Goal: Transaction & Acquisition: Purchase product/service

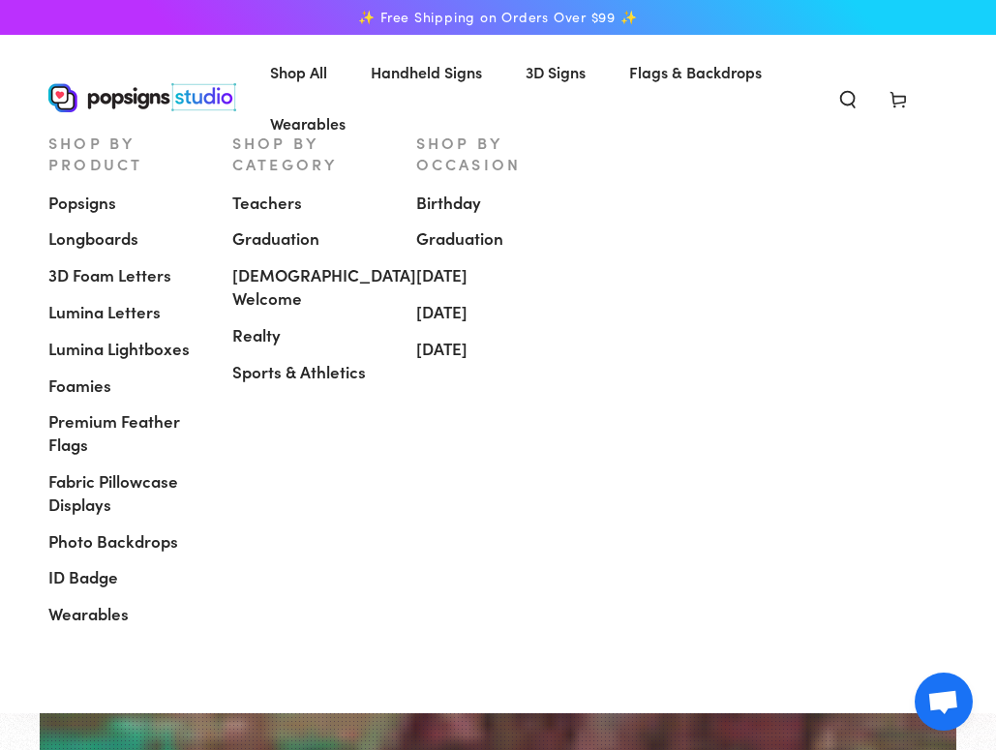
click at [102, 192] on span "Popsigns" at bounding box center [82, 203] width 68 height 23
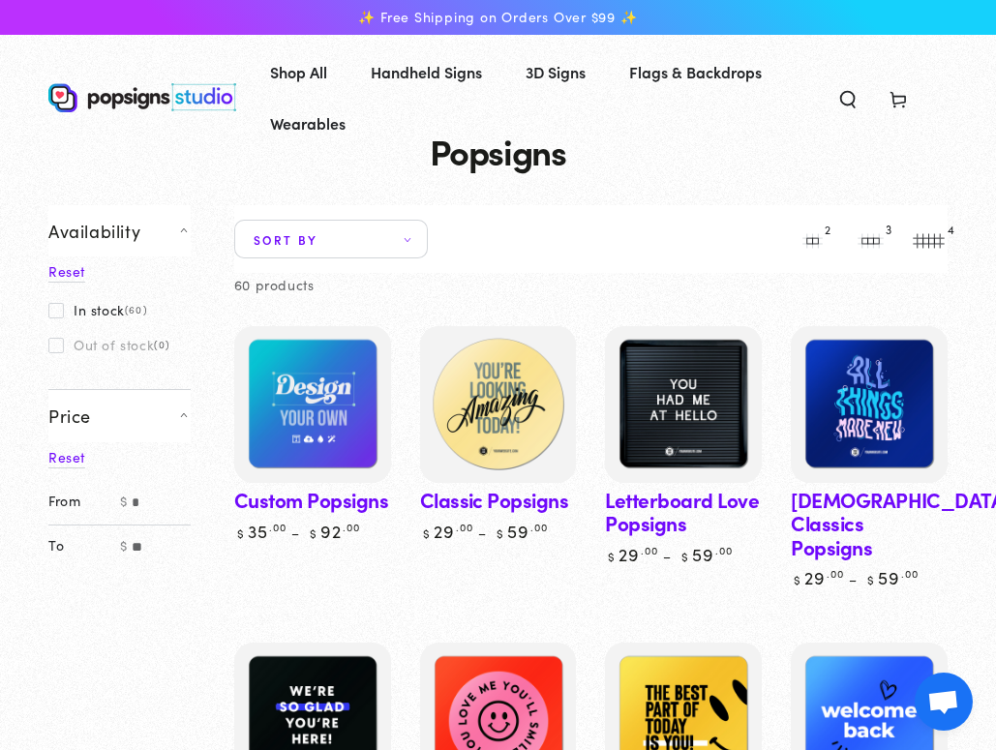
click at [480, 378] on img at bounding box center [498, 405] width 162 height 162
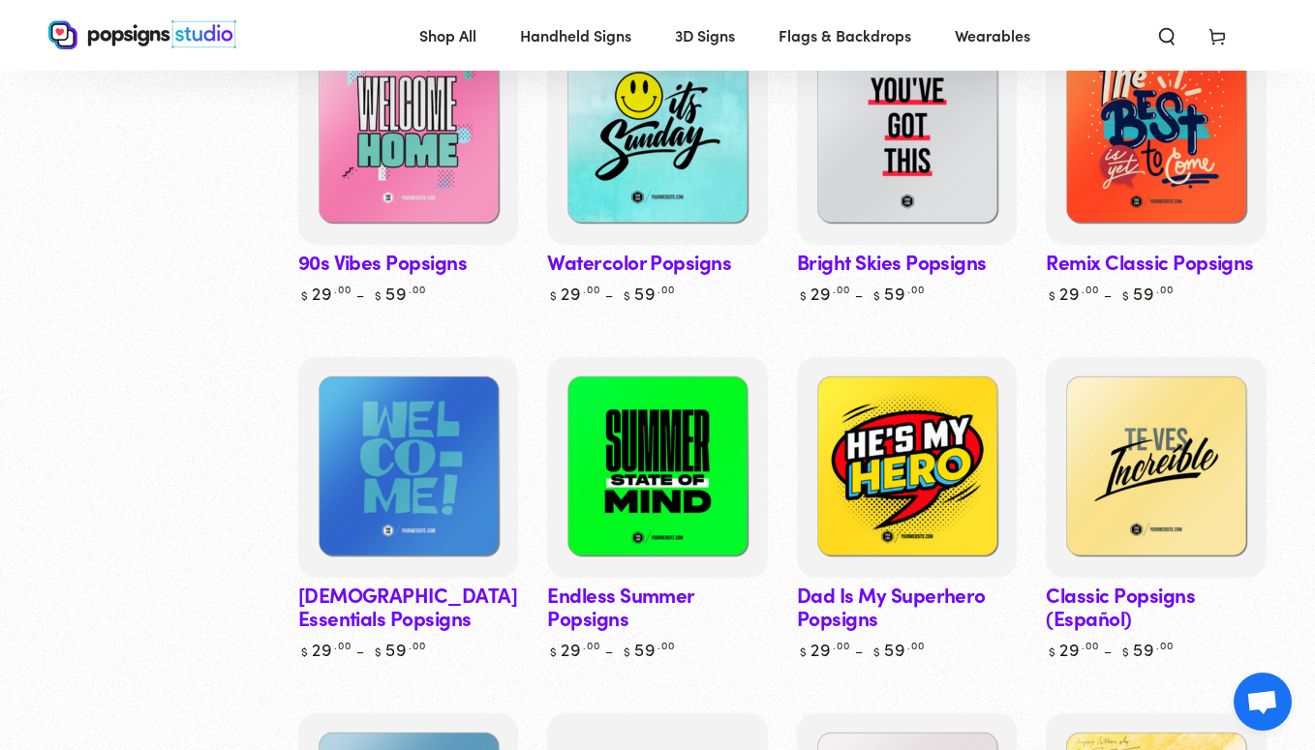
scroll to position [1381, 0]
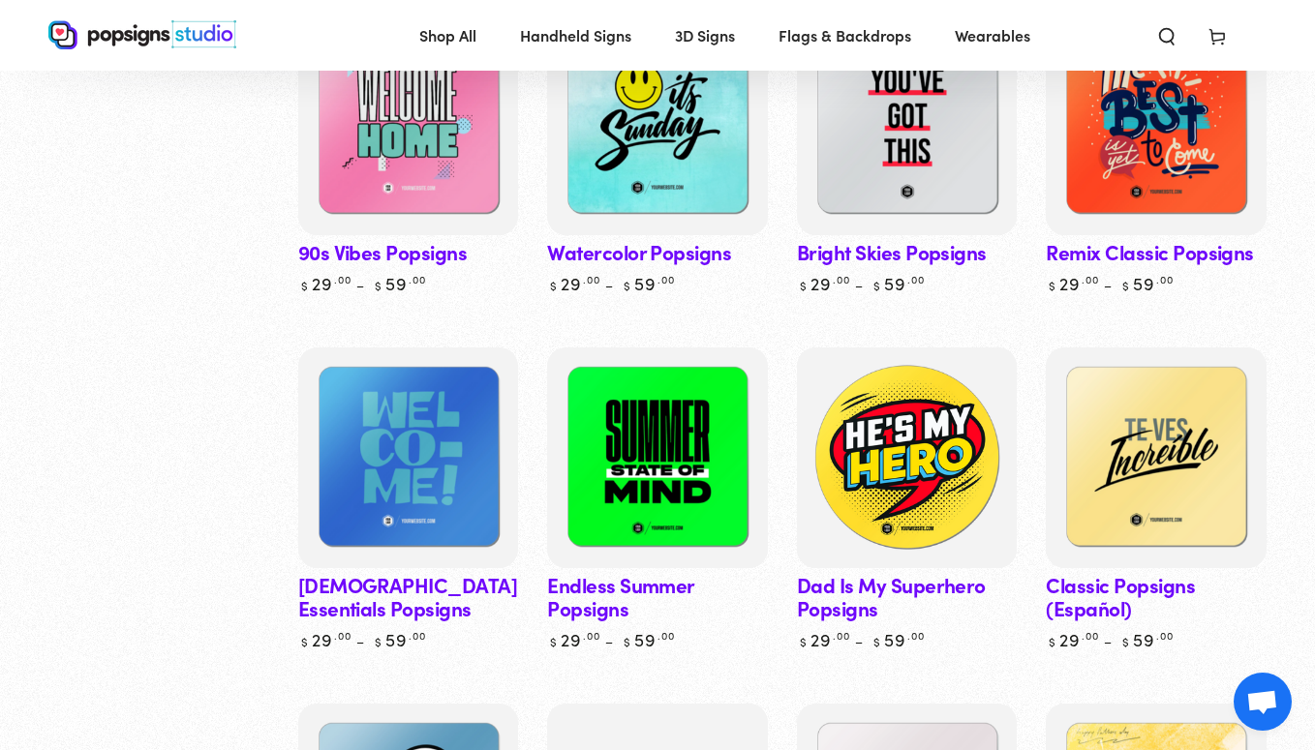
click at [864, 429] on img at bounding box center [906, 458] width 227 height 227
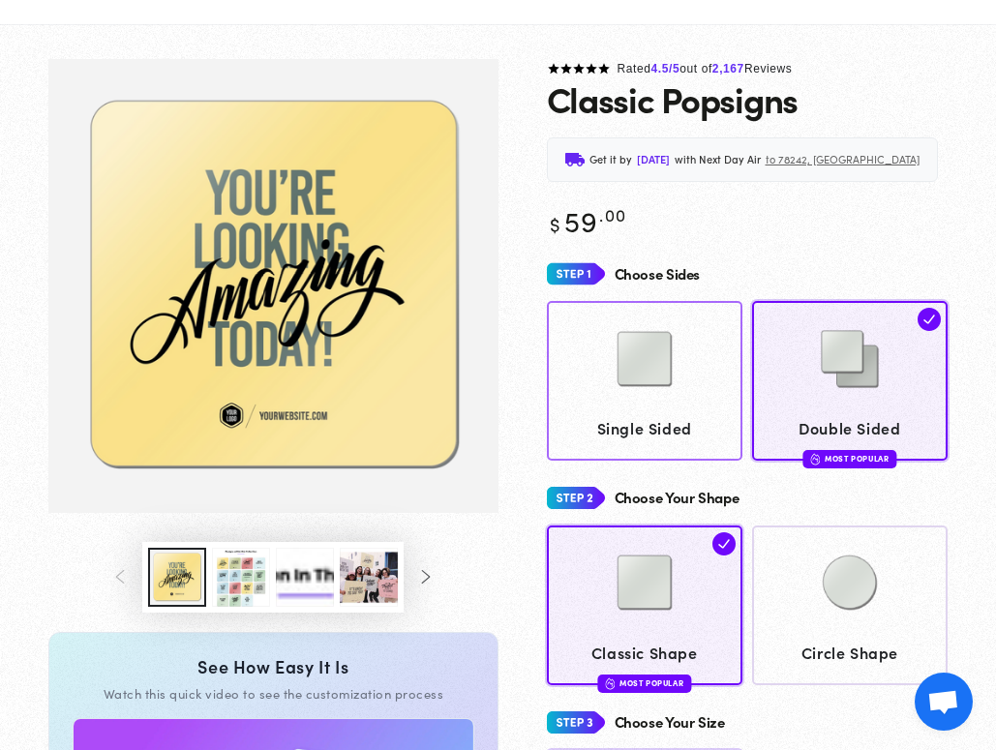
scroll to position [171, 0]
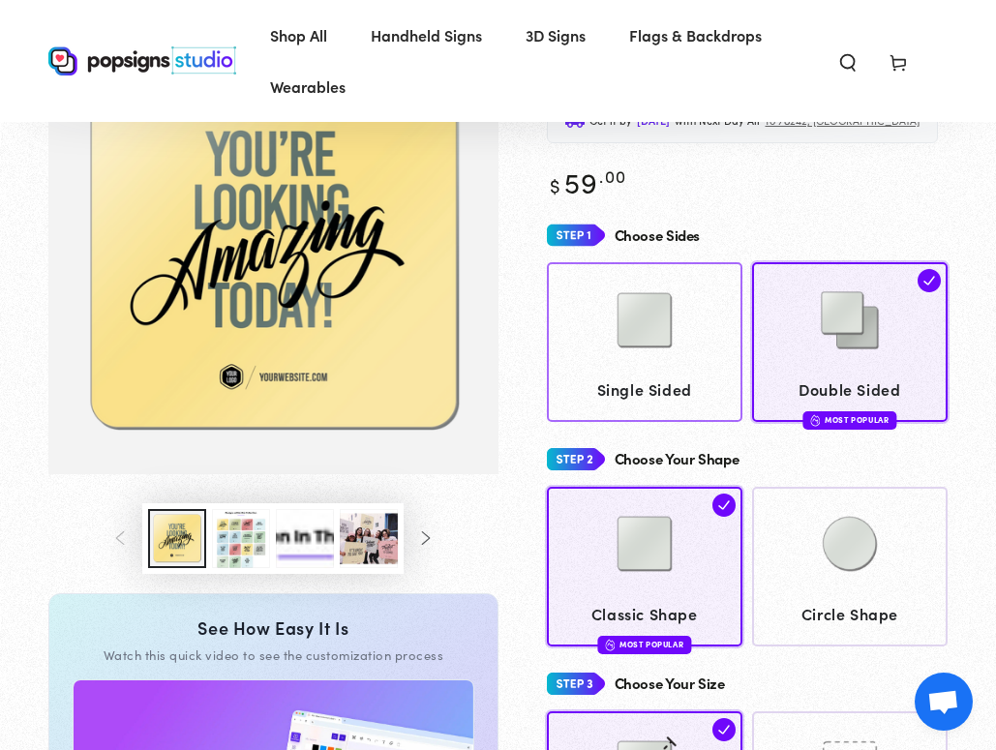
click at [653, 352] on img at bounding box center [645, 320] width 97 height 97
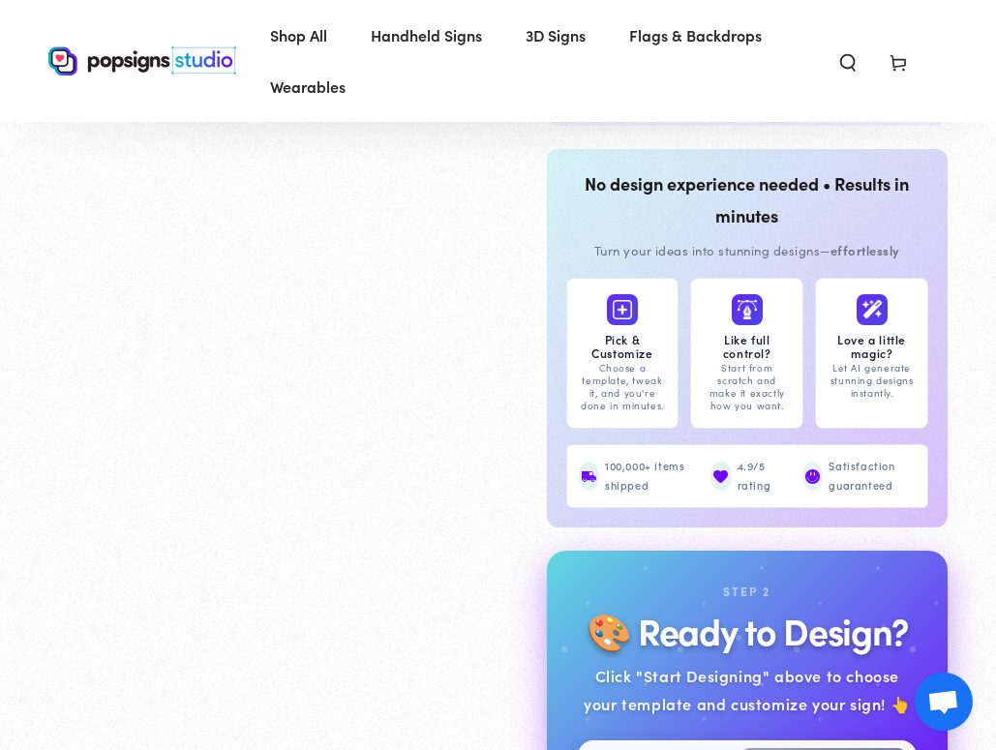
scroll to position [1765, 0]
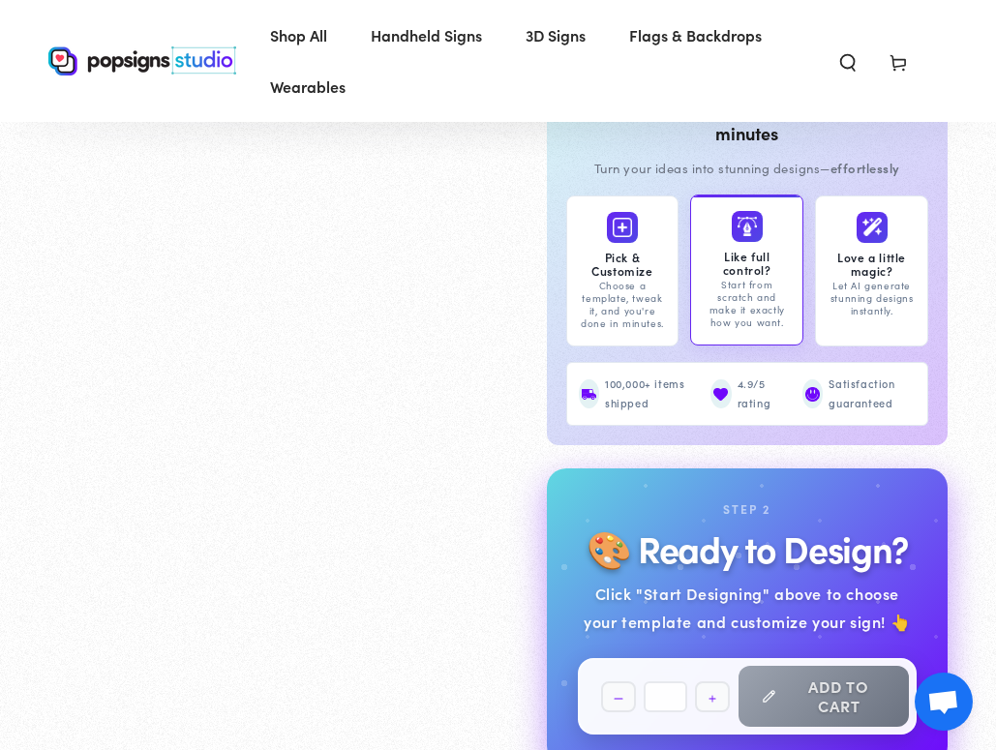
click at [732, 317] on div "Start from scratch and make it exactly how you want." at bounding box center [747, 304] width 88 height 50
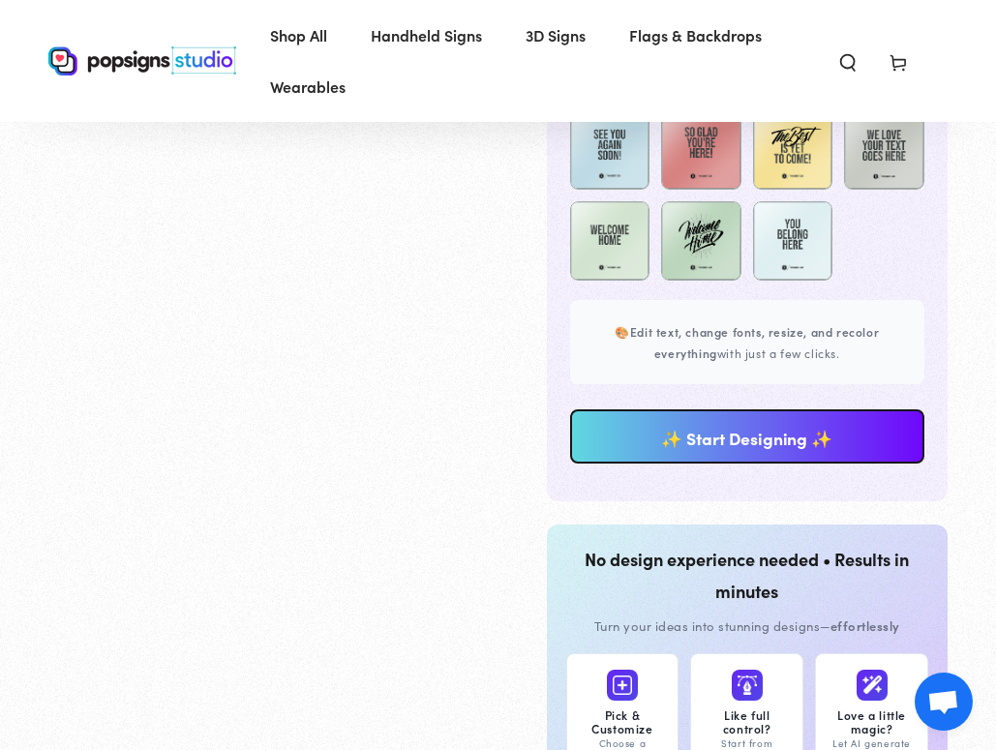
scroll to position [1319, 0]
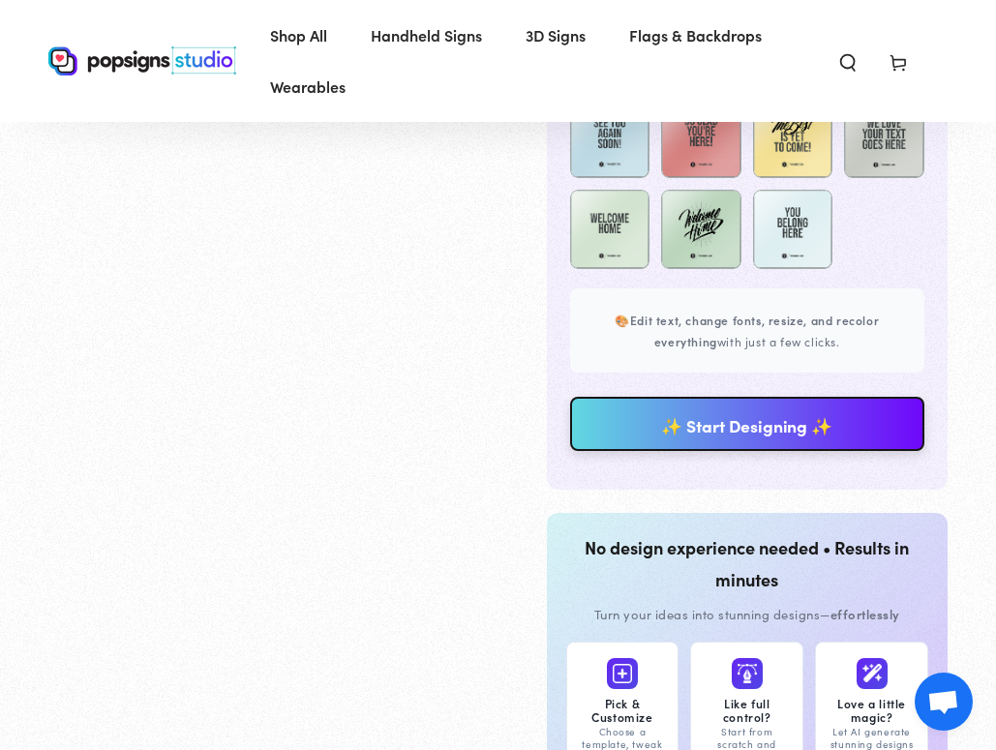
click at [810, 438] on link "✨ Start Designing ✨" at bounding box center [747, 424] width 355 height 54
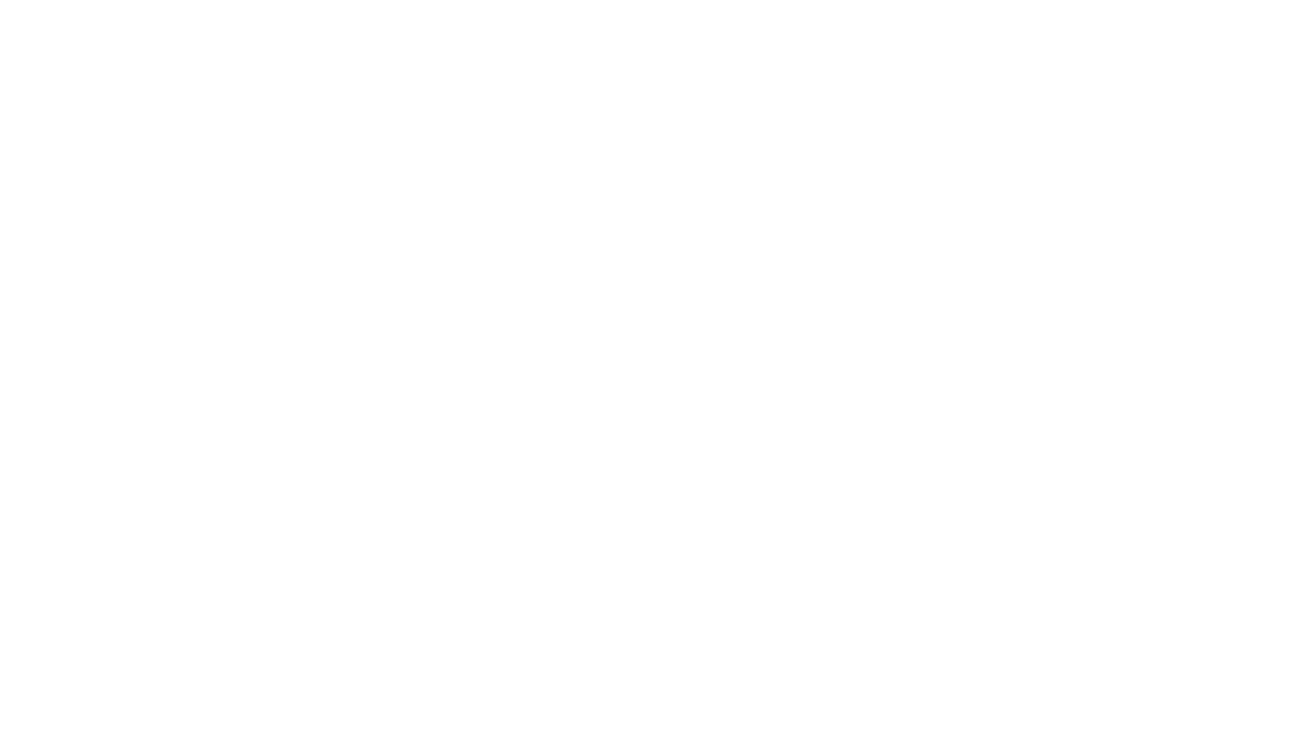
scroll to position [0, 0]
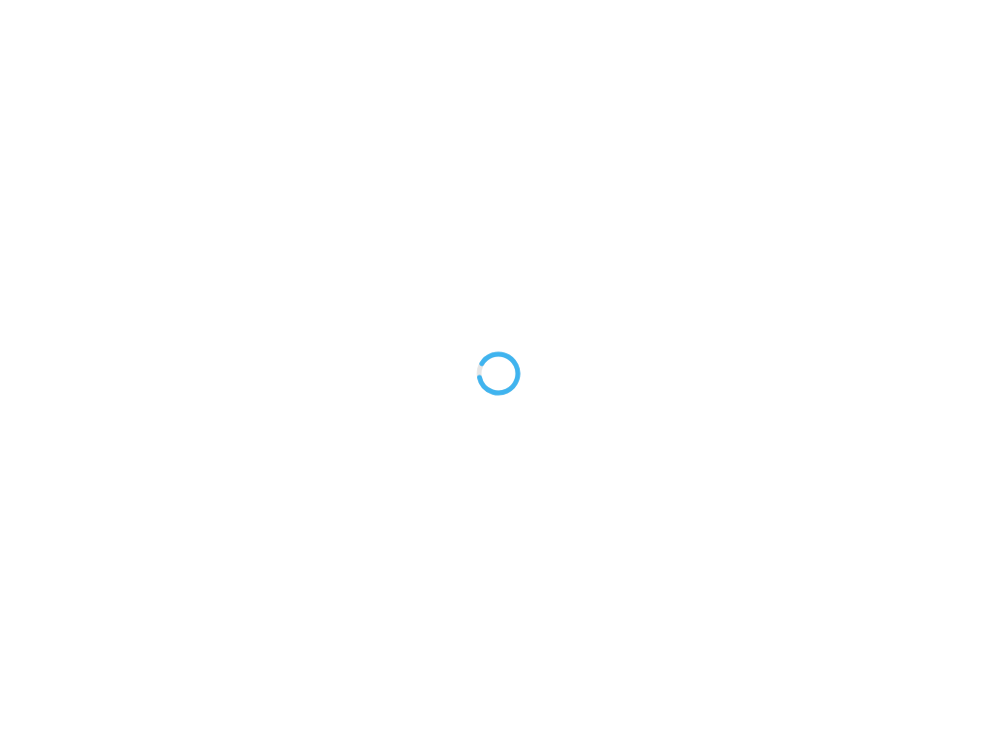
type textarea "An ancient tree with a door leading to a magical world"
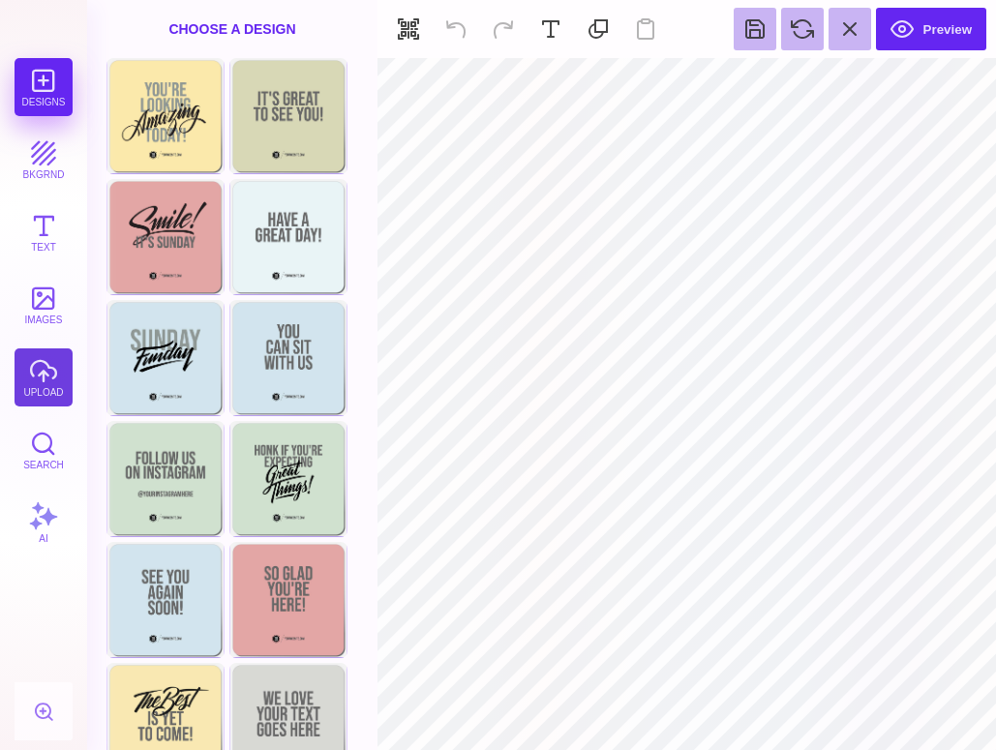
click at [51, 367] on button "upload" at bounding box center [44, 378] width 58 height 58
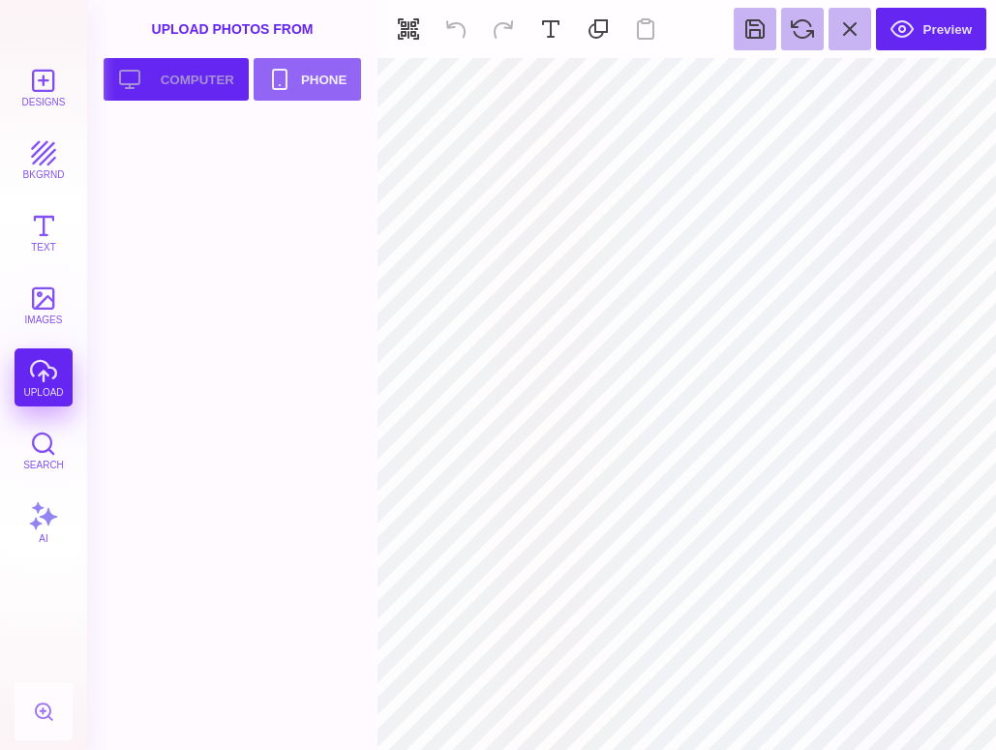
click at [172, 93] on button "Upload your artwork Computer" at bounding box center [176, 79] width 145 height 43
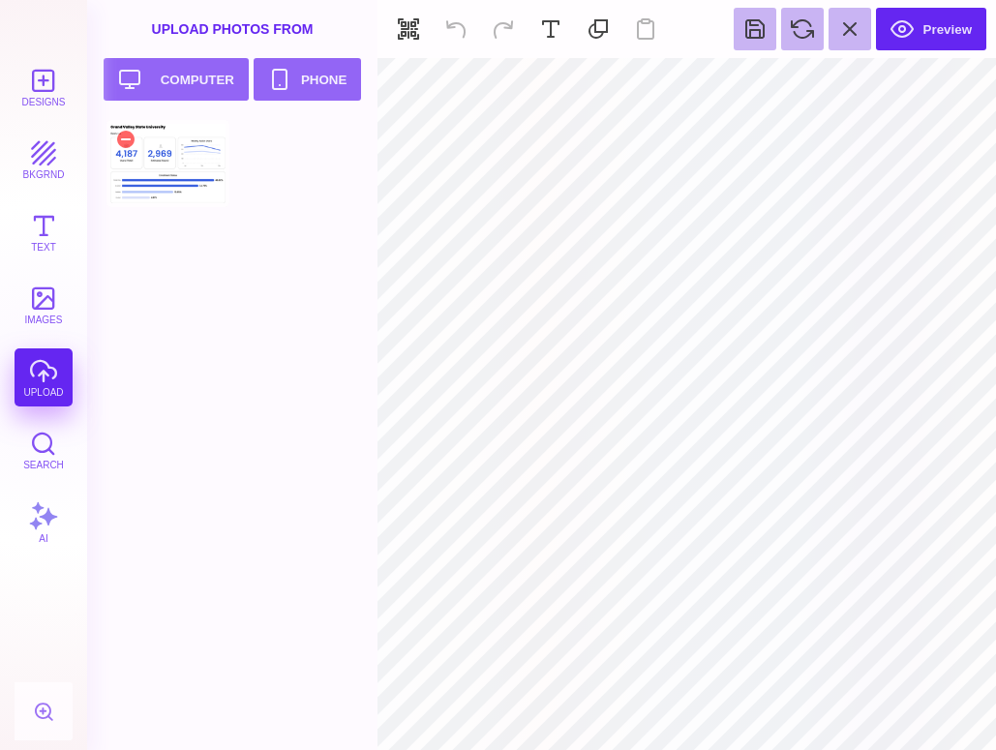
click at [188, 174] on div at bounding box center [168, 163] width 123 height 87
type input "#000000"
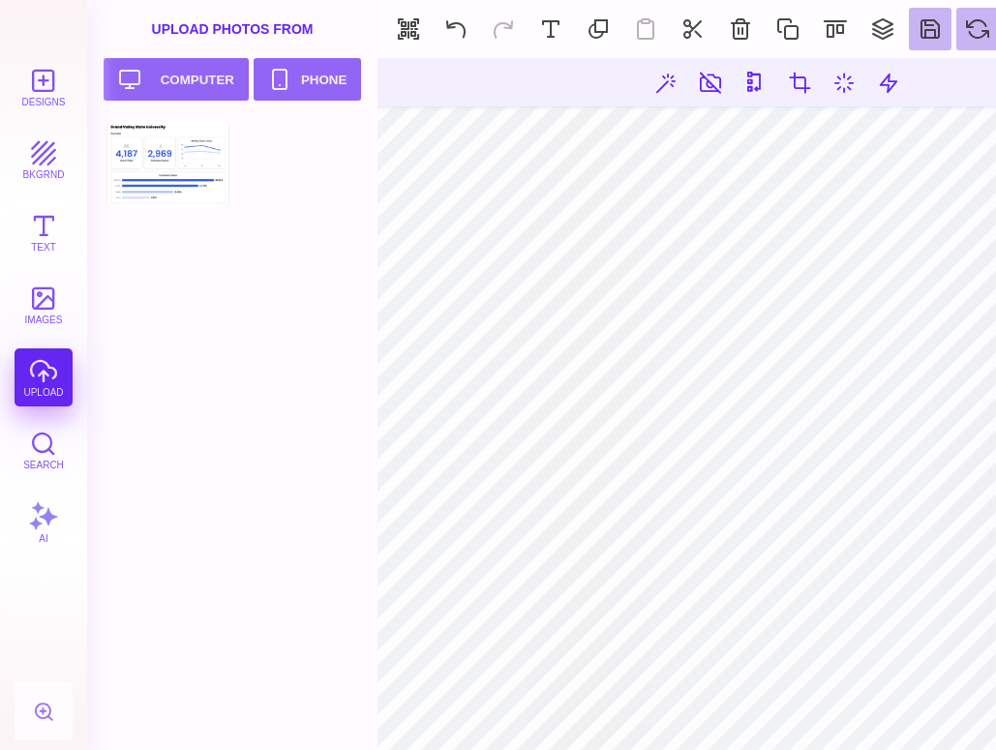
click at [321, 210] on section "Designs bkgrnd Text images upload Search AI set page background" at bounding box center [498, 375] width 996 height 750
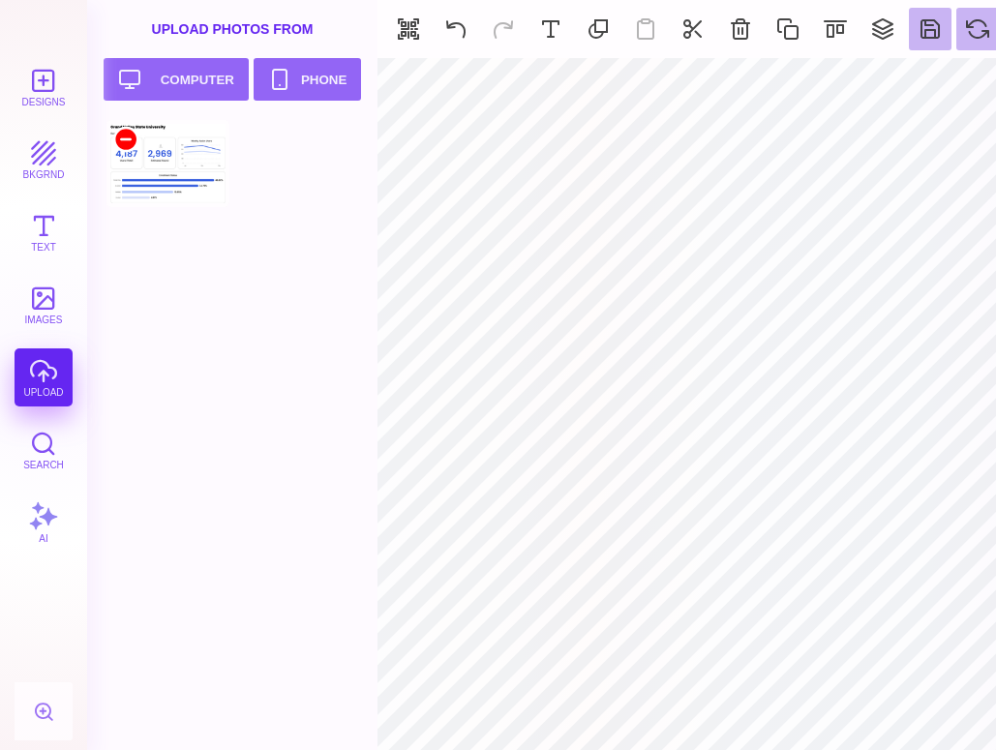
click at [123, 140] on div at bounding box center [125, 139] width 23 height 23
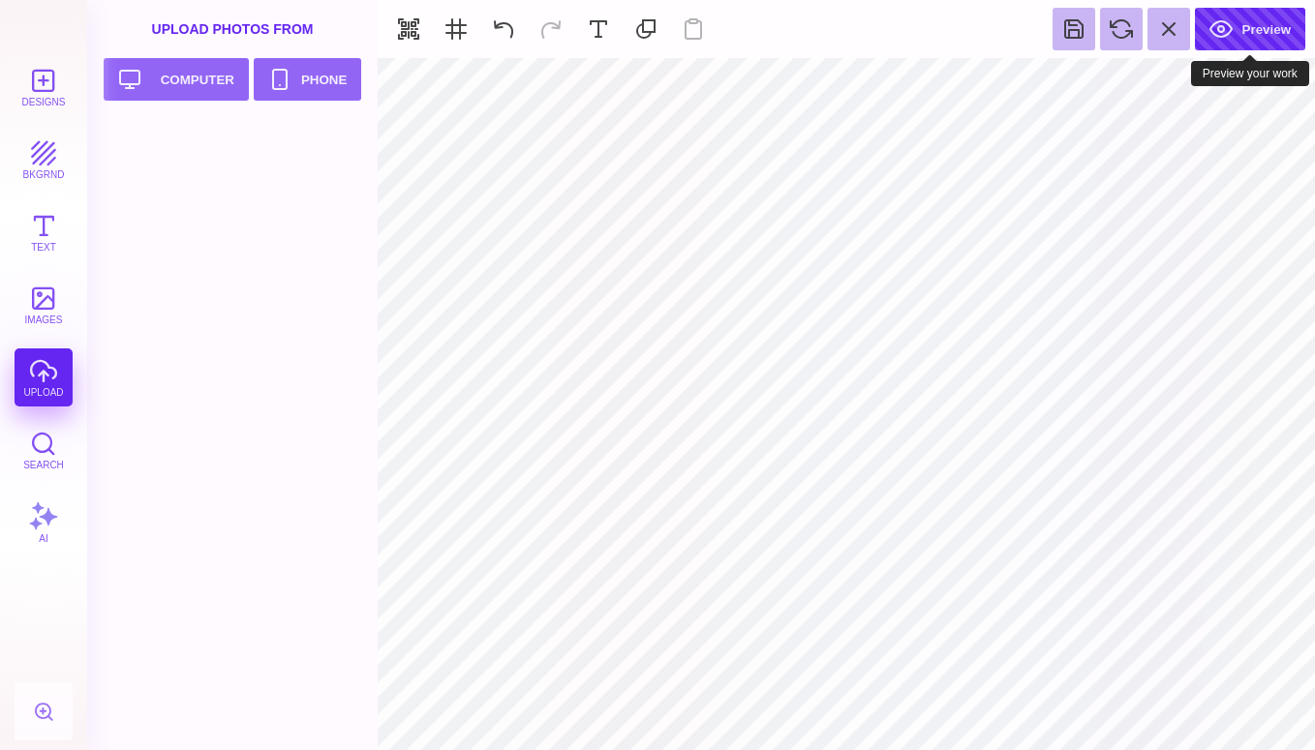
click at [995, 37] on button "Preview" at bounding box center [1250, 29] width 110 height 43
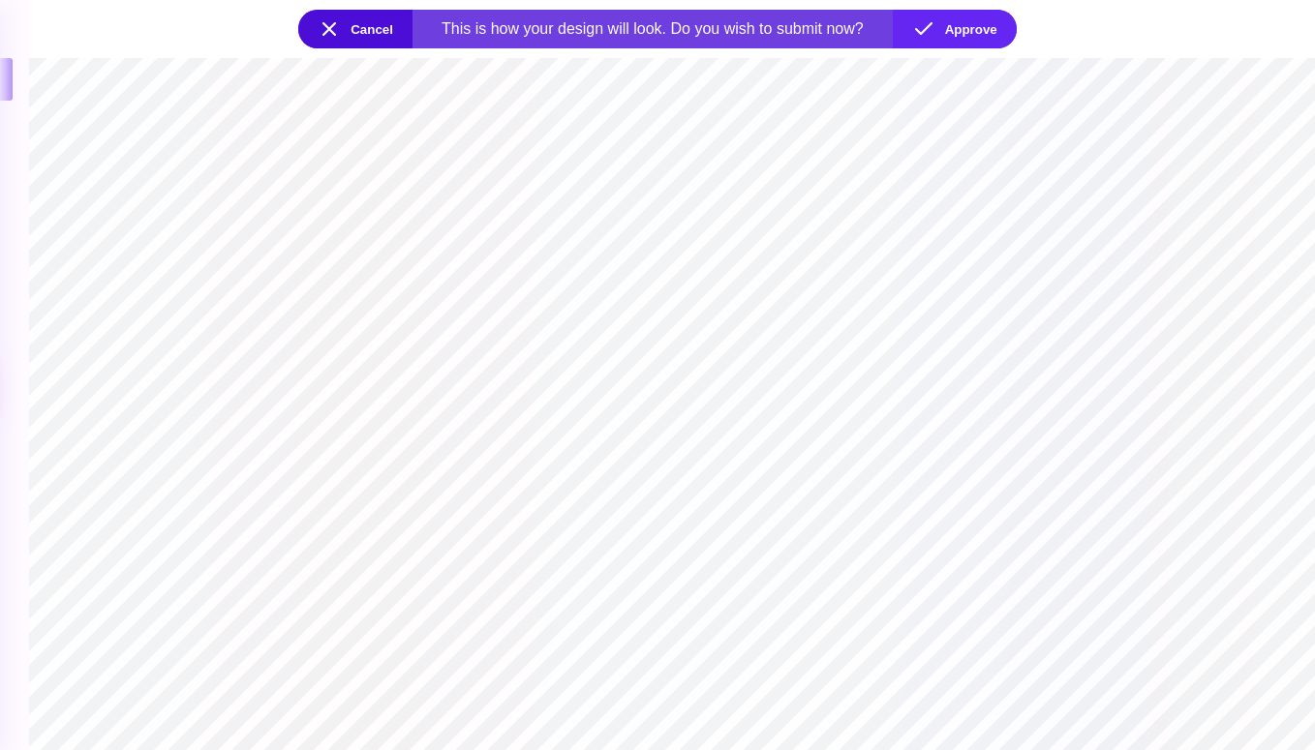
click at [342, 28] on button "Cancel" at bounding box center [355, 29] width 114 height 39
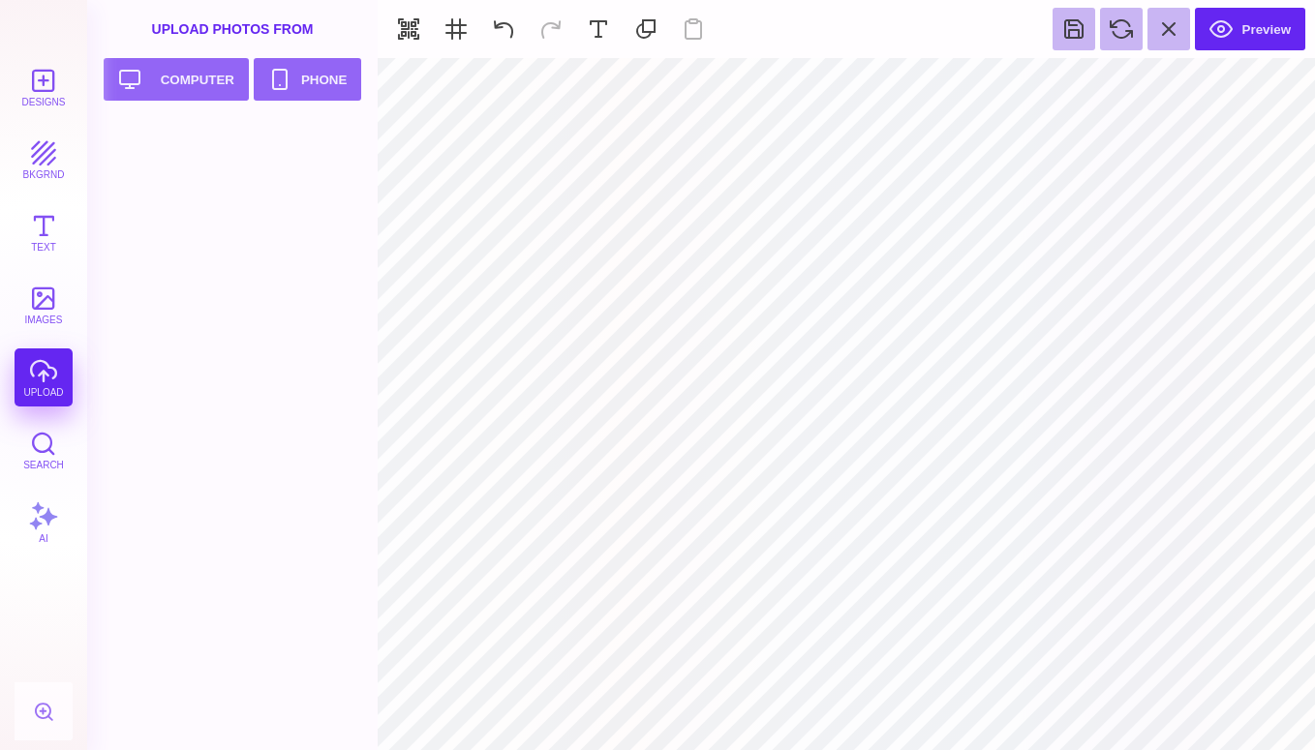
click at [239, 34] on div "Upload Photos From" at bounding box center [232, 29] width 291 height 58
click at [53, 82] on button "Designs" at bounding box center [44, 87] width 58 height 58
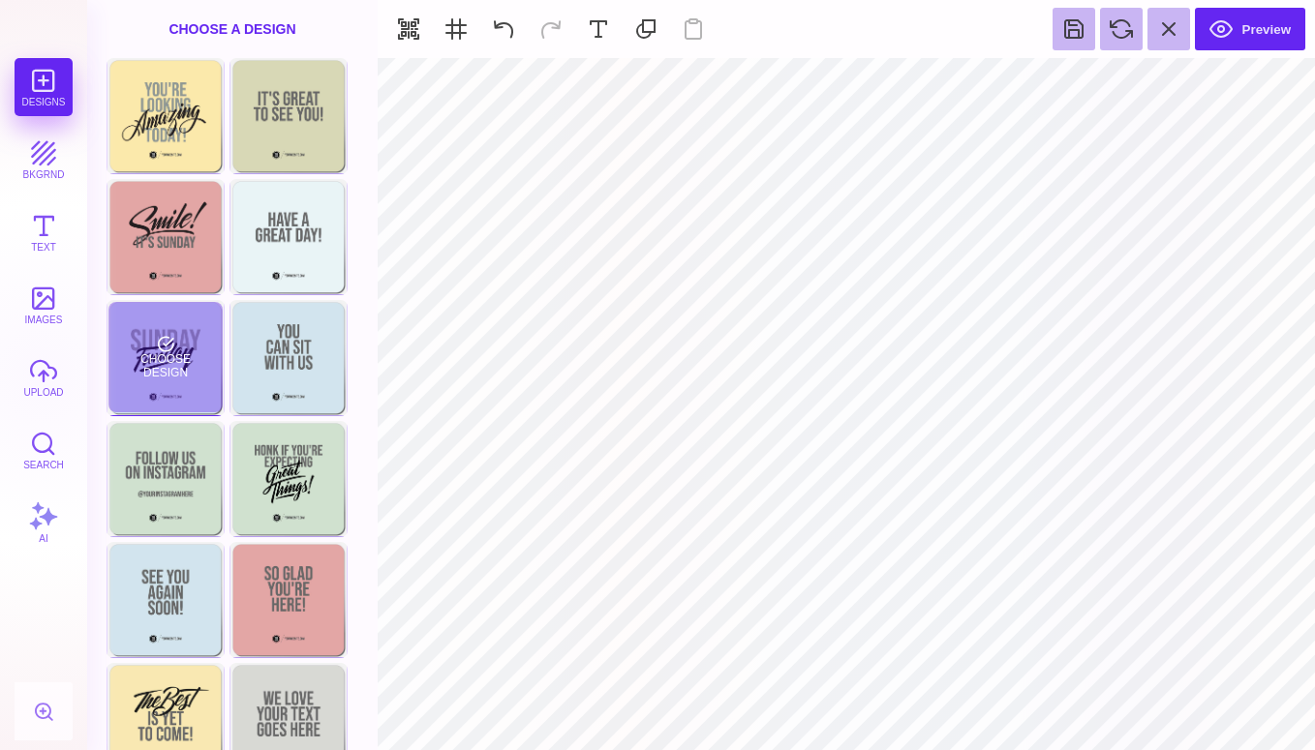
scroll to position [277, 0]
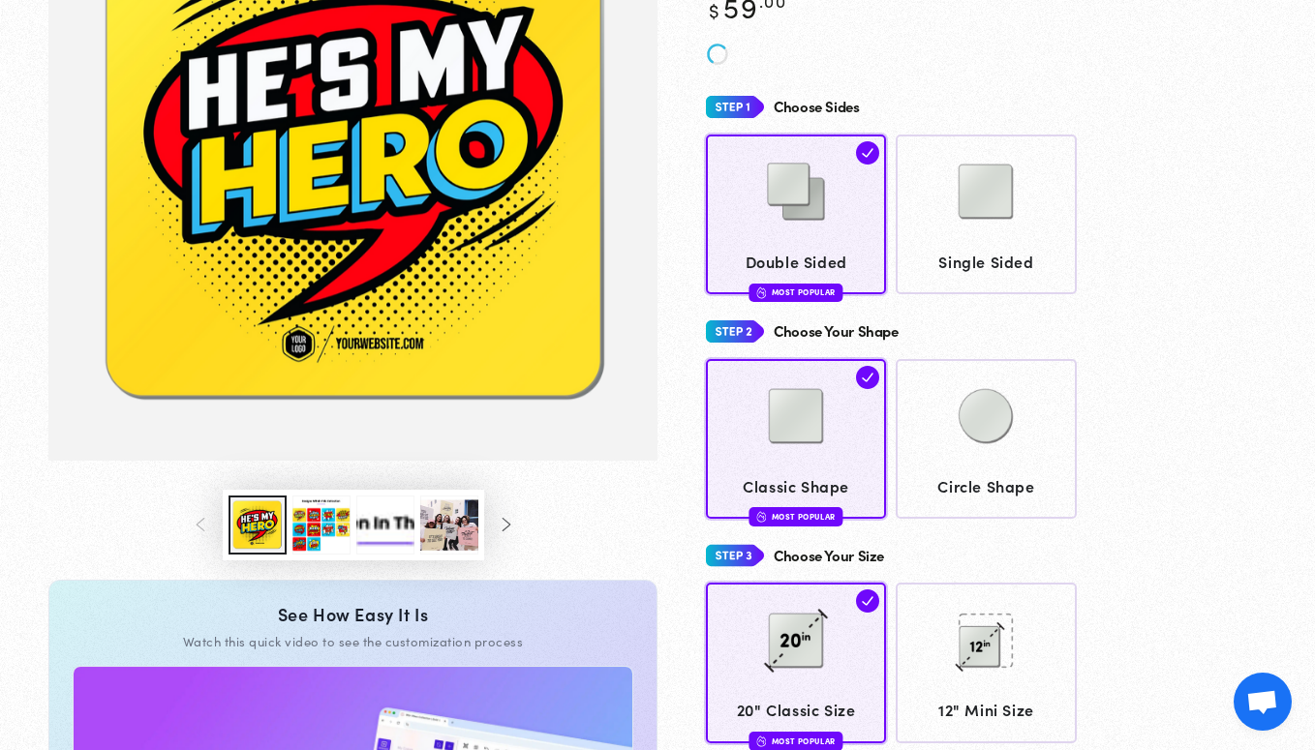
scroll to position [297, 0]
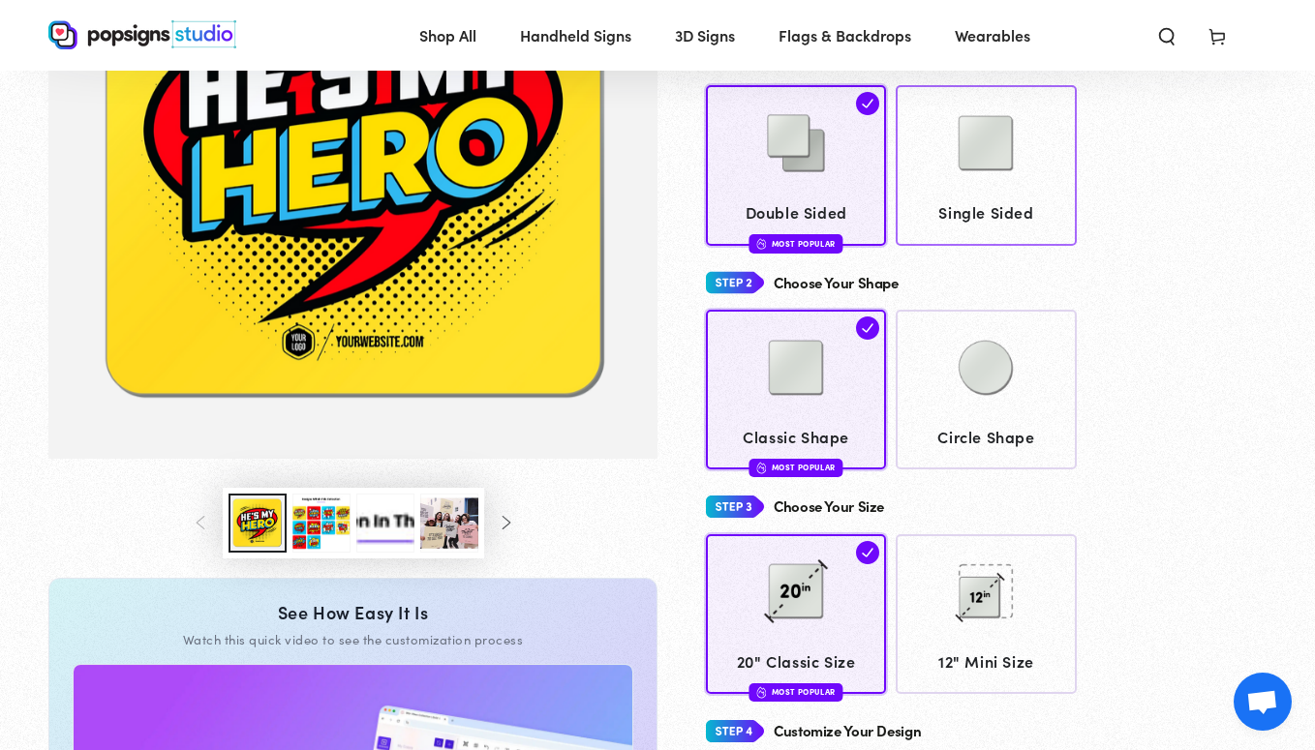
click at [951, 221] on span "Single Sided" at bounding box center [986, 213] width 162 height 28
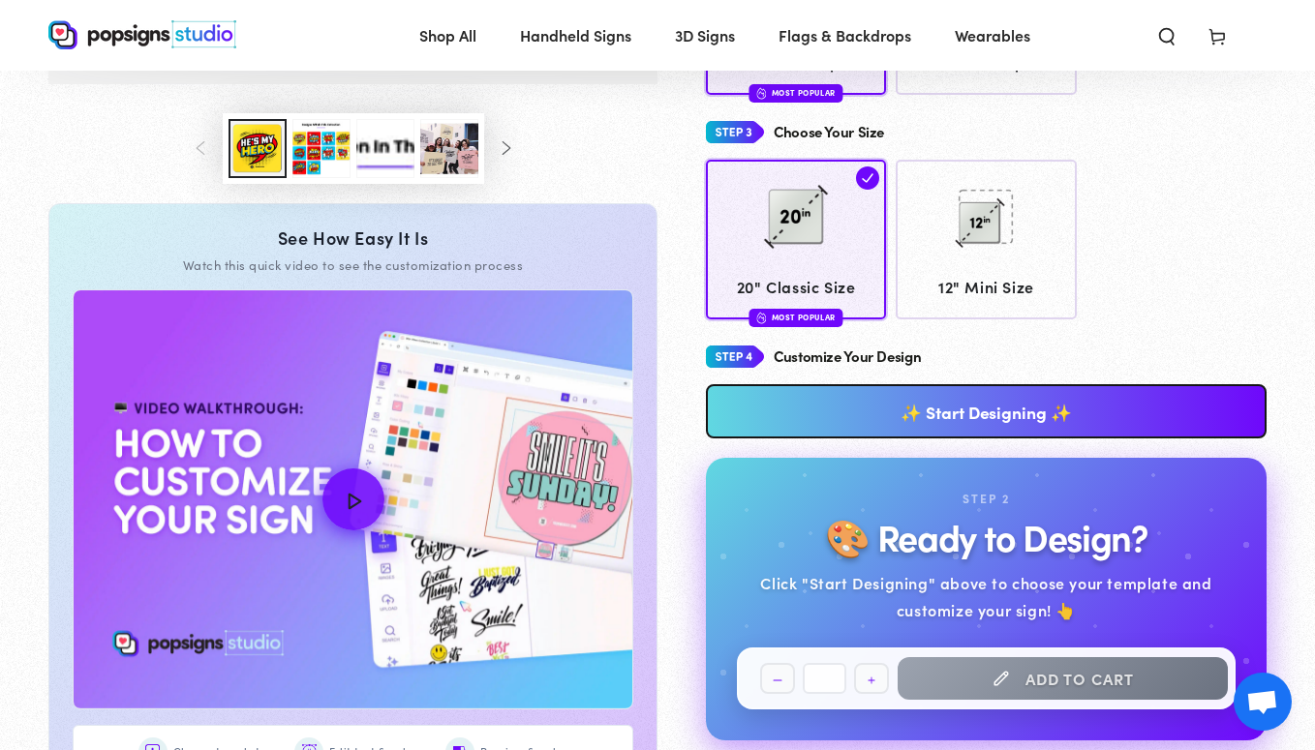
click at [823, 398] on link "✨ Start Designing ✨" at bounding box center [986, 411] width 561 height 54
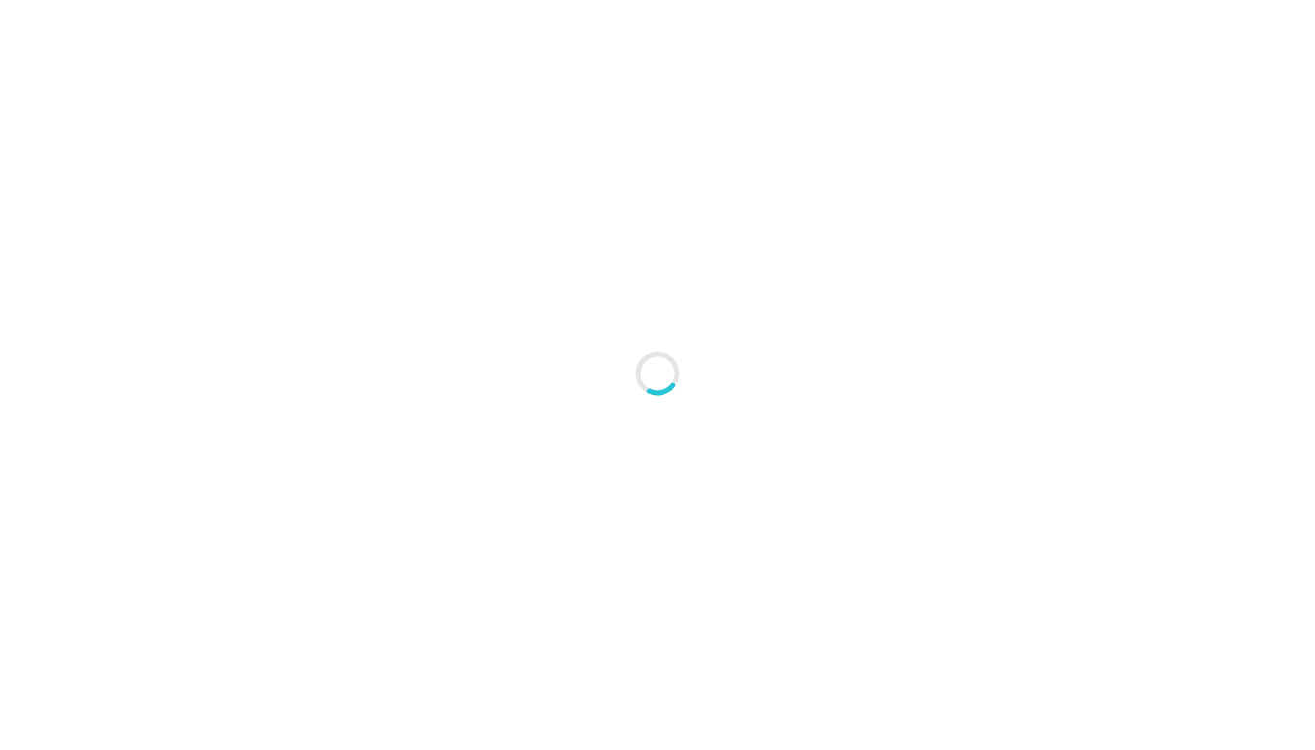
type textarea "An ancient tree with a door leading to a magical world"
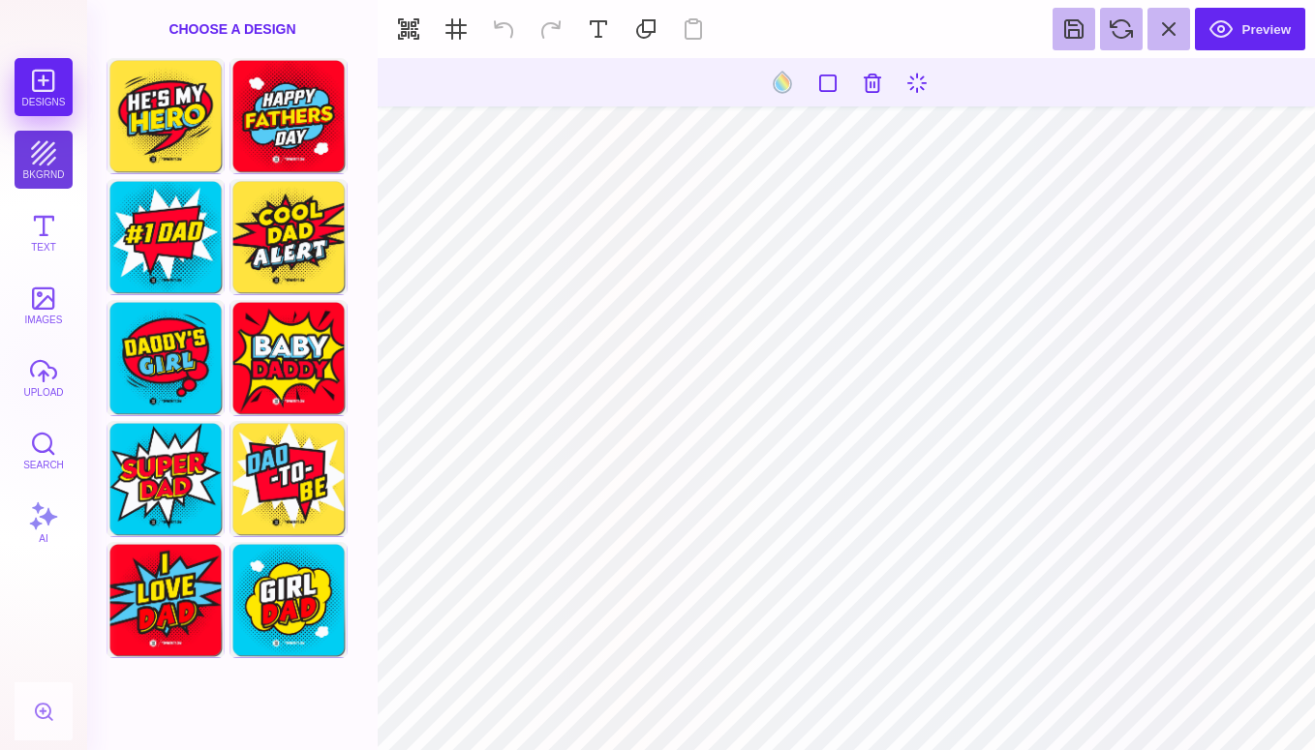
click at [37, 161] on button "bkgrnd" at bounding box center [44, 160] width 58 height 58
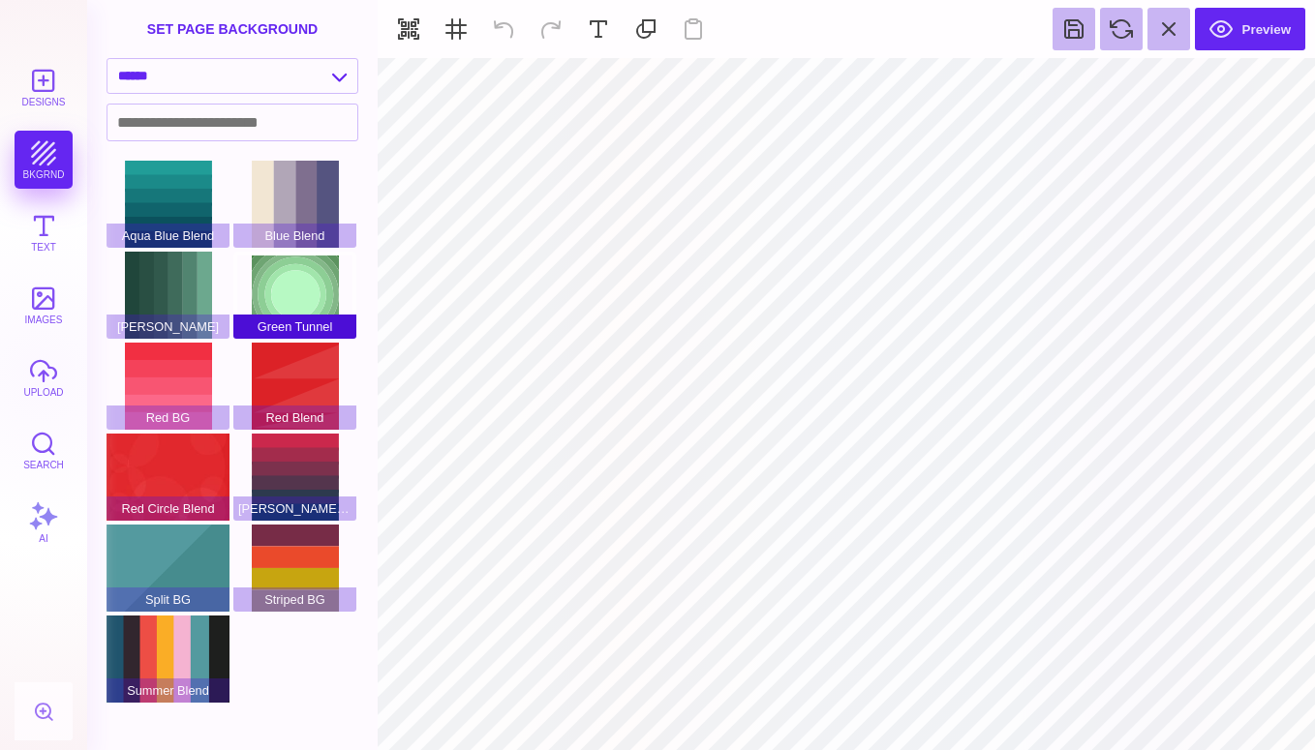
click at [297, 297] on div "Green Tunnel" at bounding box center [294, 295] width 123 height 87
click at [245, 85] on select "**********" at bounding box center [232, 76] width 250 height 34
click at [42, 297] on button "images" at bounding box center [44, 305] width 58 height 58
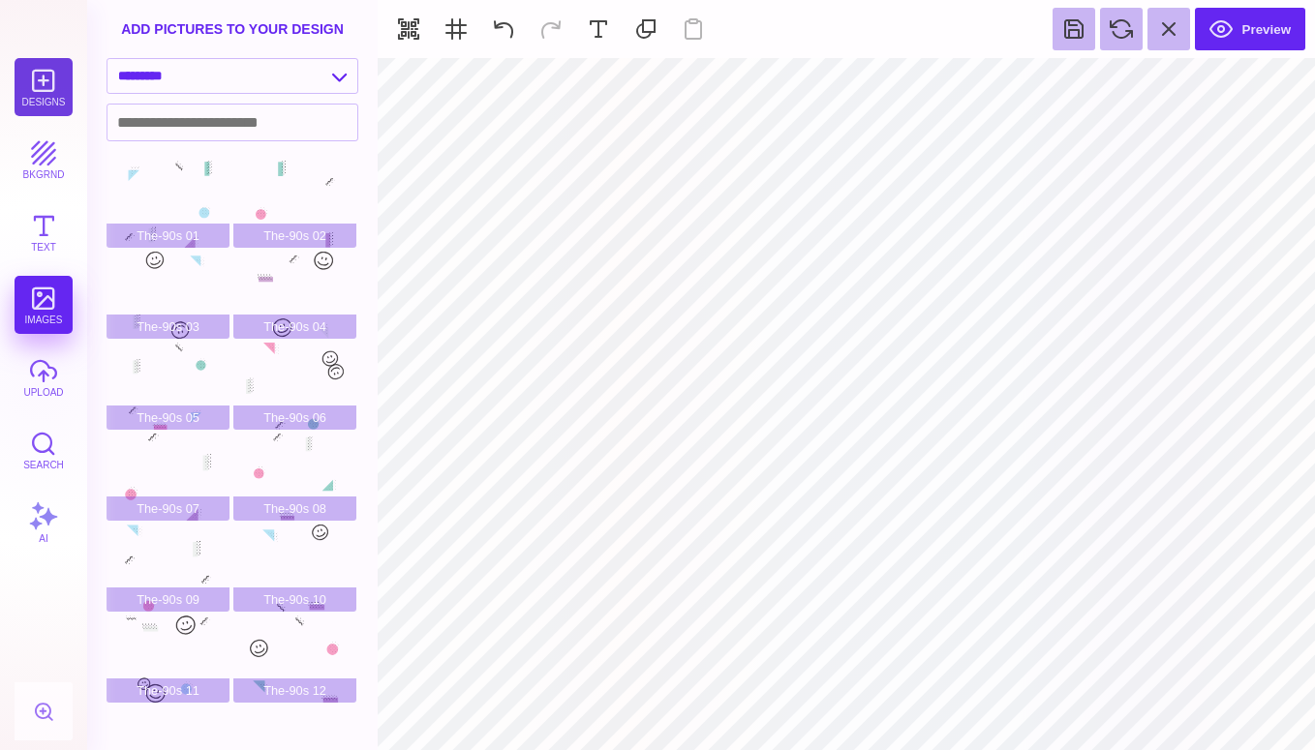
click at [42, 82] on button "Designs" at bounding box center [44, 87] width 58 height 58
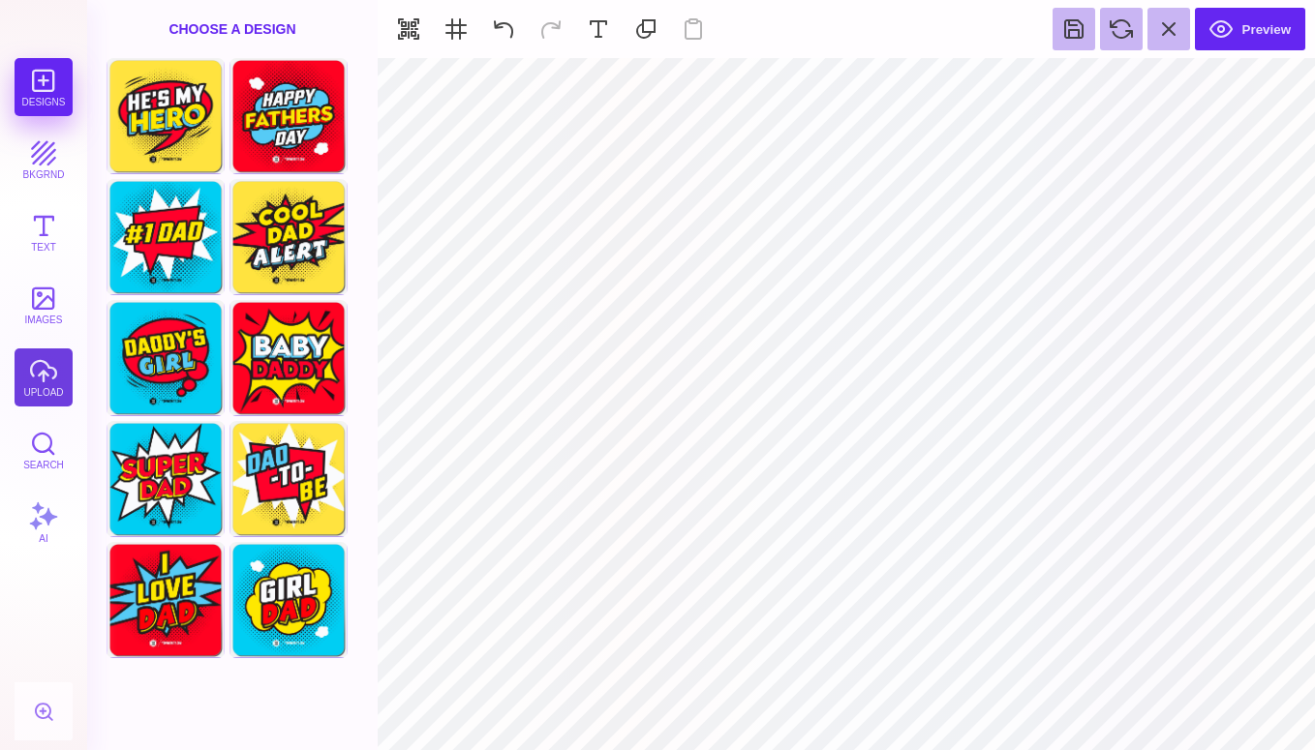
click at [65, 373] on button "upload" at bounding box center [44, 378] width 58 height 58
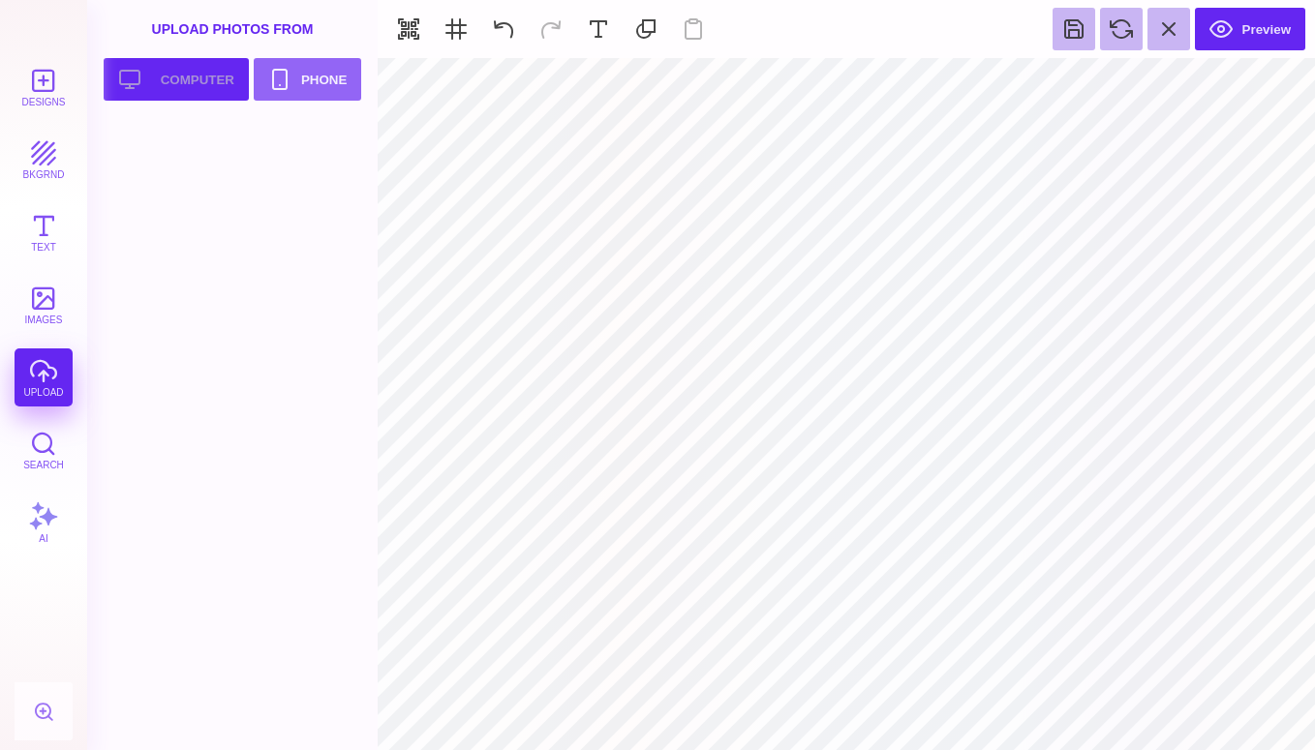
click at [172, 77] on button "Upload your artwork Computer" at bounding box center [176, 79] width 145 height 43
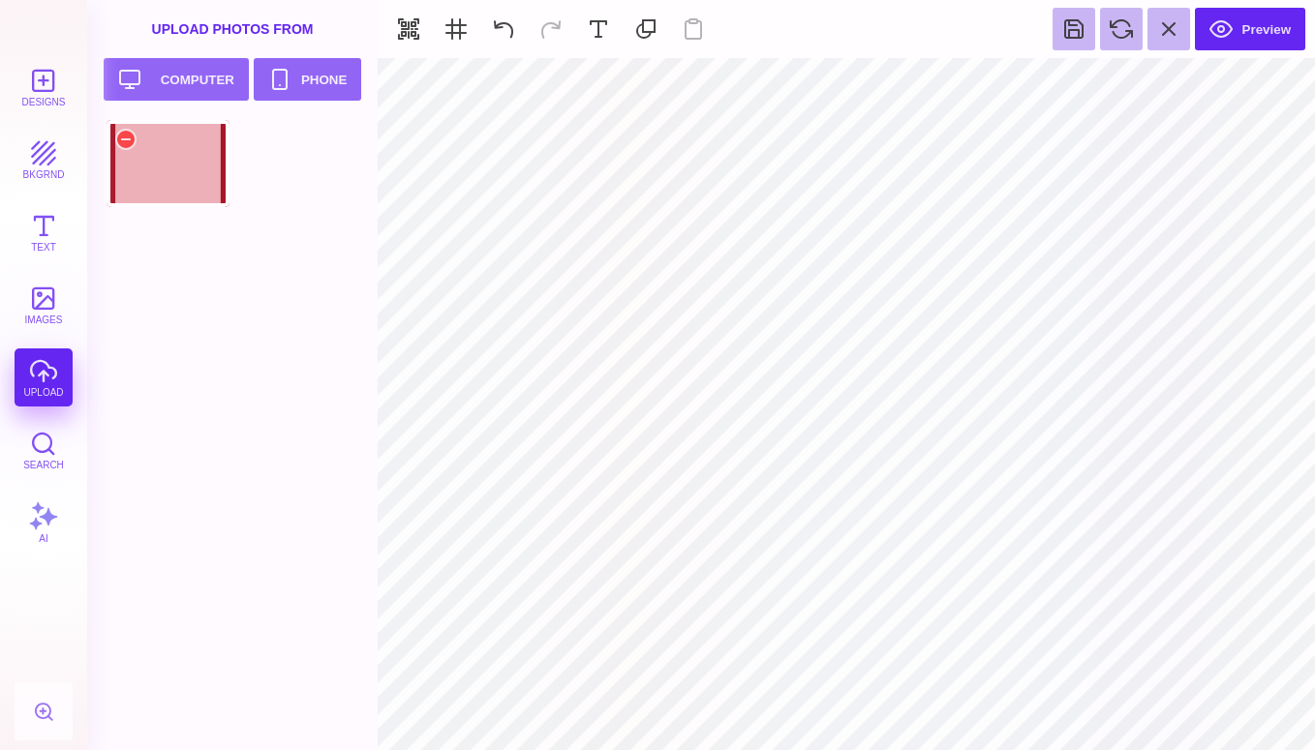
click at [163, 163] on div at bounding box center [168, 163] width 123 height 87
type input "#000000"
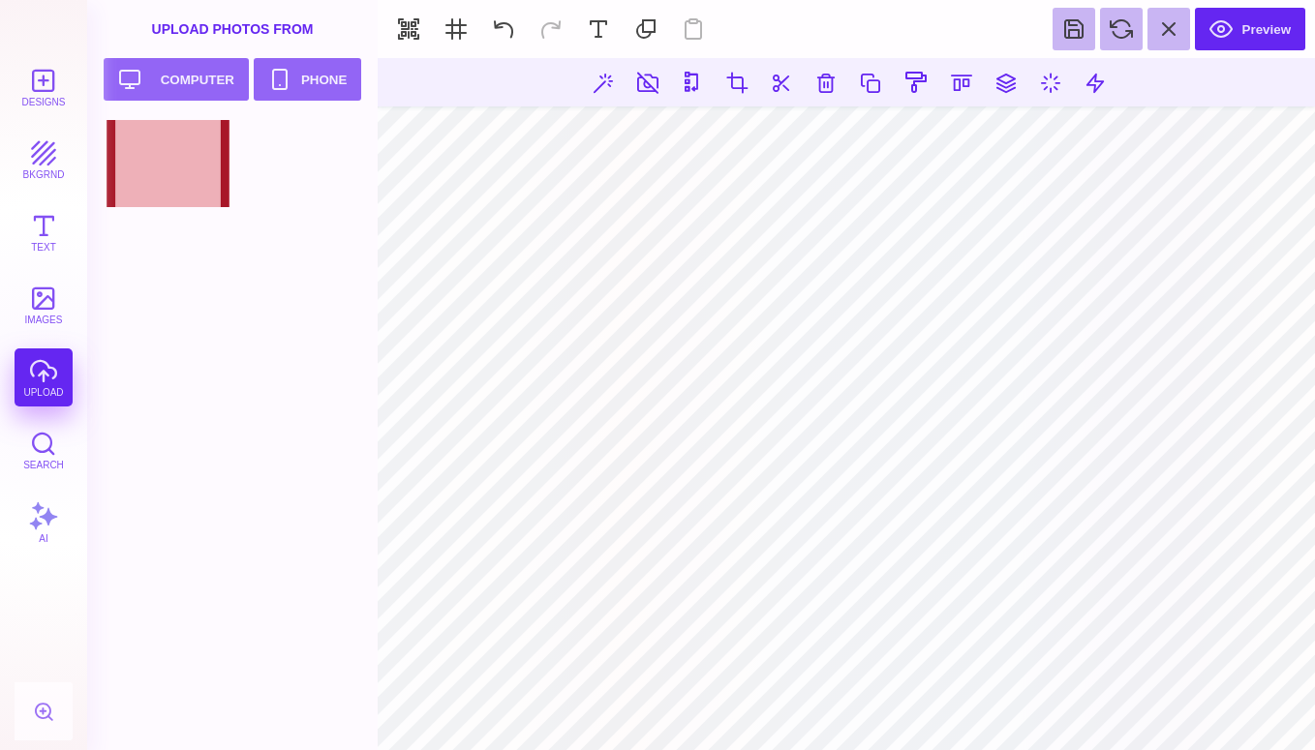
click at [594, 704] on section at bounding box center [846, 404] width 937 height 692
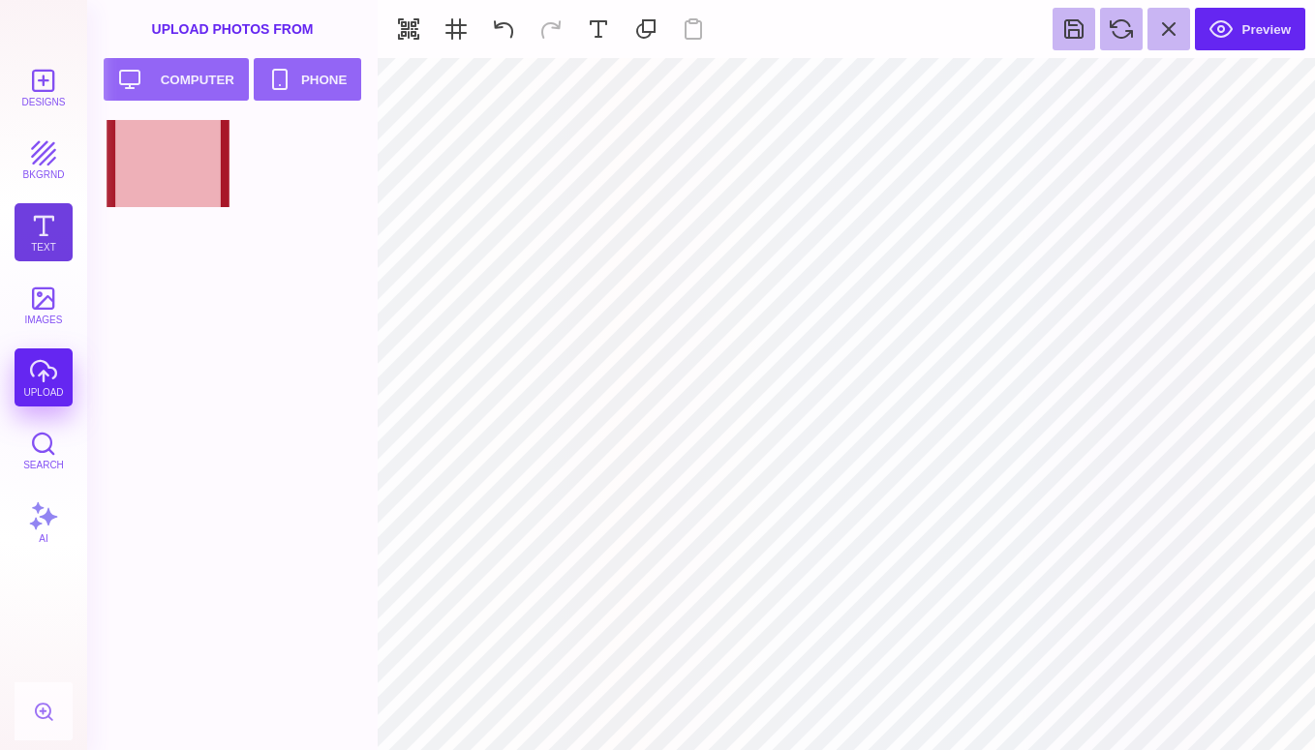
click at [23, 243] on button "Text" at bounding box center [44, 232] width 58 height 58
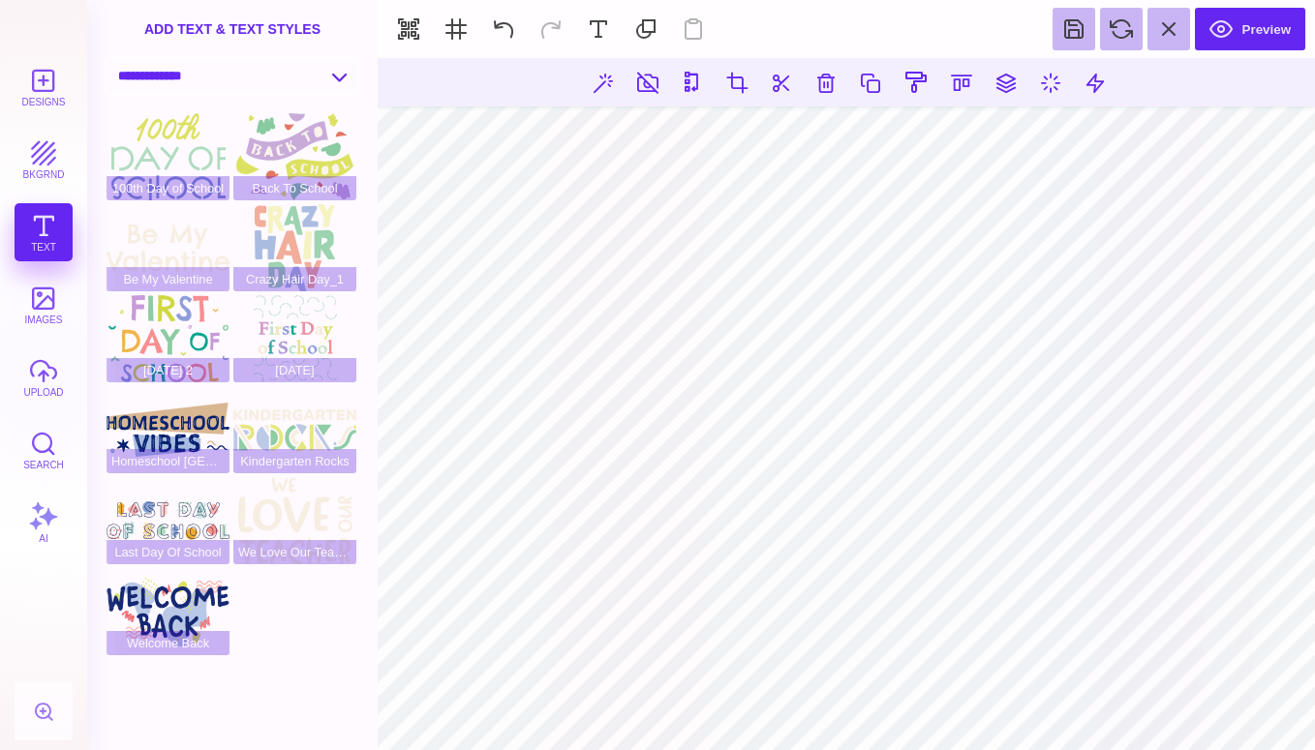
click at [327, 82] on select "**********" at bounding box center [232, 76] width 250 height 34
click at [46, 100] on button "Designs" at bounding box center [44, 87] width 58 height 58
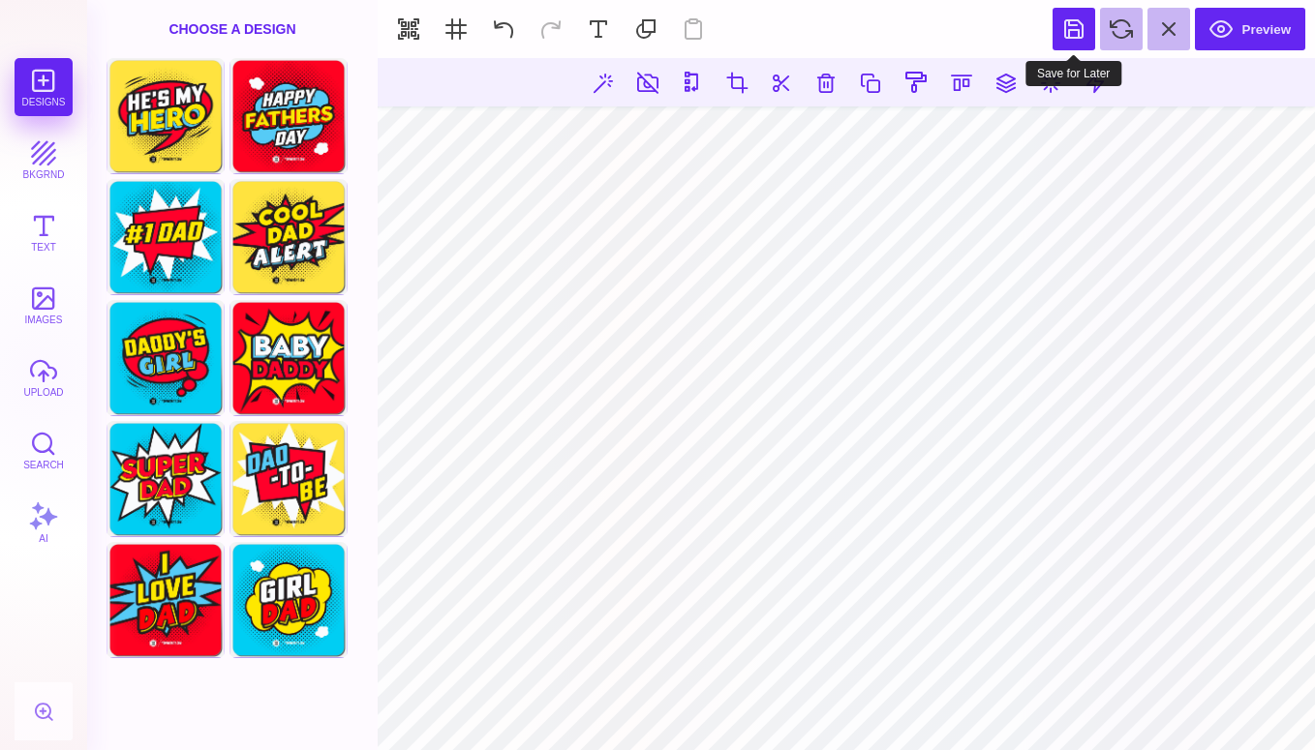
click at [1073, 37] on button at bounding box center [1074, 29] width 43 height 43
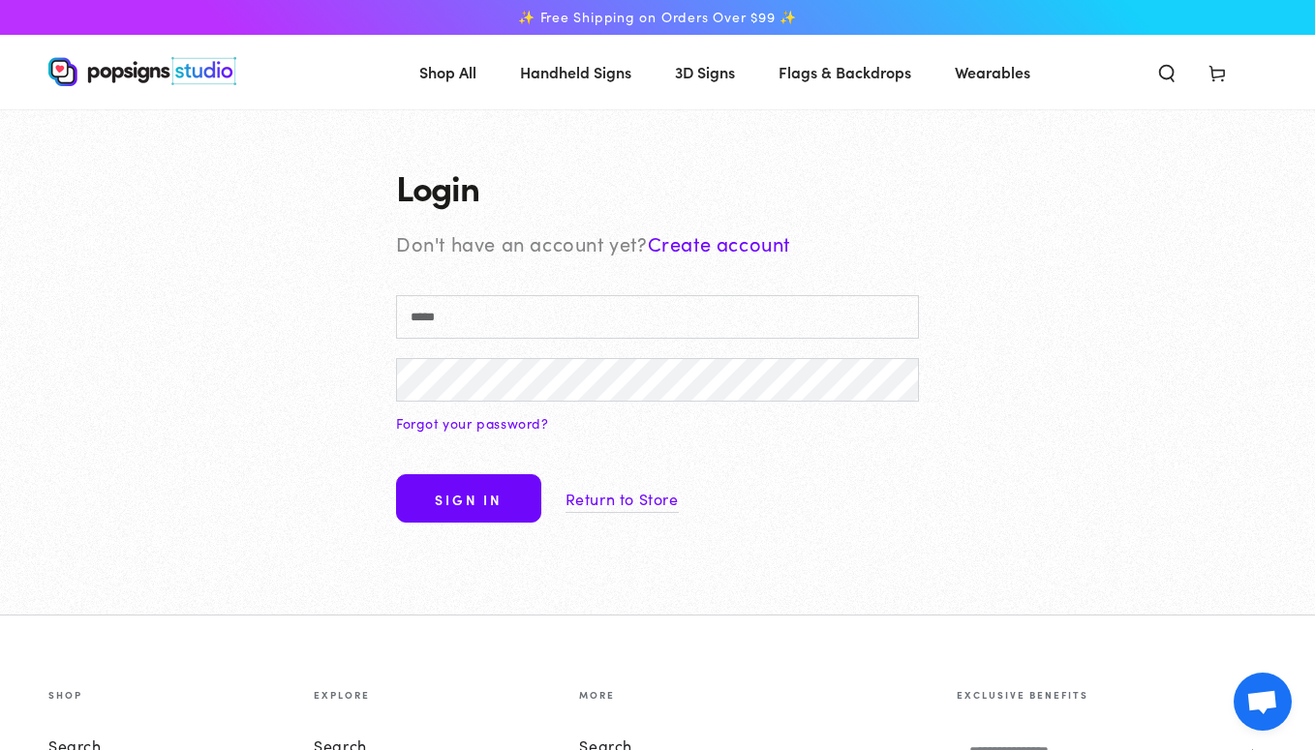
click at [732, 238] on link "Create account" at bounding box center [719, 243] width 142 height 27
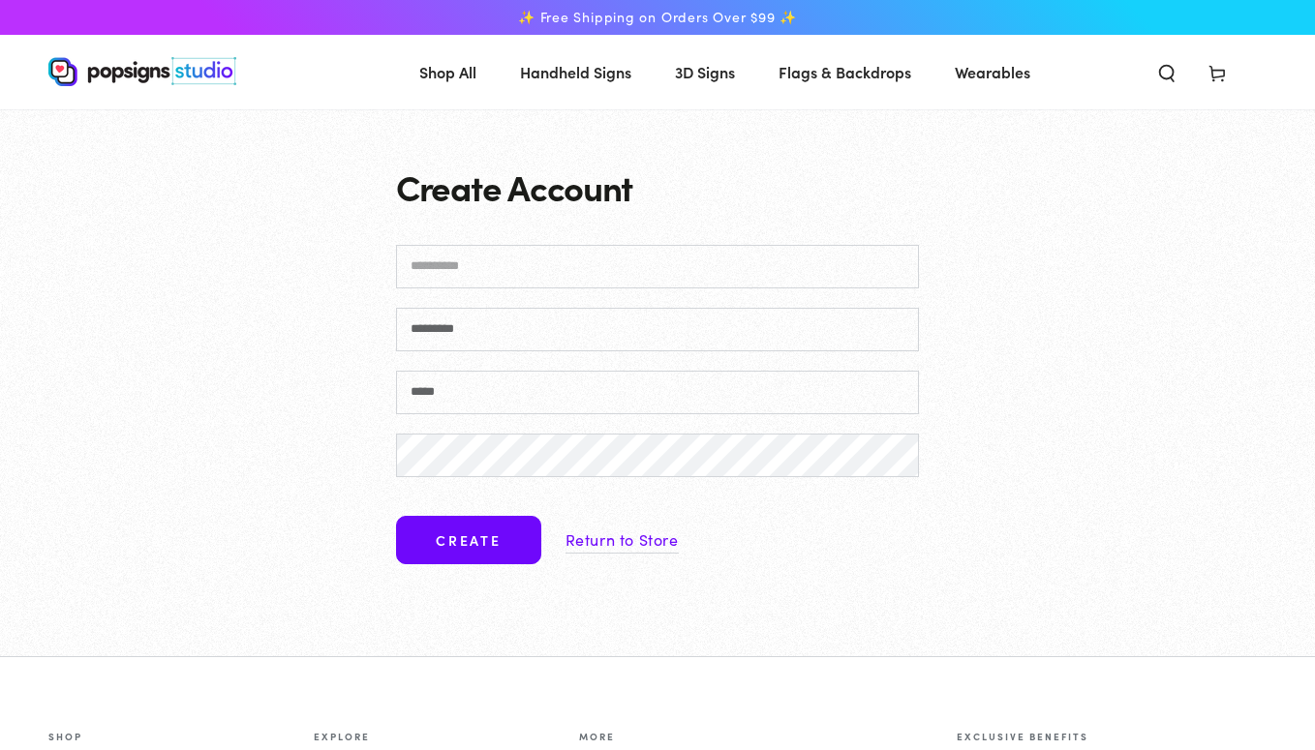
click at [498, 265] on input "First name" at bounding box center [657, 267] width 523 height 44
type input "*****"
type input "*******"
type input "**********"
click at [493, 534] on button "Create" at bounding box center [468, 540] width 145 height 48
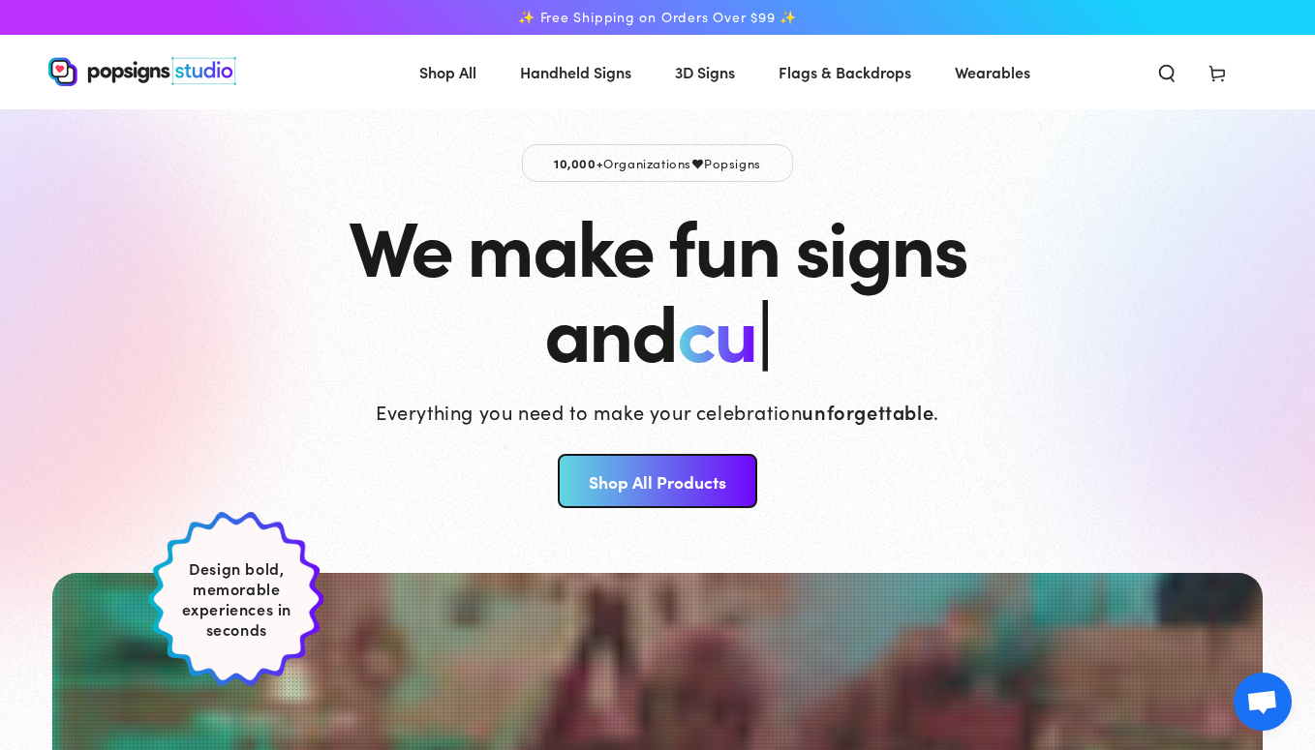
click at [109, 72] on img at bounding box center [142, 71] width 188 height 29
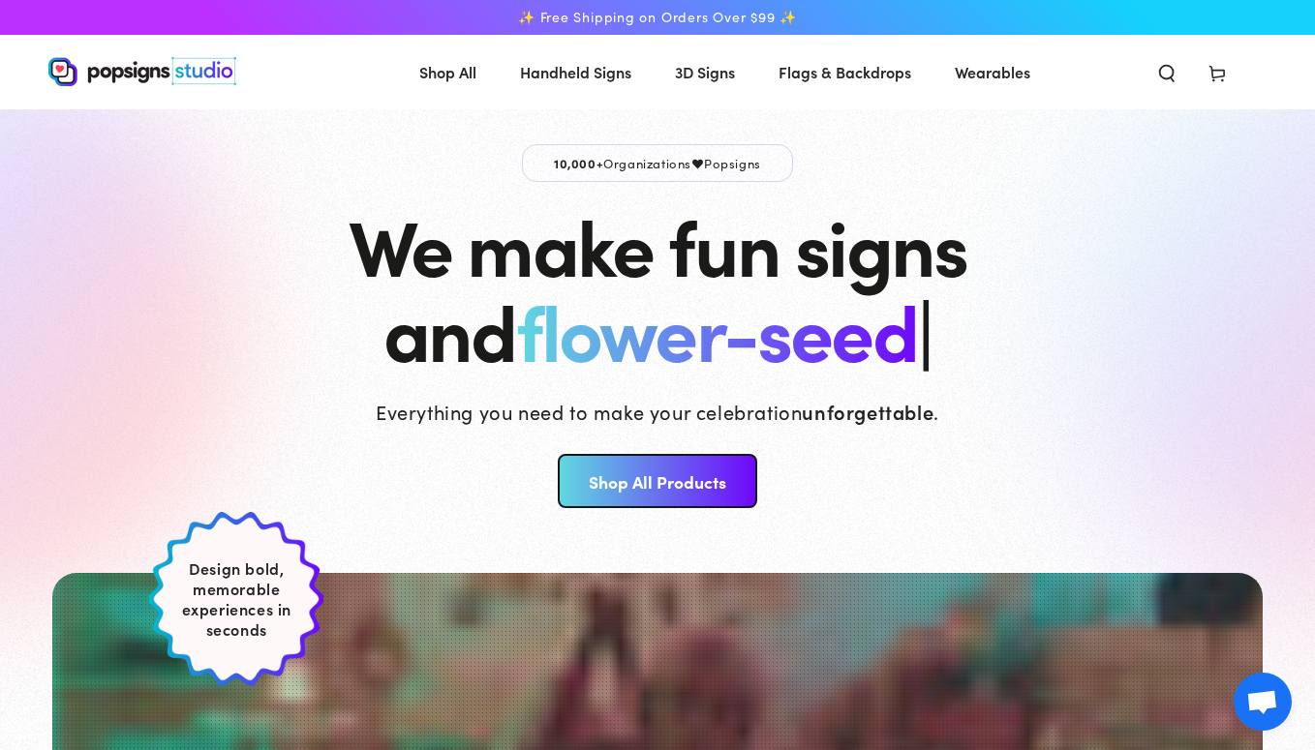
click at [1214, 71] on icon at bounding box center [1217, 72] width 19 height 19
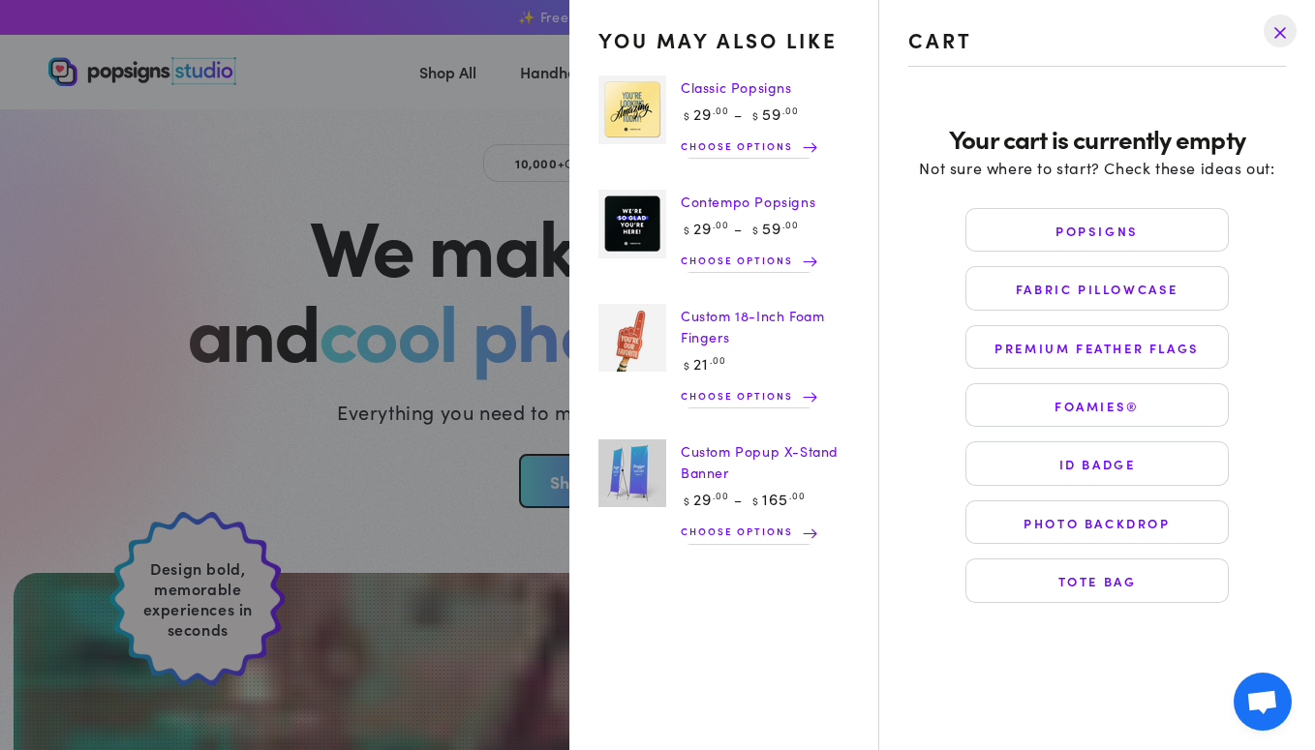
click at [1285, 36] on drawer-close-button at bounding box center [1280, 31] width 50 height 43
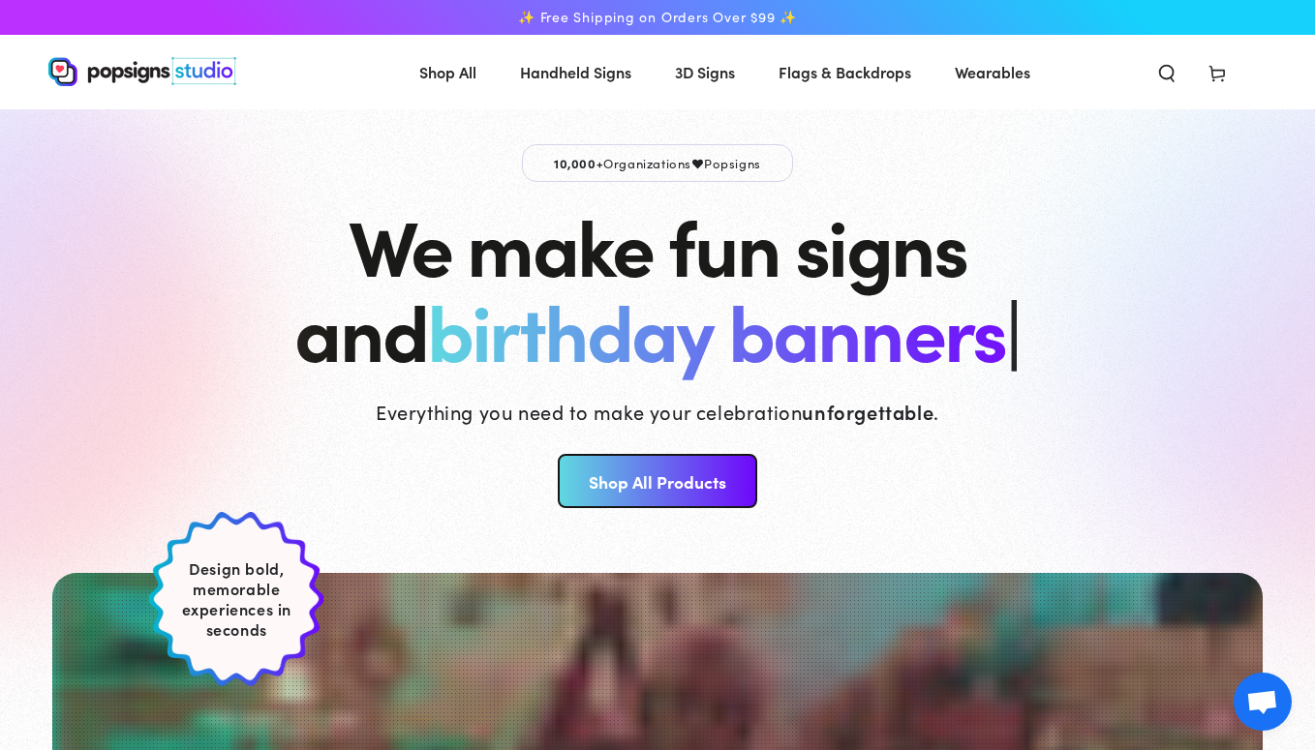
click at [113, 76] on img at bounding box center [142, 71] width 188 height 29
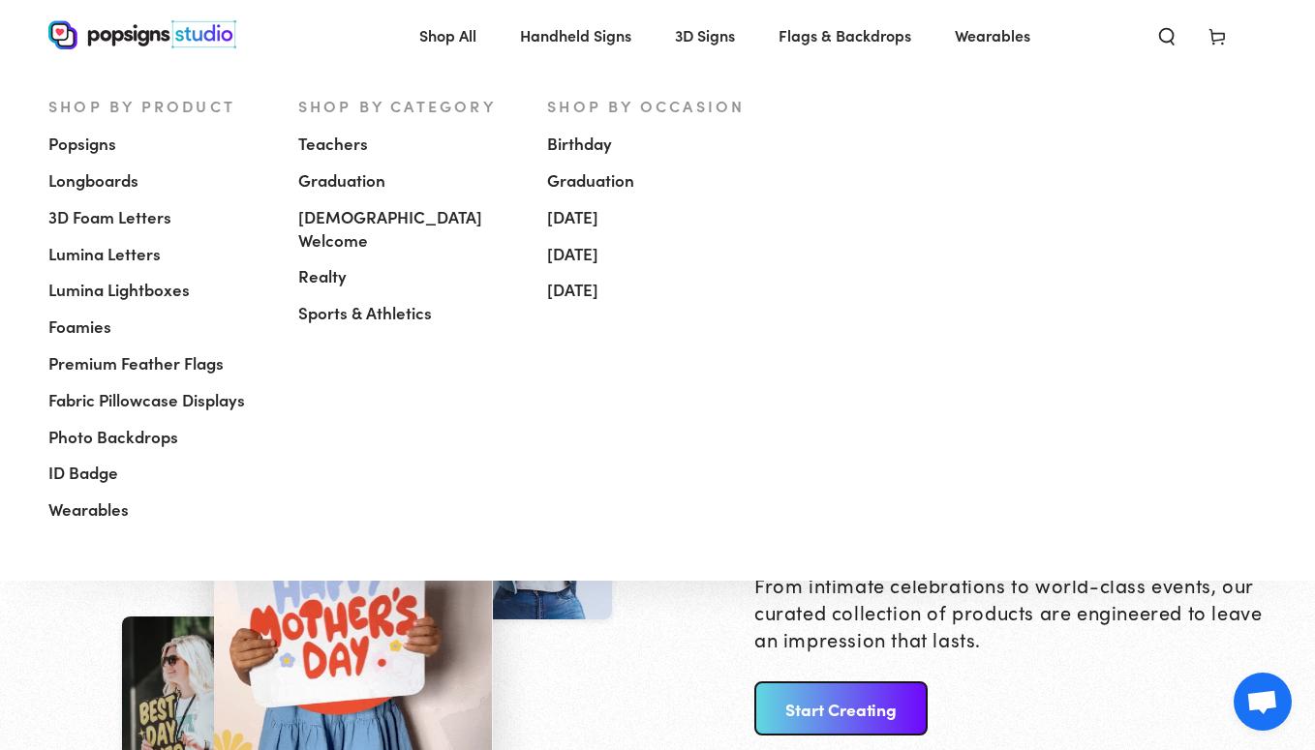
scroll to position [1943, 0]
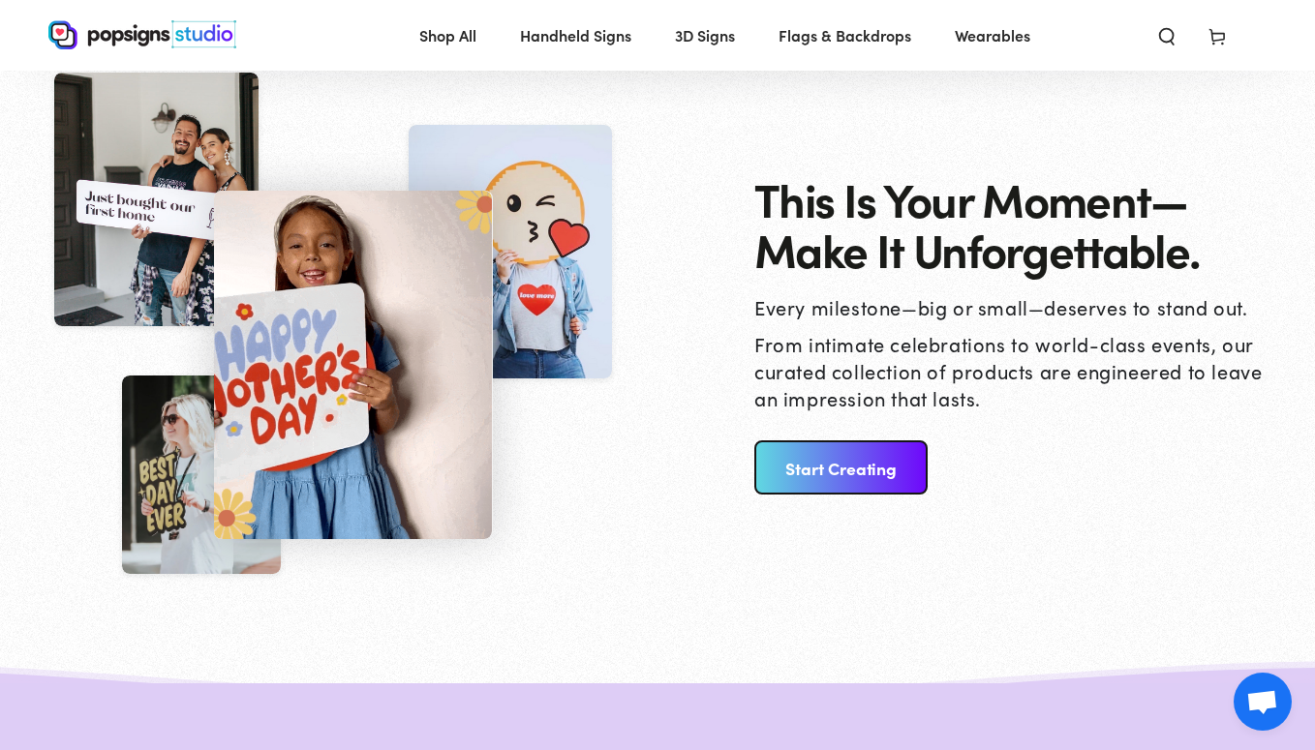
click at [251, 620] on div "This Is Your Moment— Make It Unforgettable. Every milestone—big or small—deserv…" at bounding box center [657, 334] width 1315 height 601
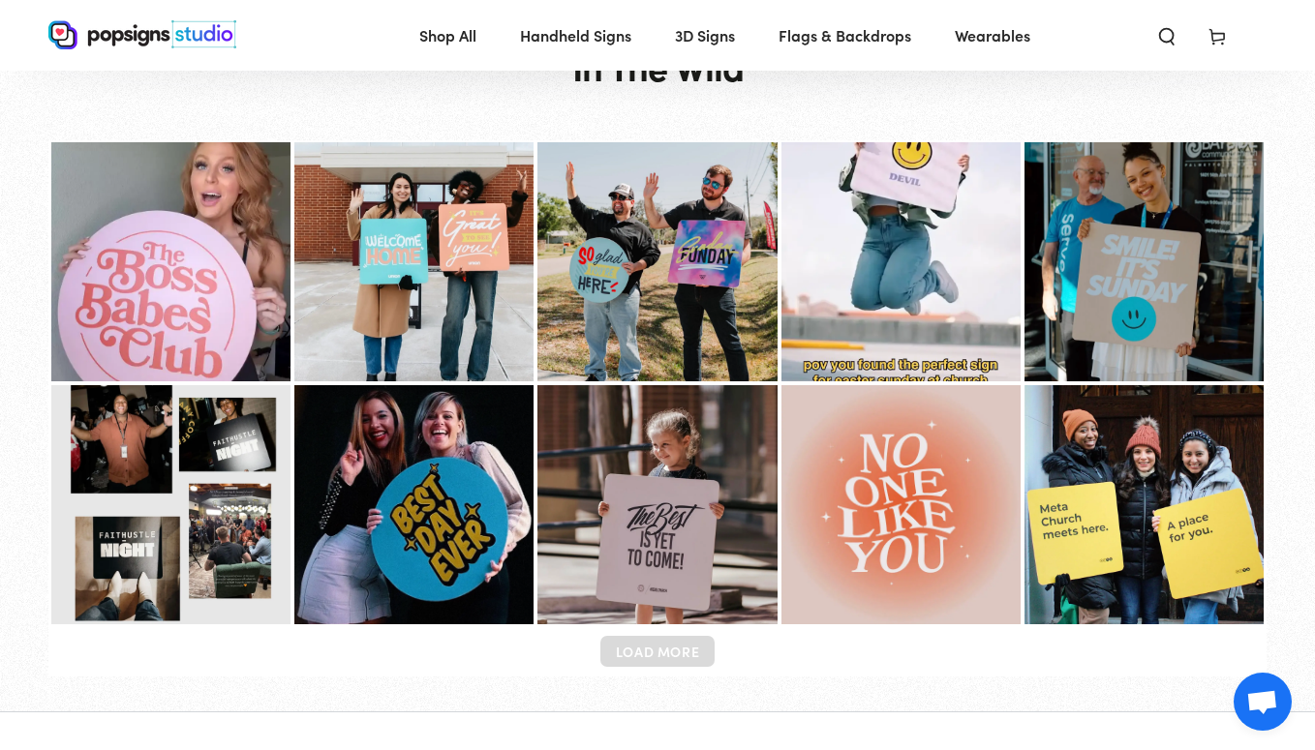
scroll to position [7797, 0]
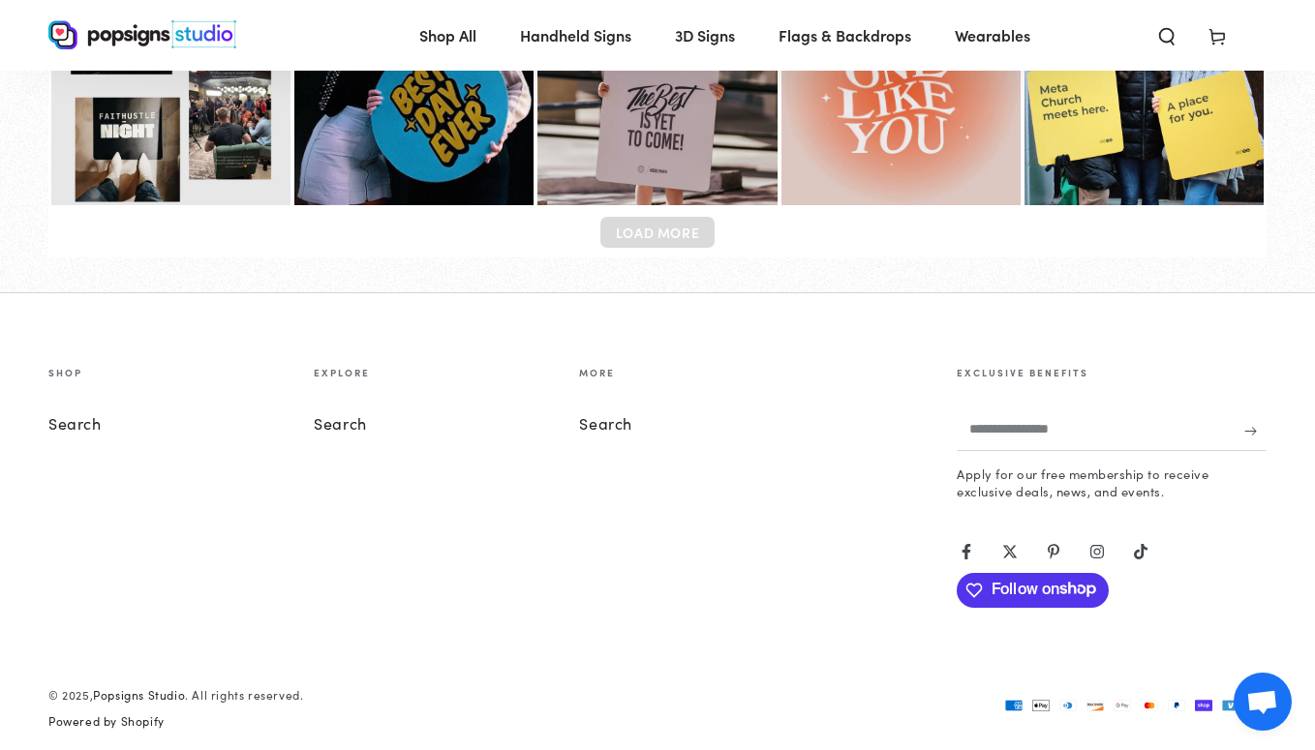
click at [83, 416] on link "Search" at bounding box center [74, 423] width 53 height 21
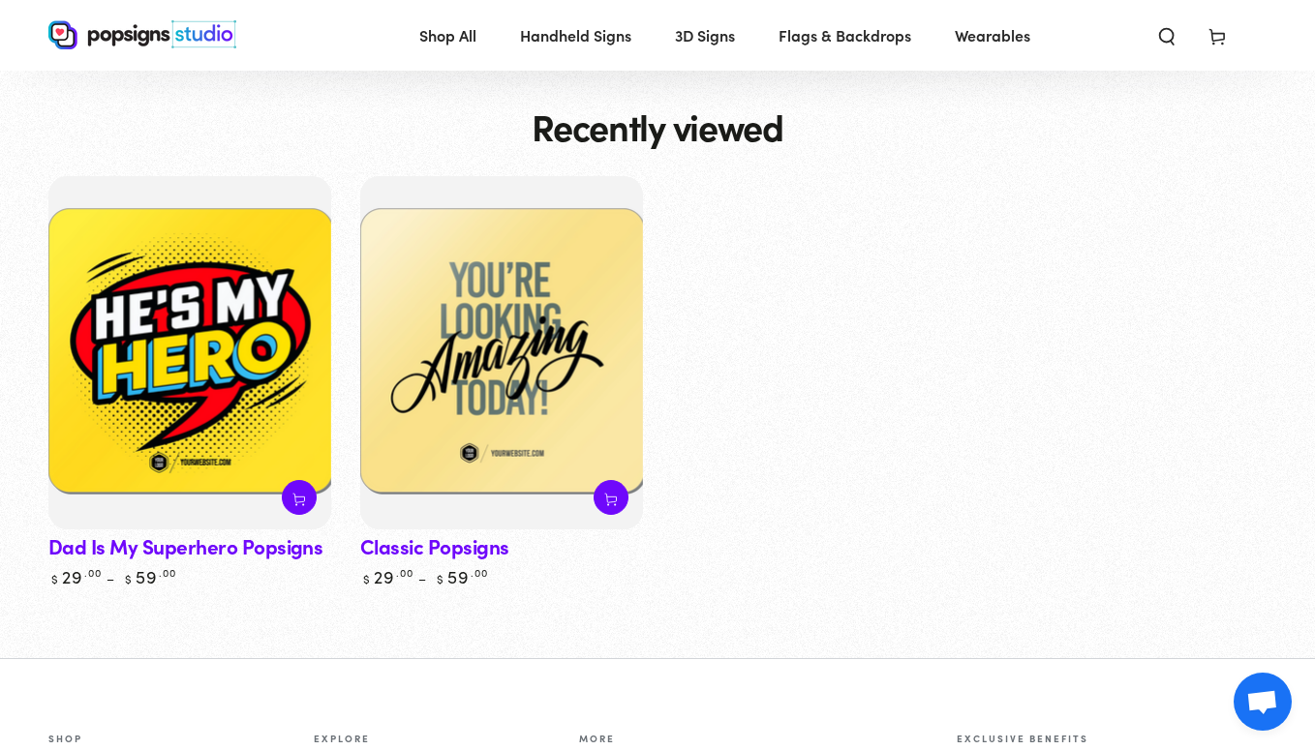
scroll to position [470, 0]
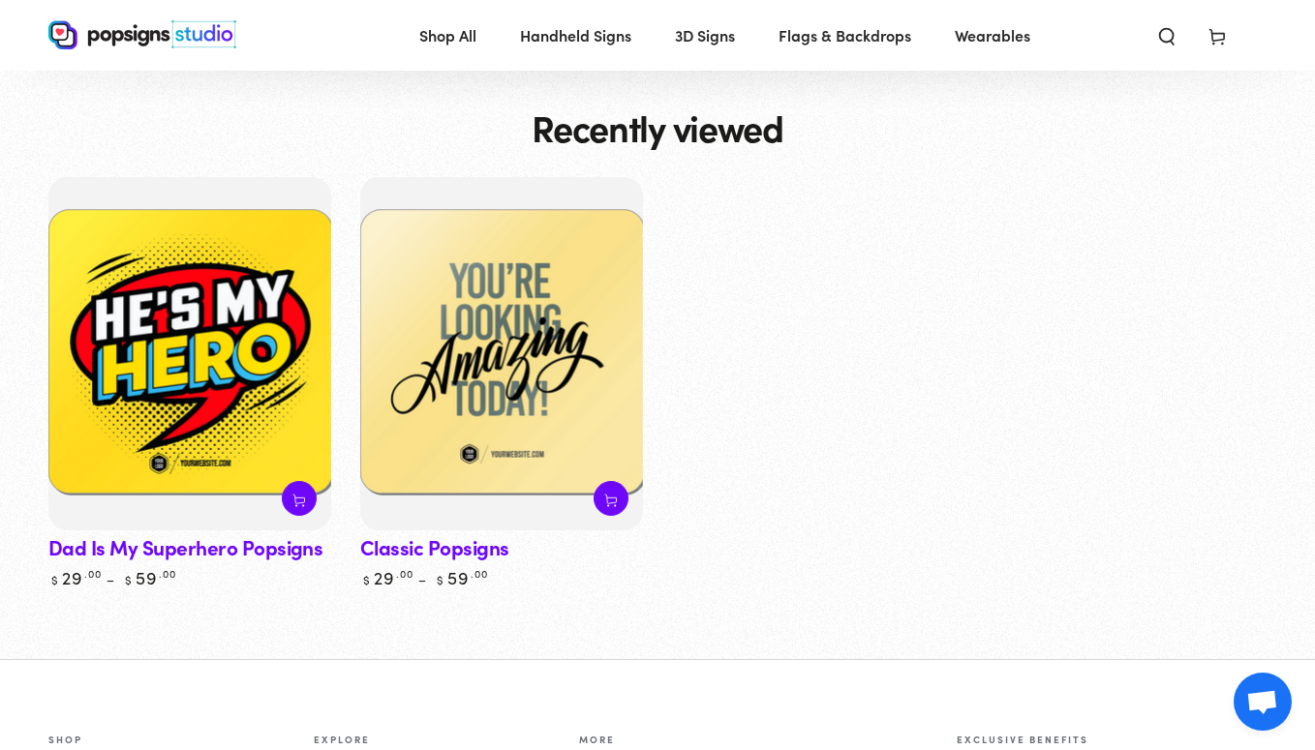
click at [282, 489] on link "View product" at bounding box center [299, 498] width 35 height 35
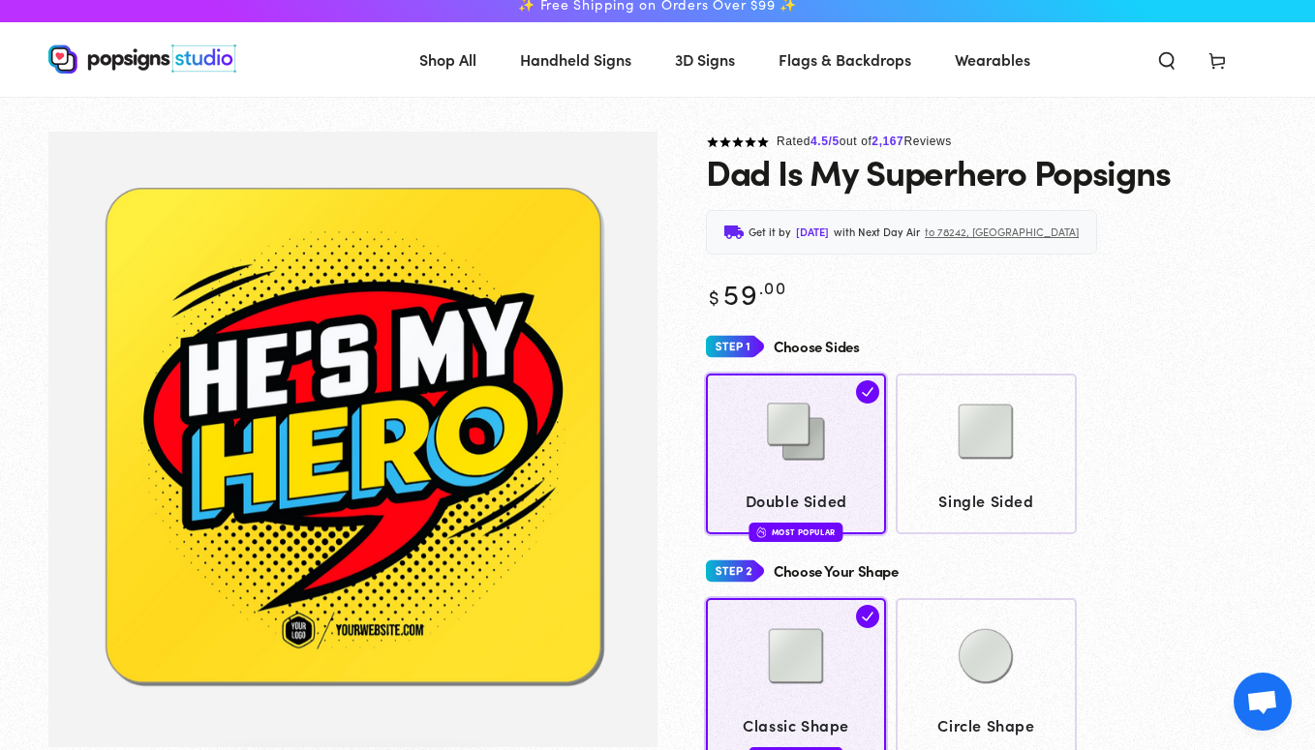
scroll to position [11, 0]
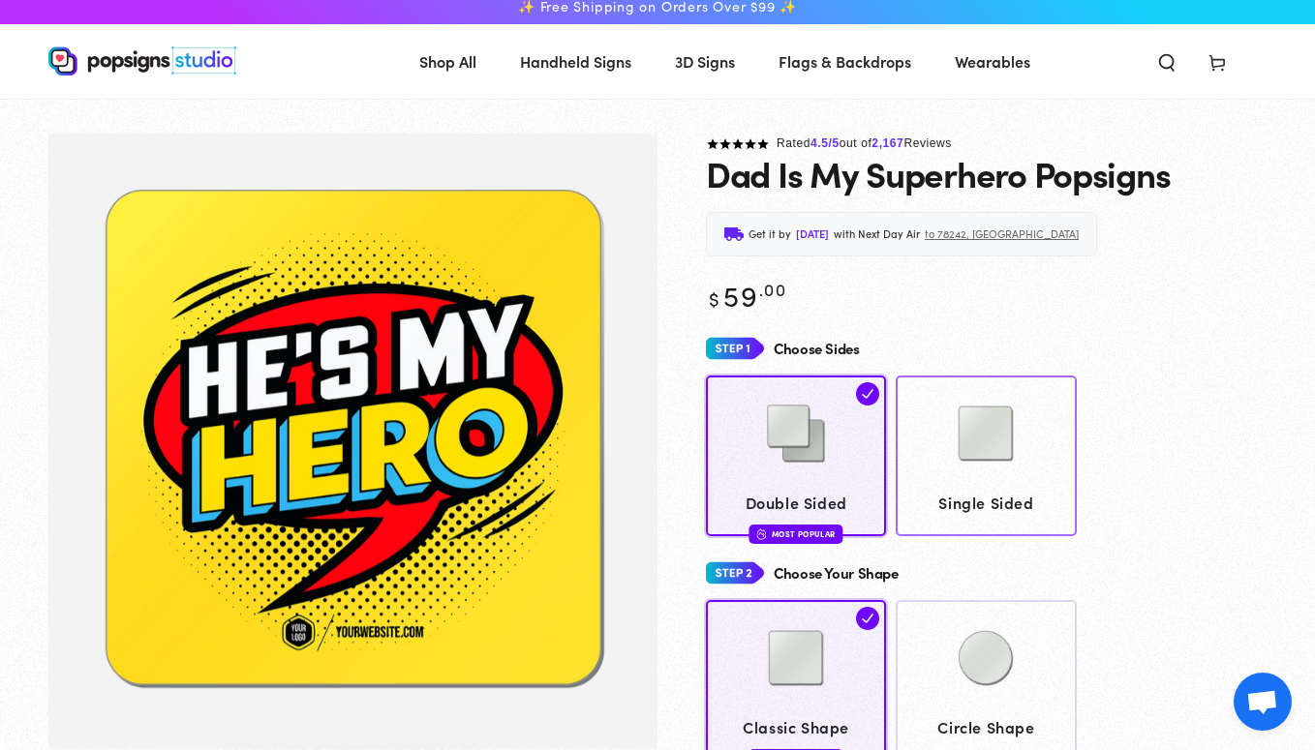
click at [991, 435] on img at bounding box center [985, 433] width 97 height 97
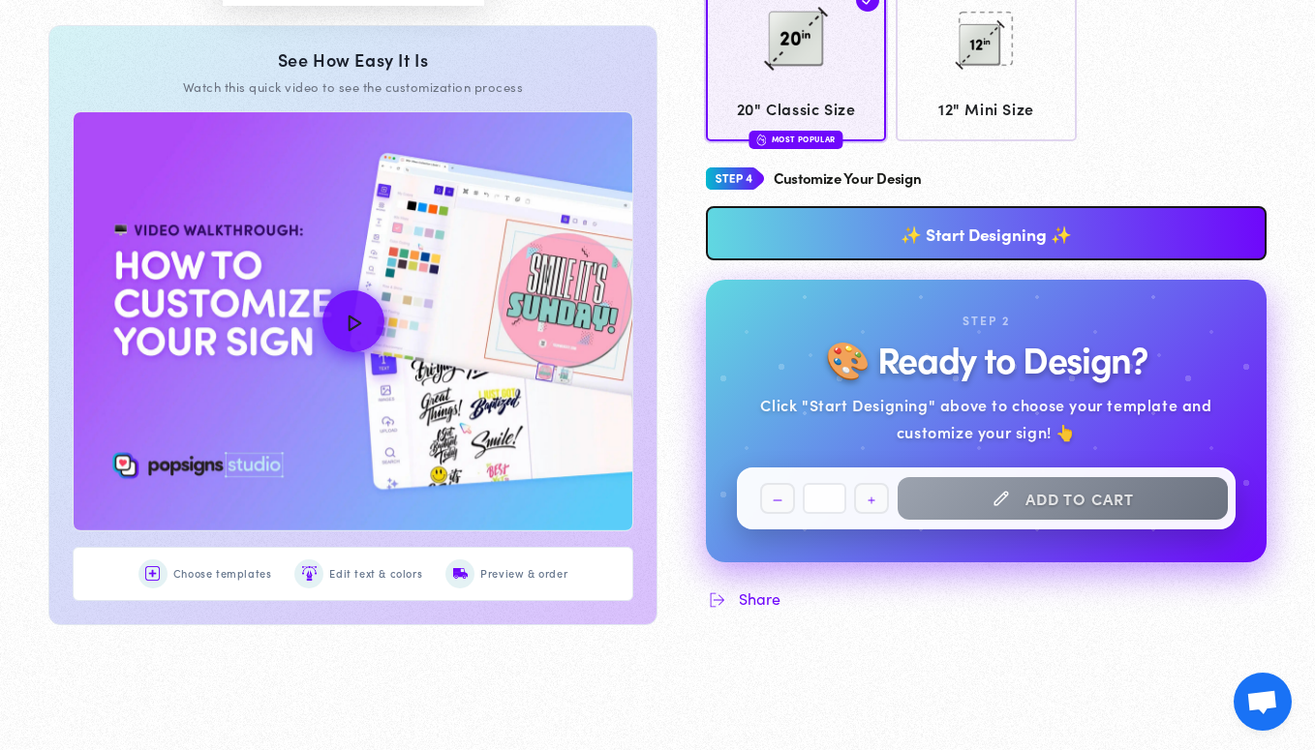
scroll to position [905, 0]
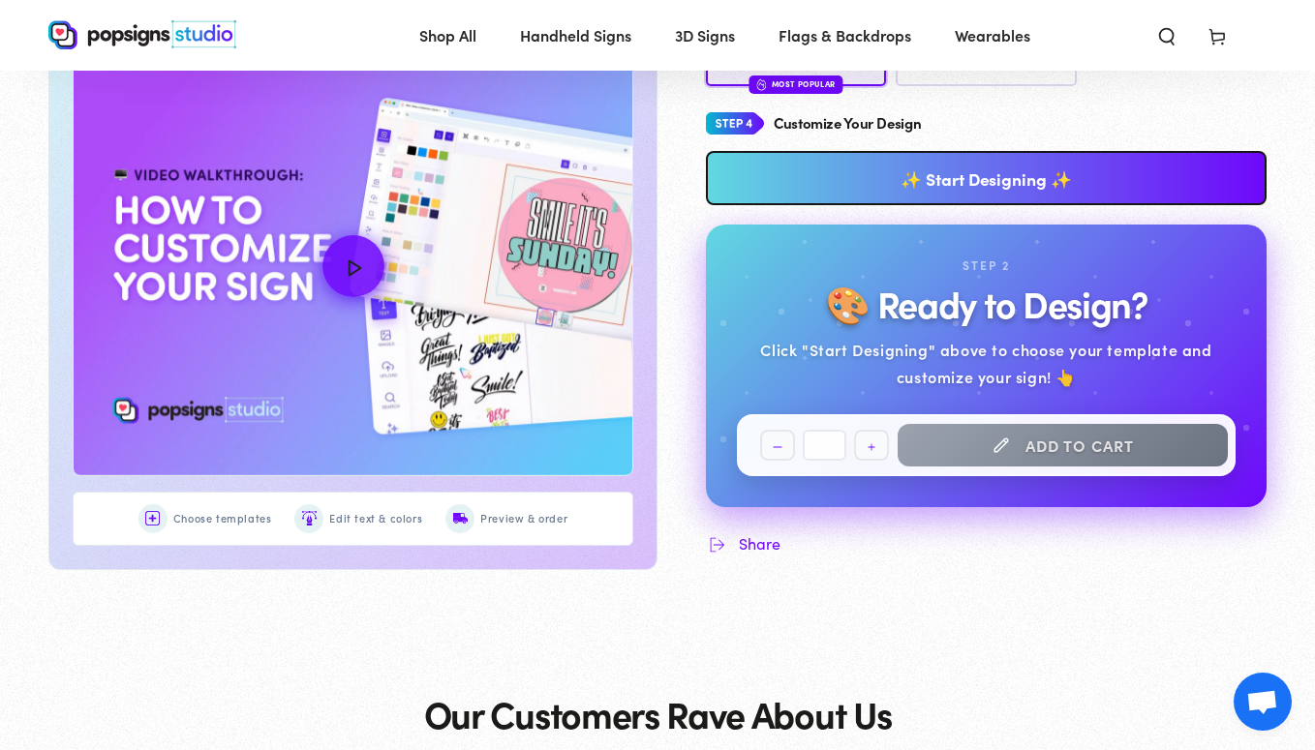
click at [856, 178] on link "✨ Start Designing ✨" at bounding box center [986, 178] width 561 height 54
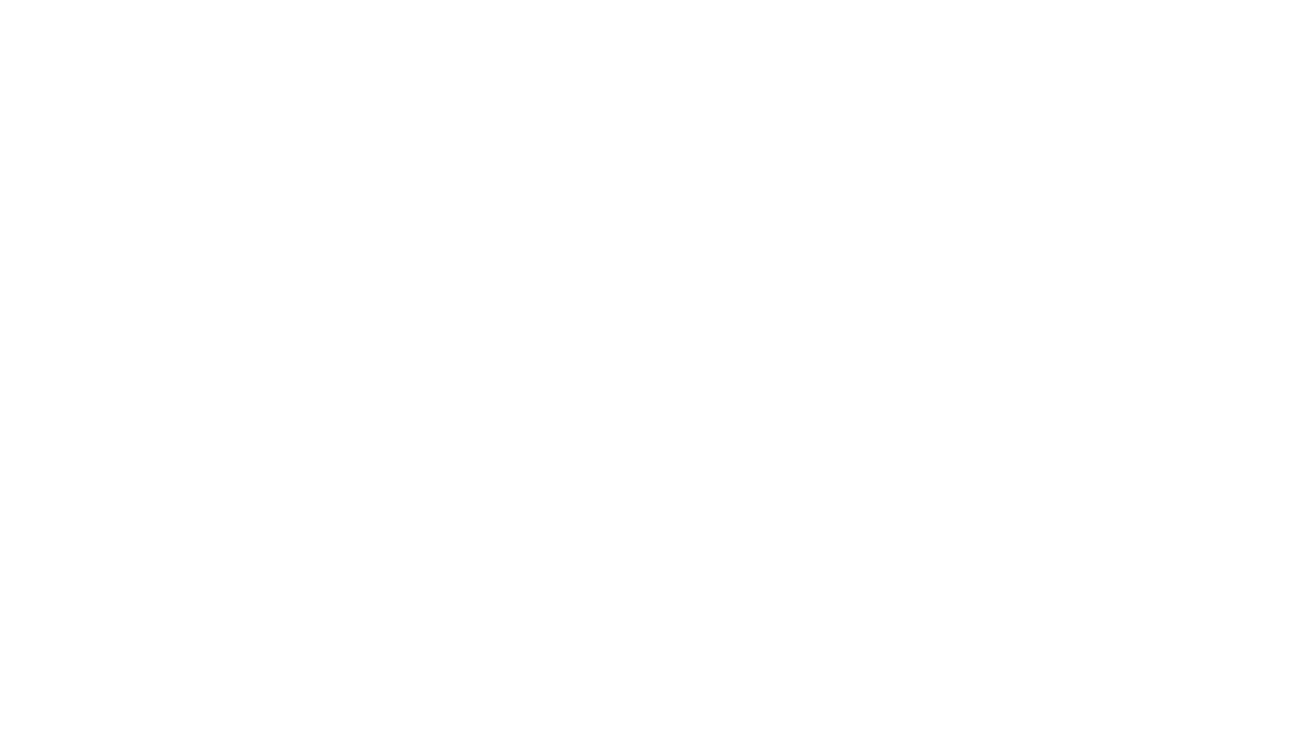
scroll to position [0, 0]
type textarea "An ancient tree with a door leading to a magical world"
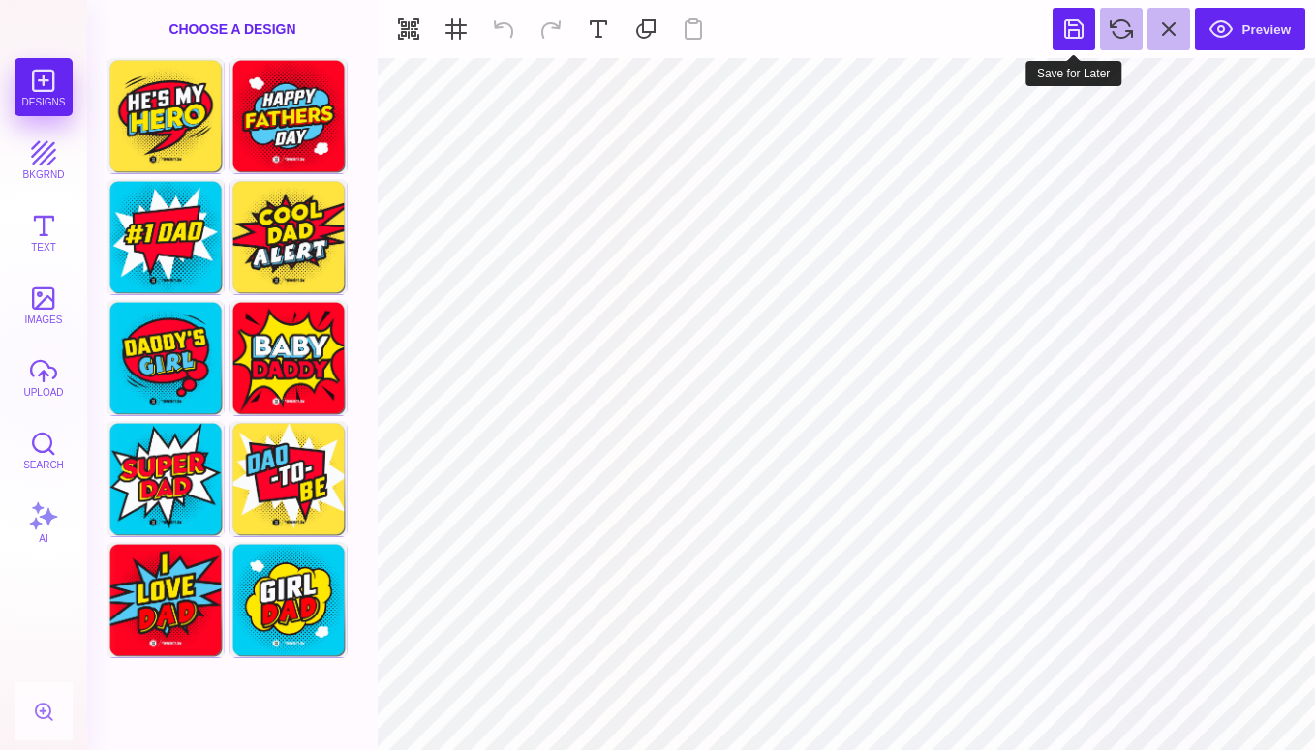
click at [1066, 26] on button at bounding box center [1074, 29] width 43 height 43
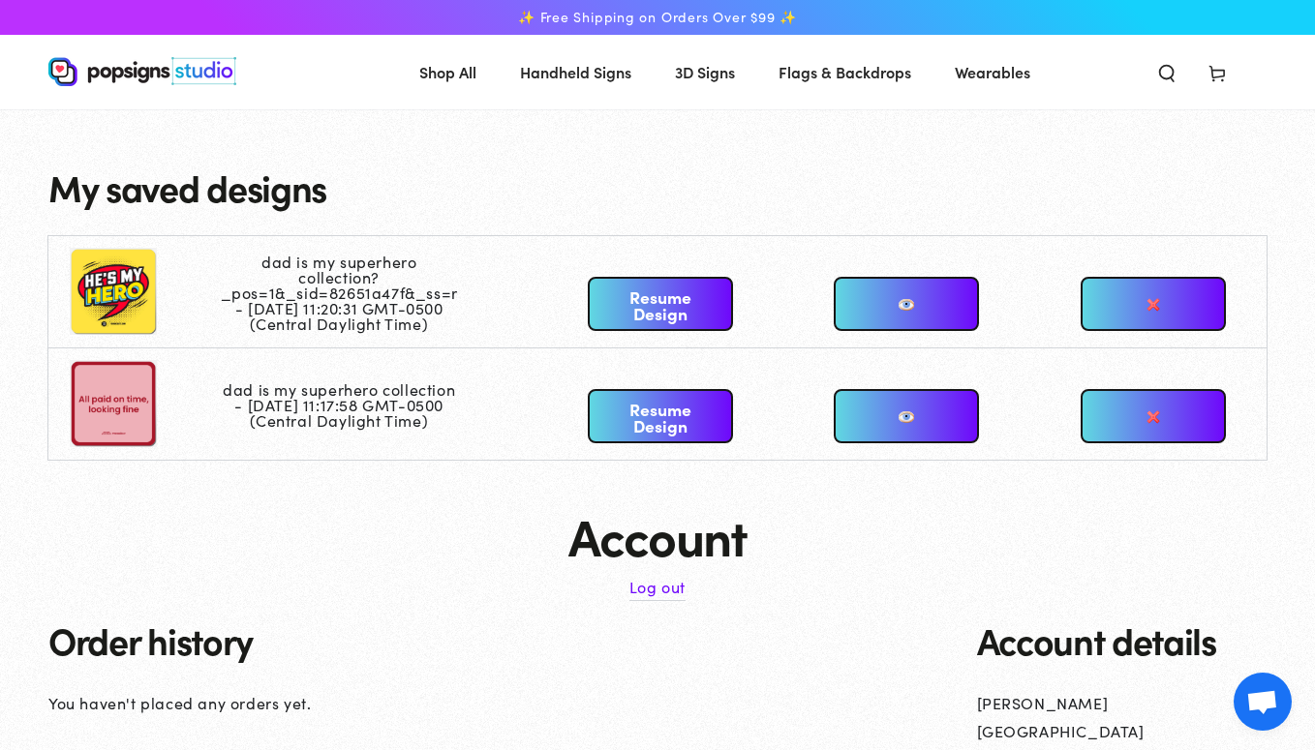
click at [668, 401] on link "Resume Design" at bounding box center [660, 416] width 145 height 54
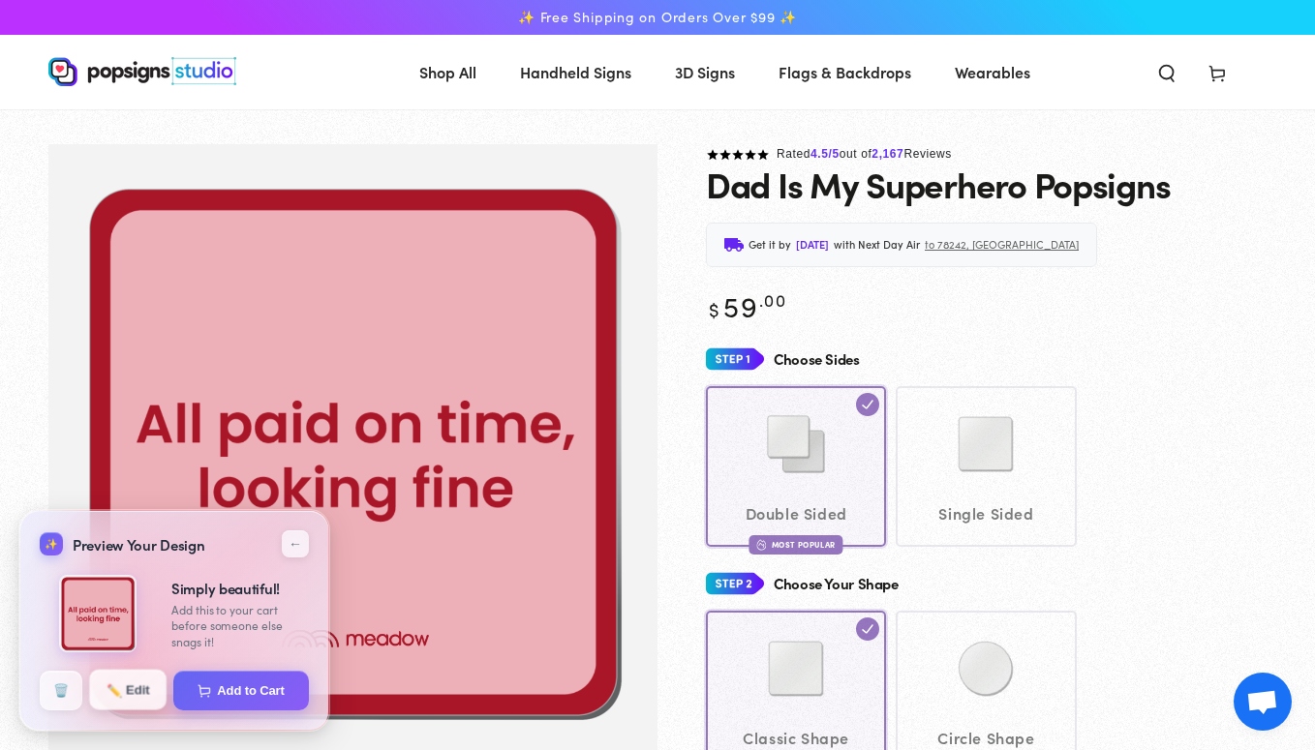
click at [125, 689] on button "✏️ Edit" at bounding box center [127, 690] width 77 height 41
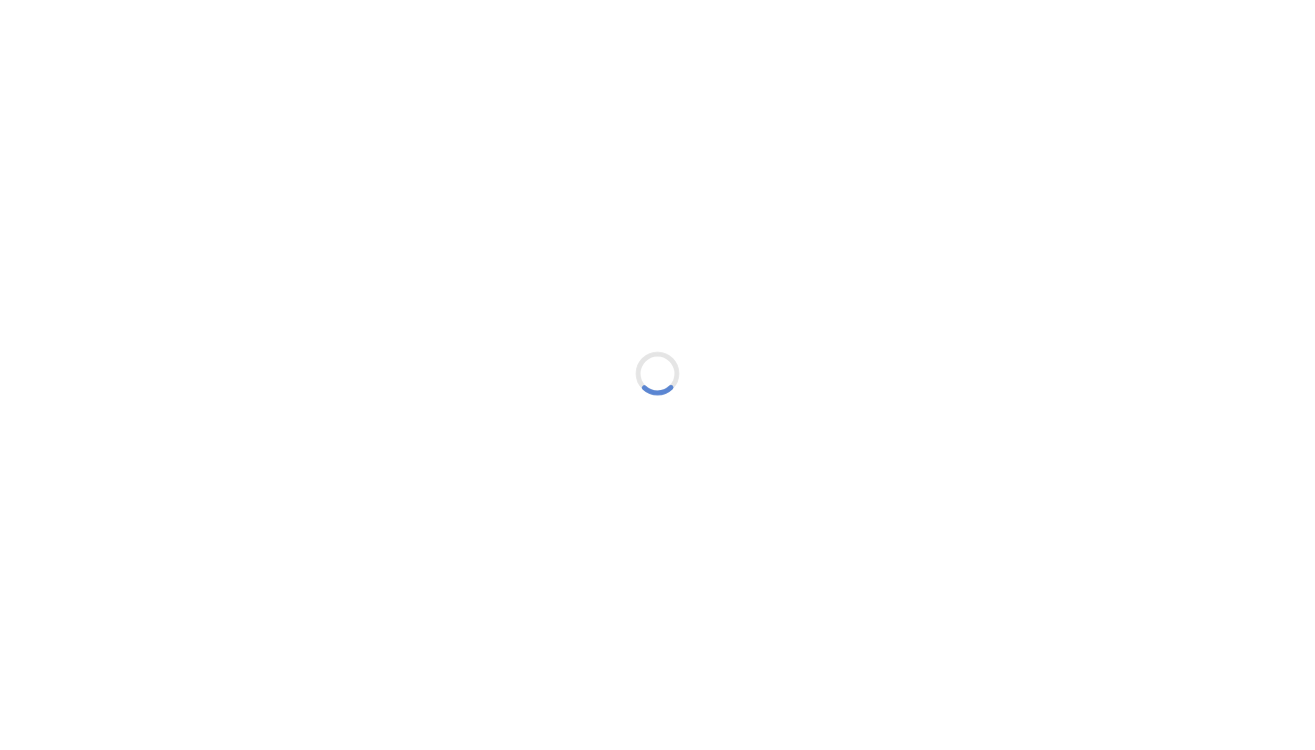
type textarea "An ancient tree with a door leading to a magical world"
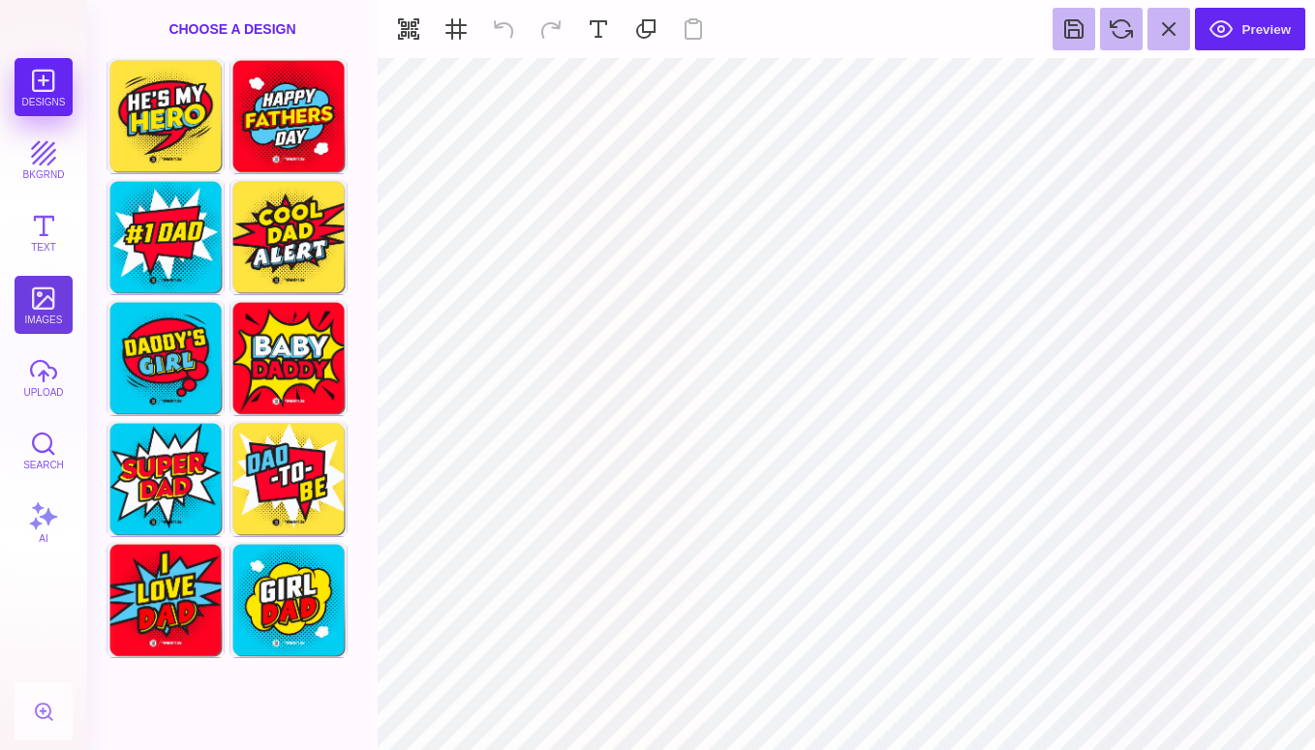
click at [33, 299] on button "images" at bounding box center [44, 305] width 58 height 58
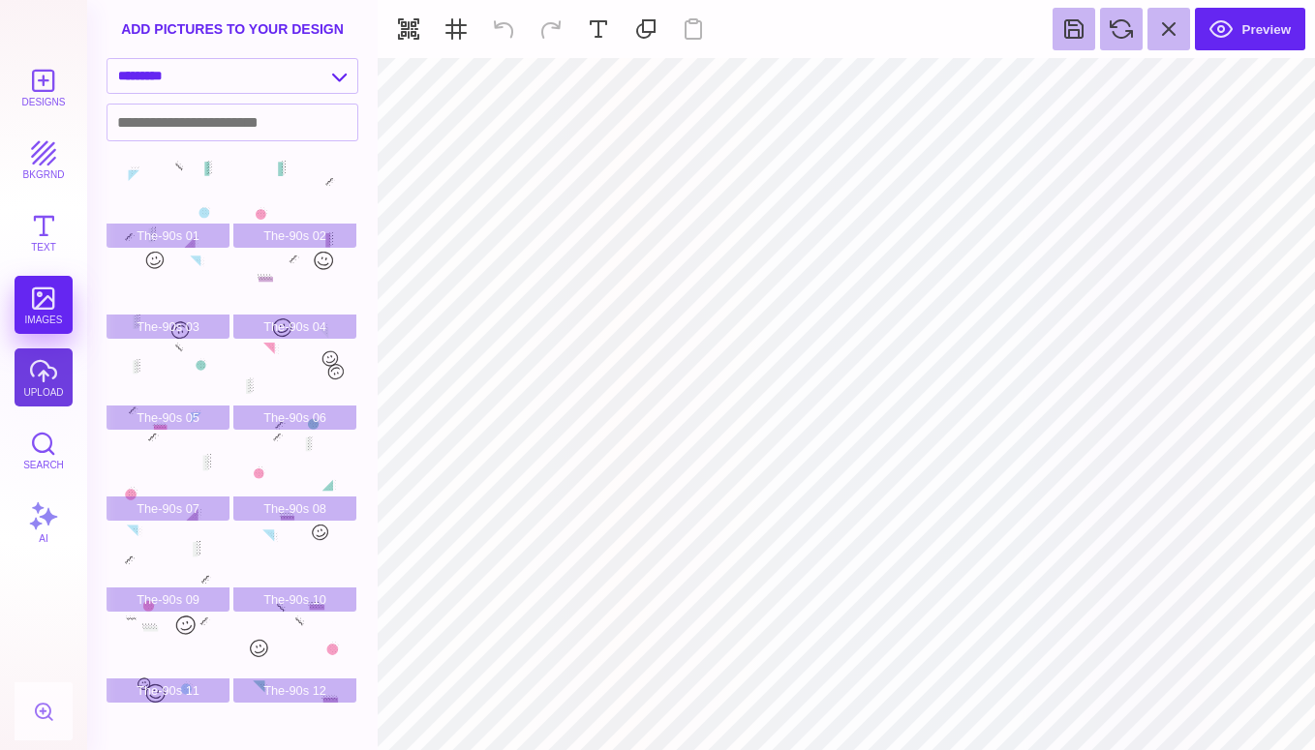
click at [45, 383] on button "upload" at bounding box center [44, 378] width 58 height 58
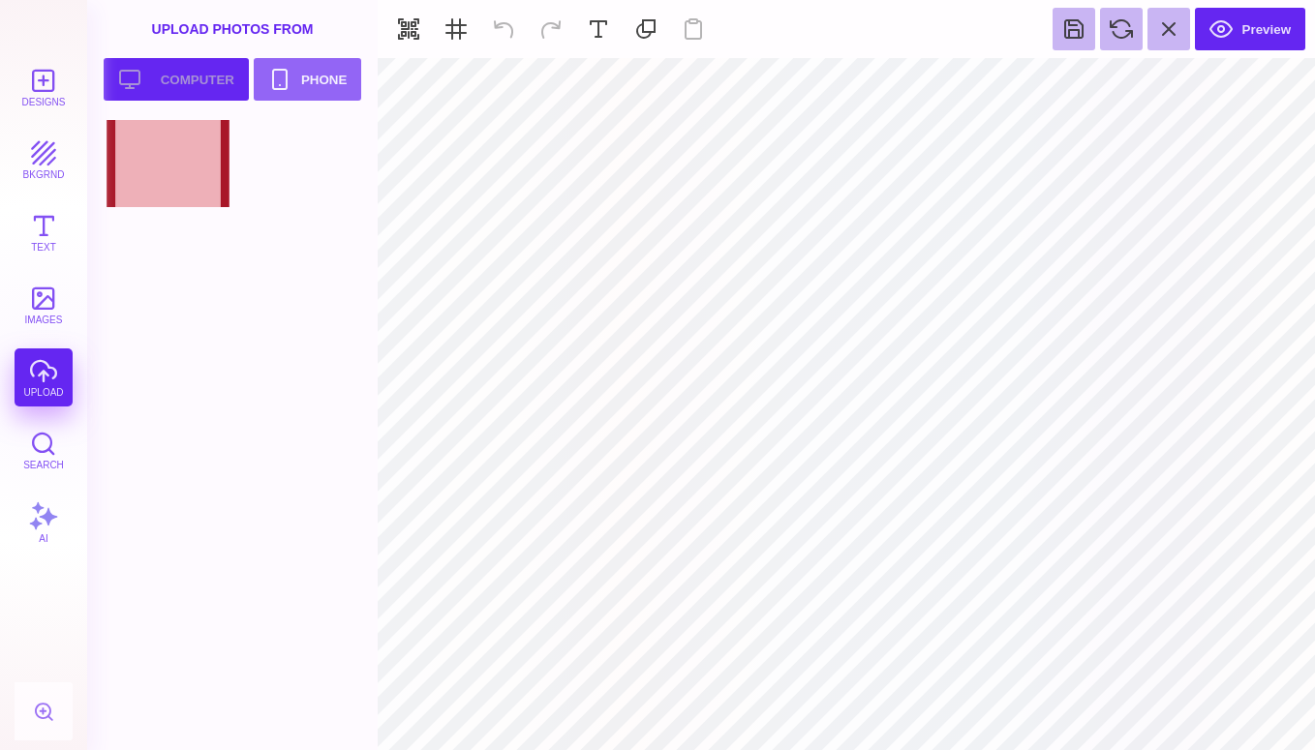
click at [187, 77] on button "Upload your artwork Computer" at bounding box center [176, 79] width 145 height 43
click at [291, 162] on div at bounding box center [294, 163] width 123 height 87
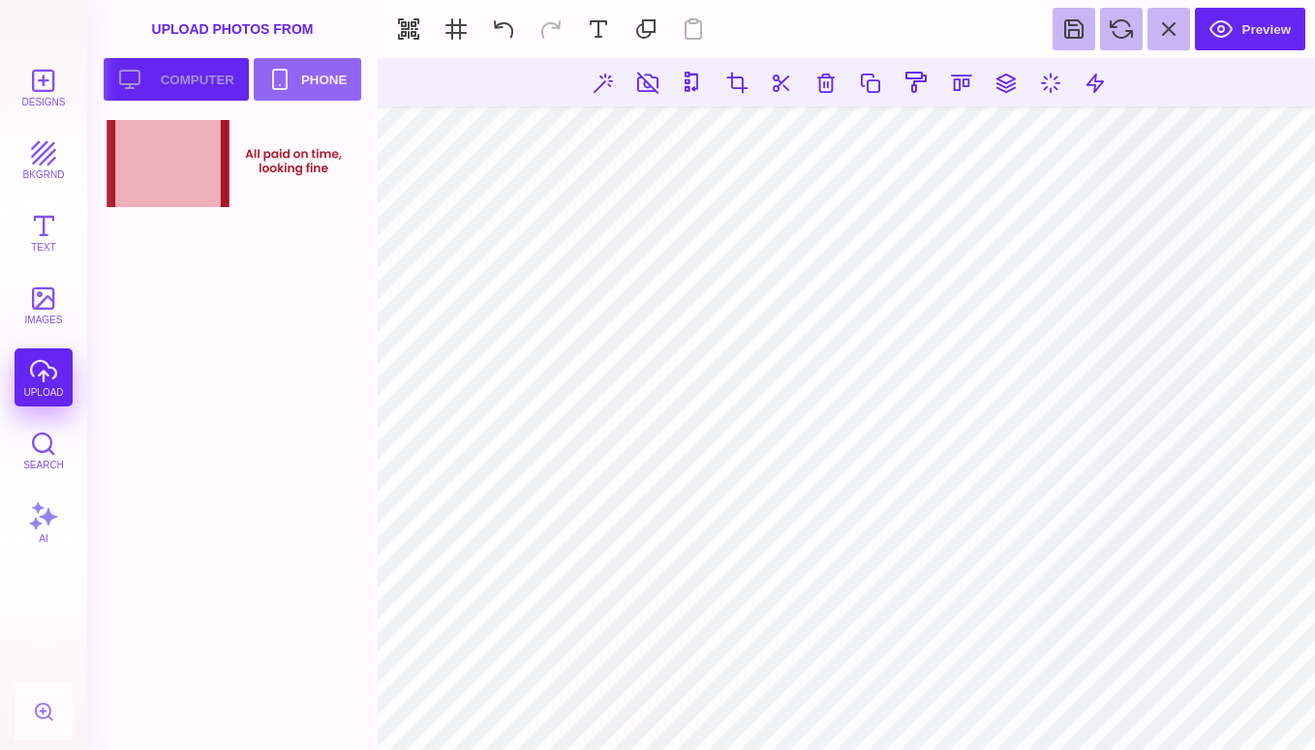
click at [166, 87] on button "Upload your artwork Computer" at bounding box center [176, 79] width 145 height 43
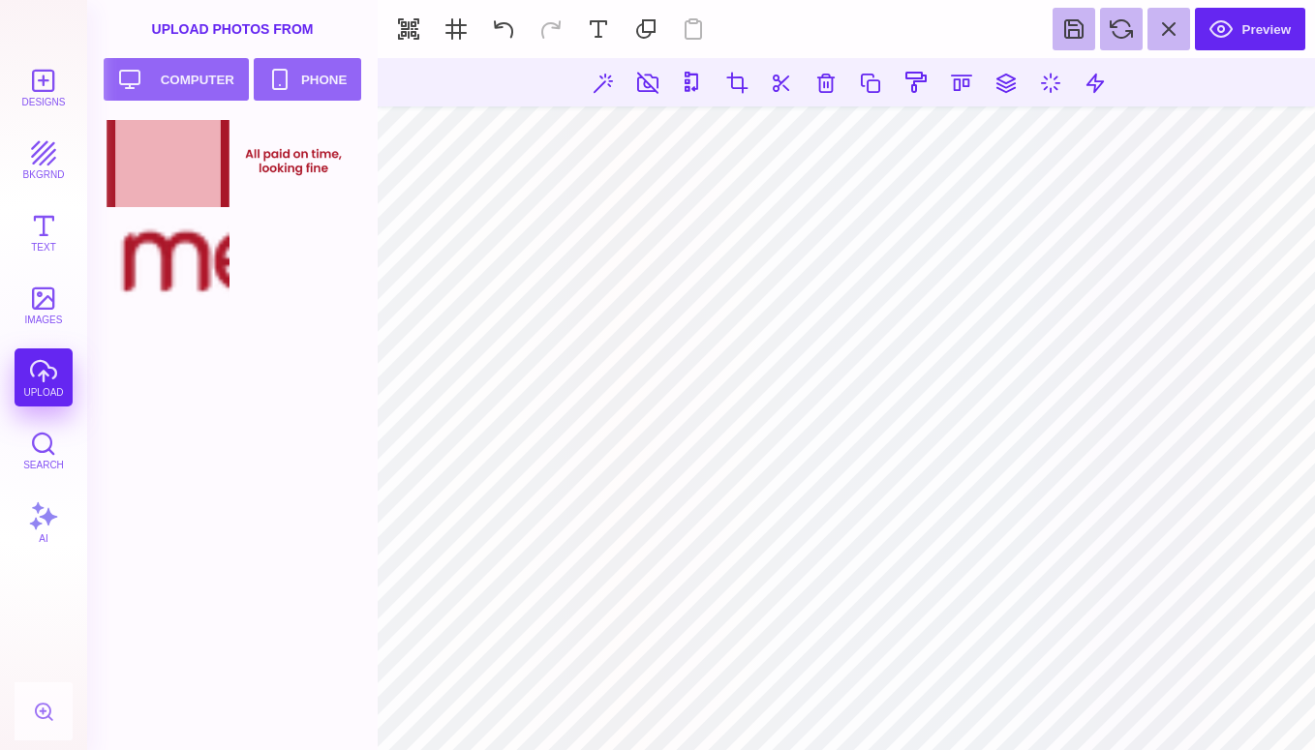
click at [172, 252] on div at bounding box center [168, 254] width 123 height 87
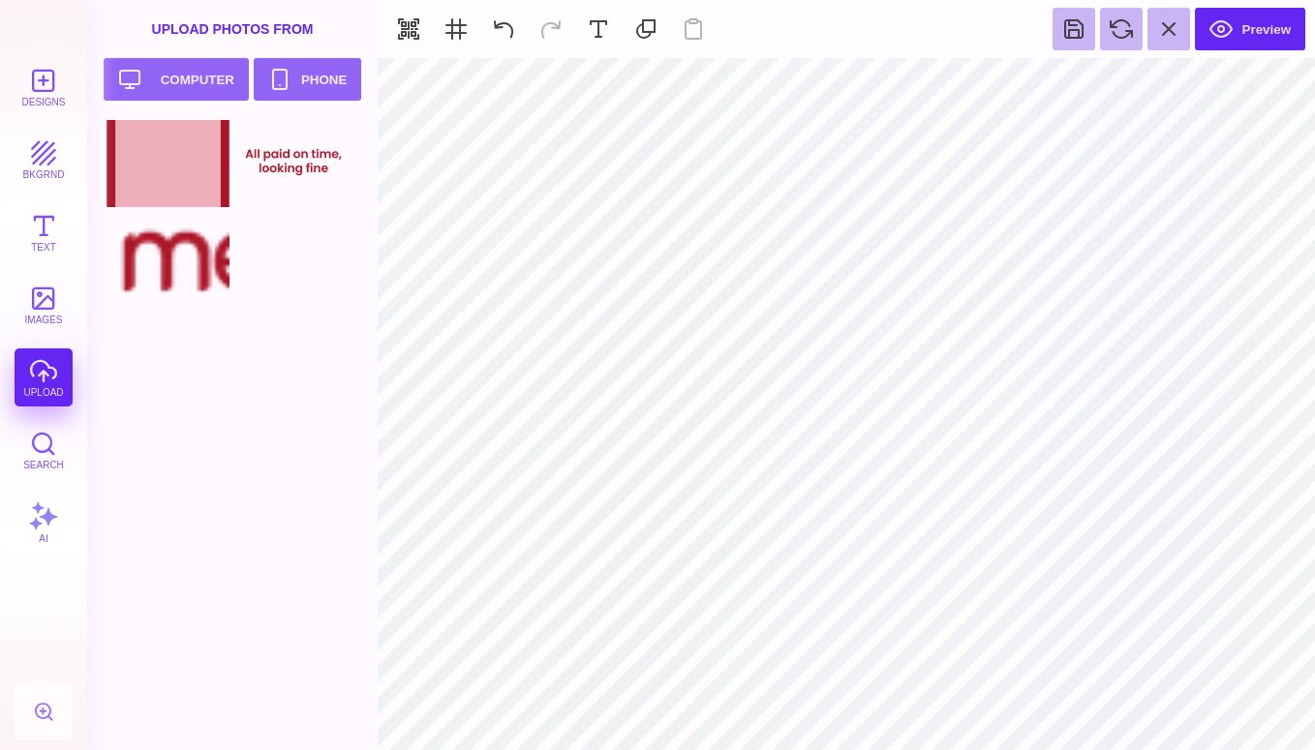
type input "#000000"
click at [1079, 26] on button at bounding box center [1074, 29] width 43 height 43
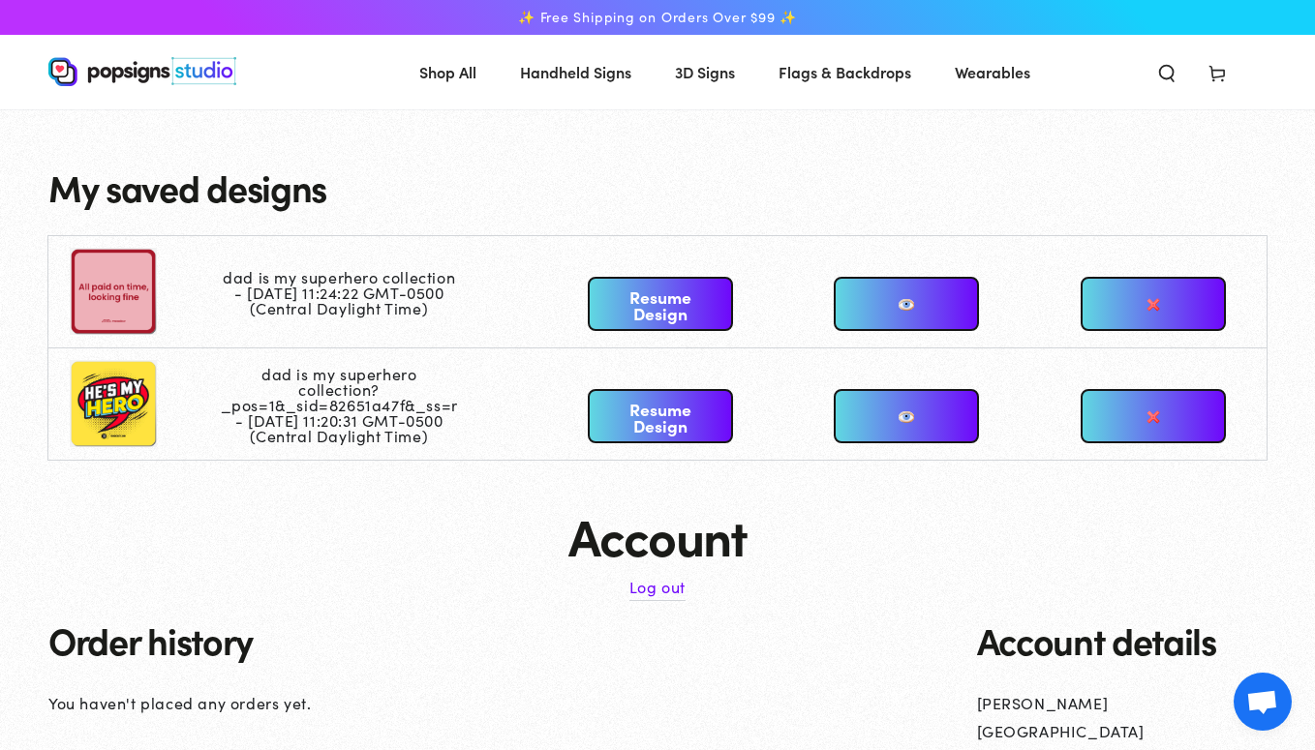
click at [1148, 418] on link at bounding box center [1153, 416] width 145 height 54
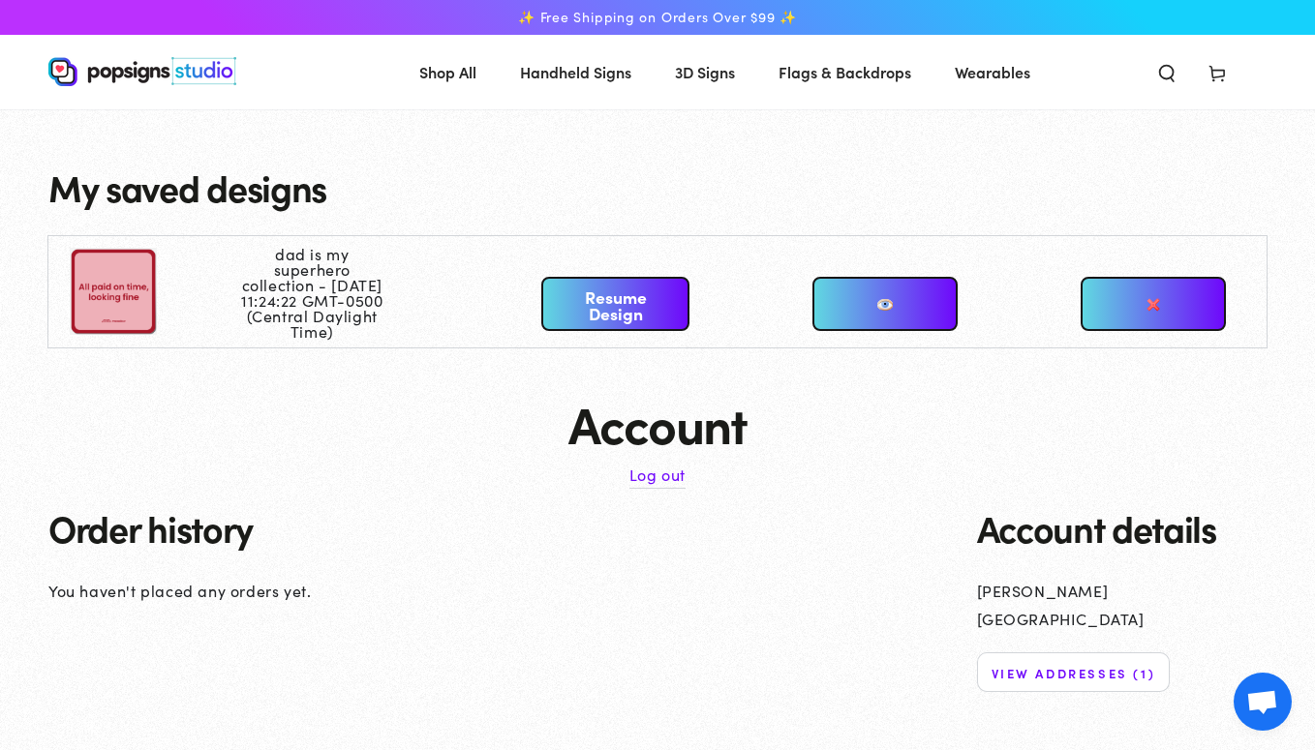
click at [639, 314] on link "Resume Design" at bounding box center [615, 304] width 148 height 54
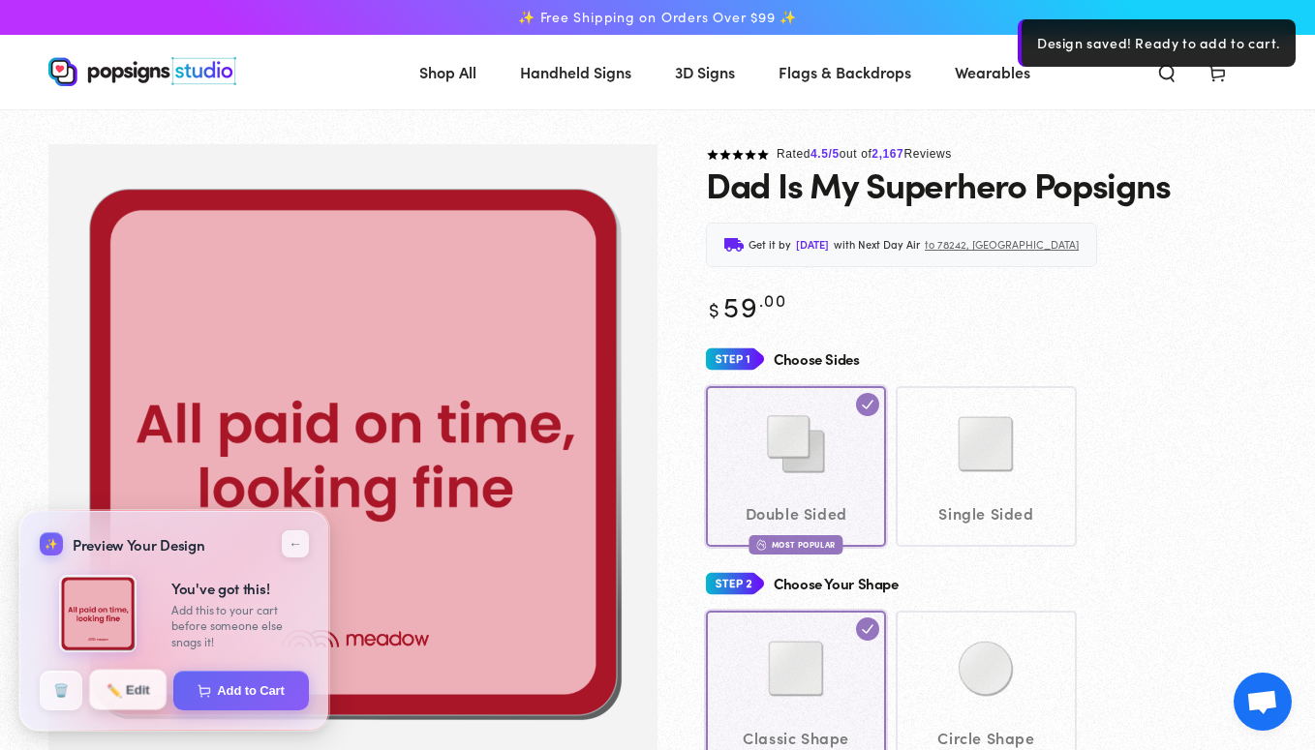
click at [149, 688] on button "✏️ Edit" at bounding box center [127, 690] width 77 height 41
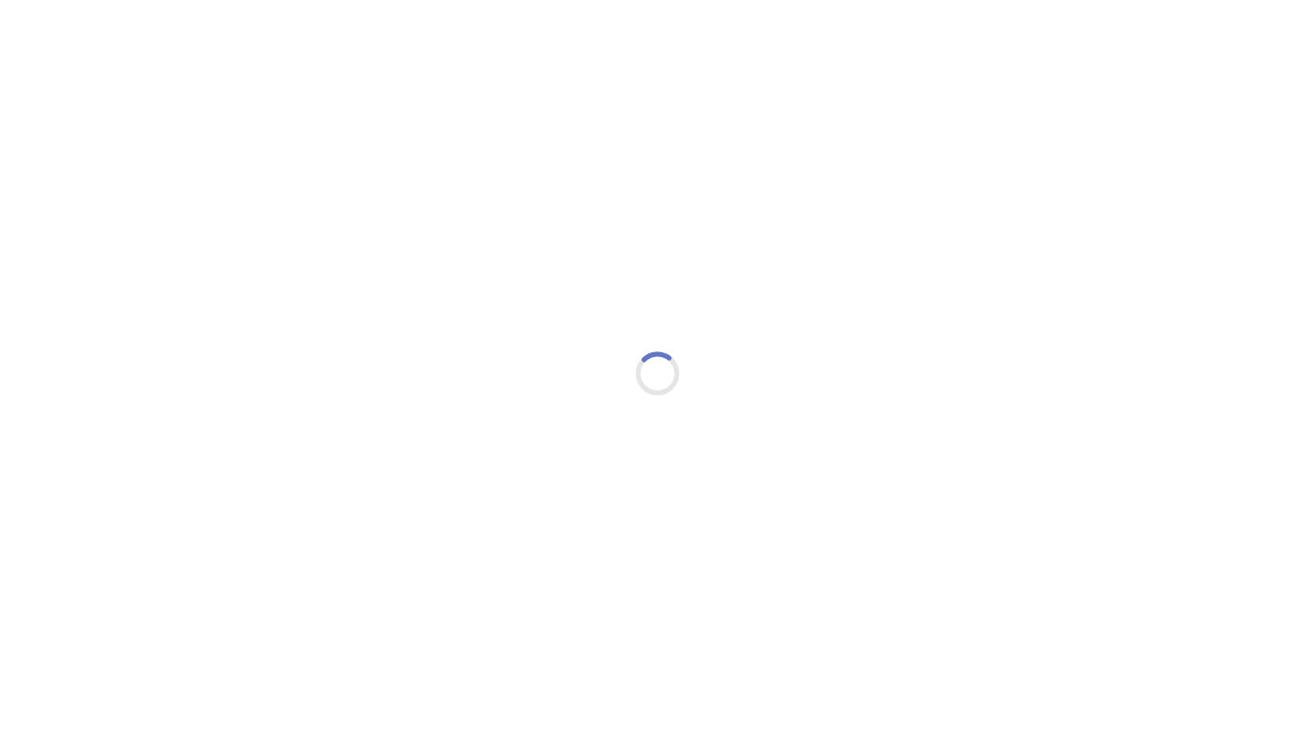
type textarea "An ancient tree with a door leading to a magical world"
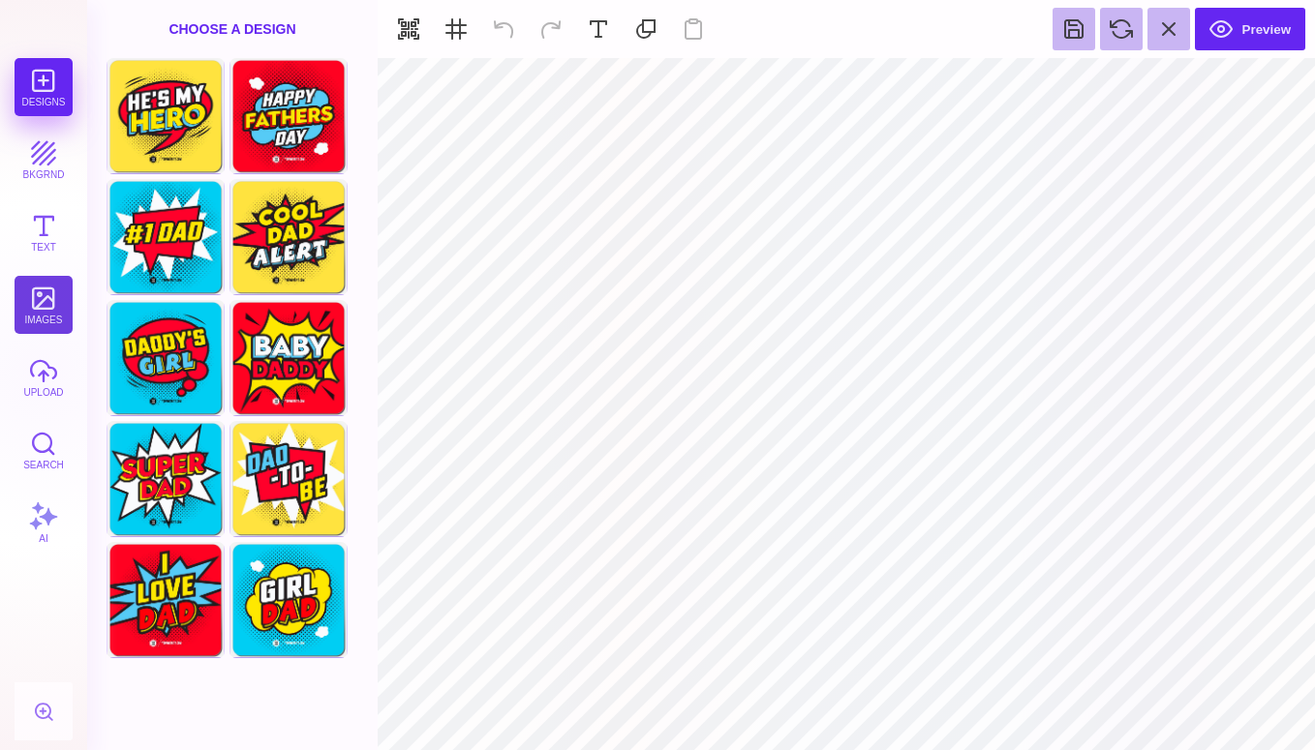
click at [47, 305] on button "images" at bounding box center [44, 305] width 58 height 58
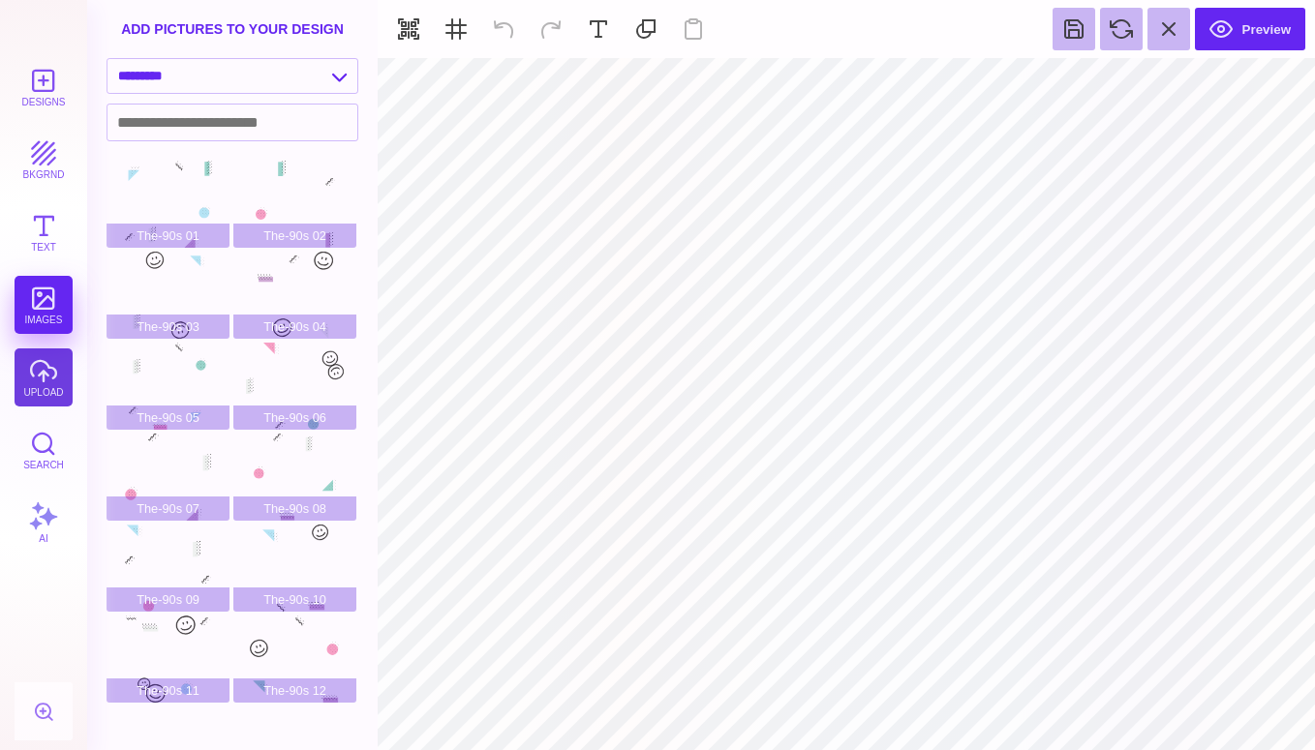
click at [28, 359] on button "upload" at bounding box center [44, 378] width 58 height 58
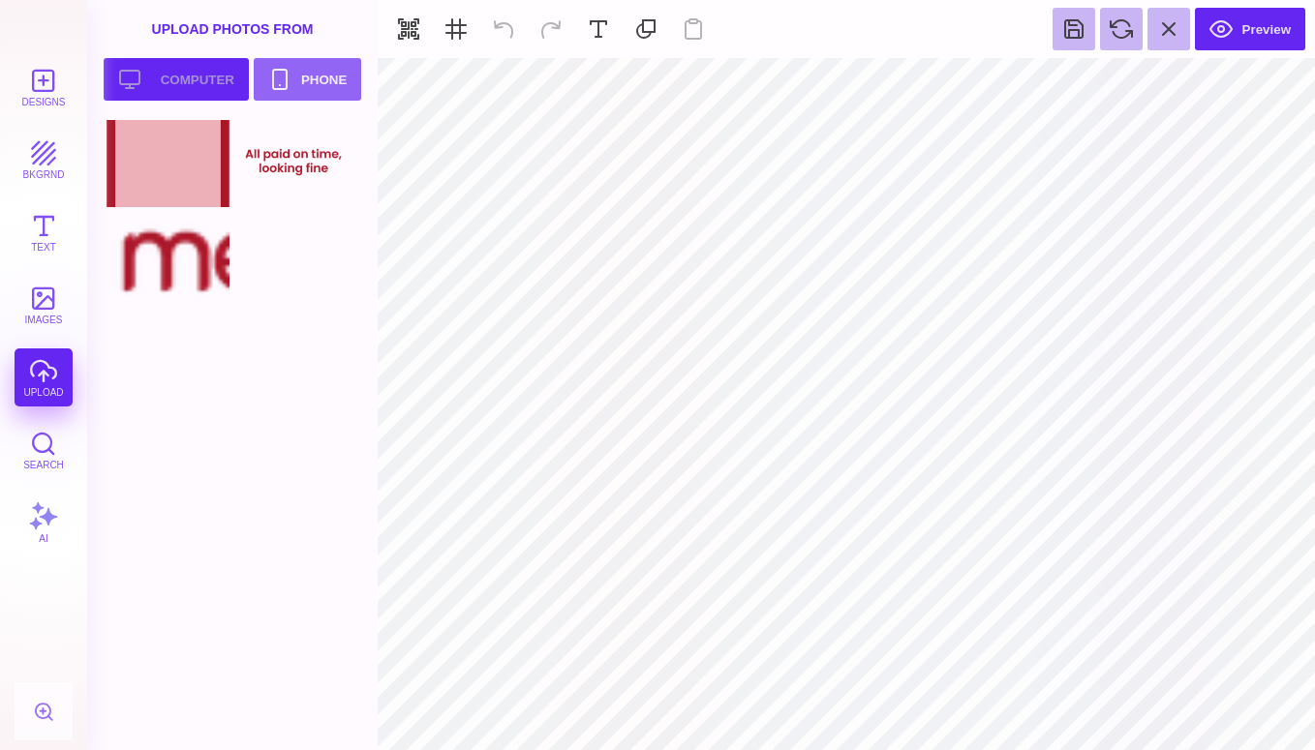
click at [197, 89] on button "Upload your artwork Computer" at bounding box center [176, 79] width 145 height 43
click at [300, 262] on div at bounding box center [294, 254] width 123 height 87
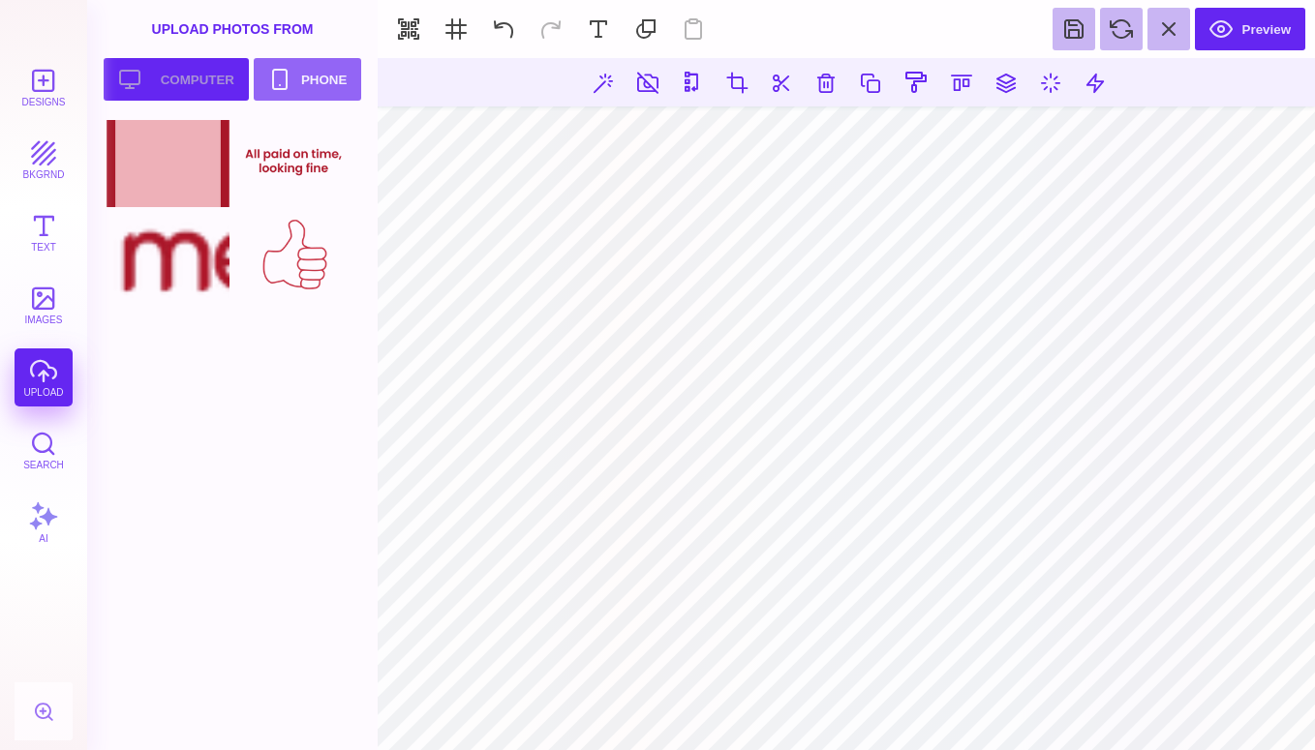
click at [179, 90] on button "Upload your artwork Computer" at bounding box center [176, 79] width 145 height 43
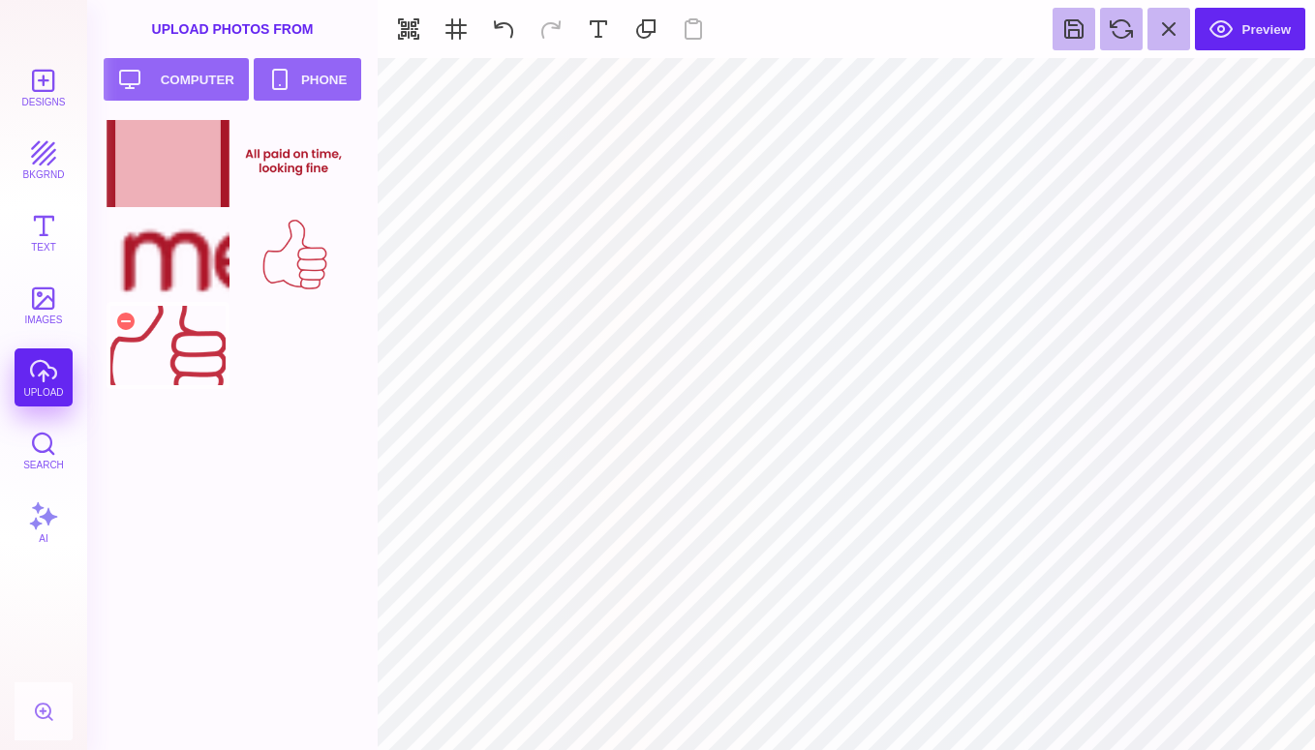
click at [198, 347] on div at bounding box center [168, 345] width 123 height 87
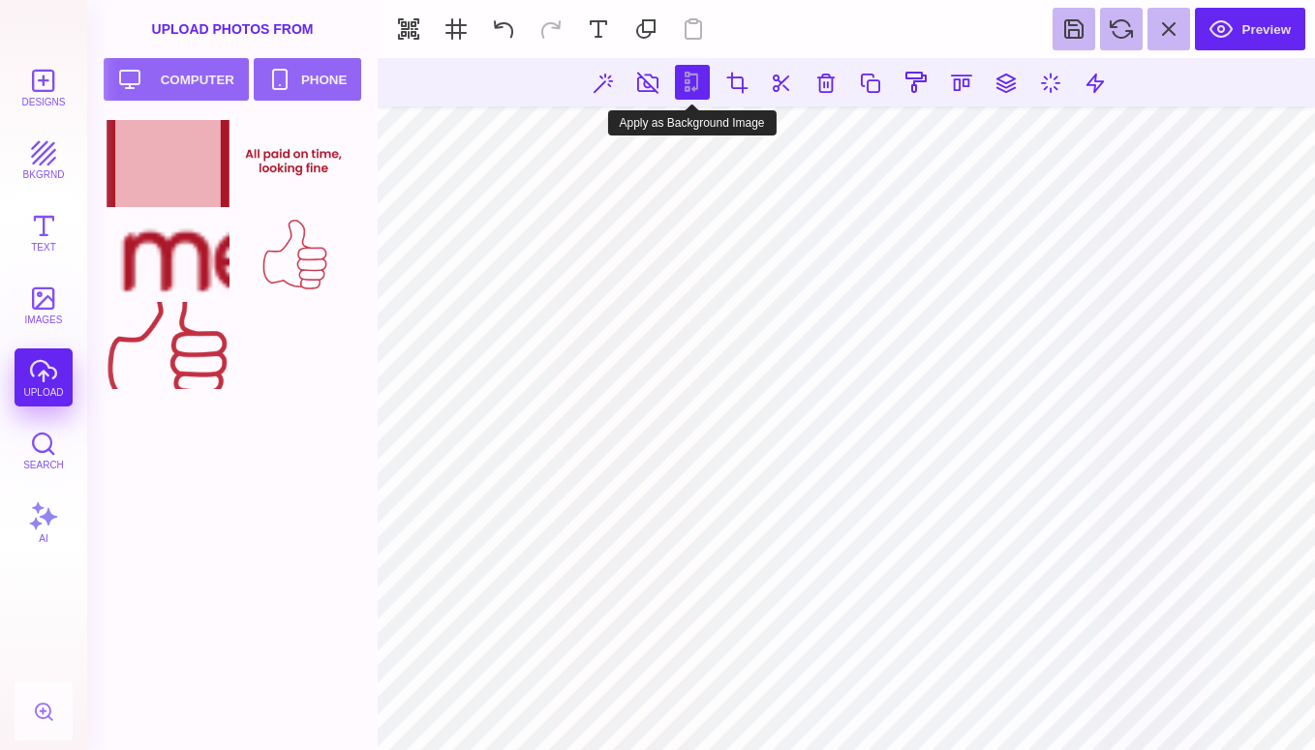
click at [695, 84] on button at bounding box center [692, 82] width 35 height 35
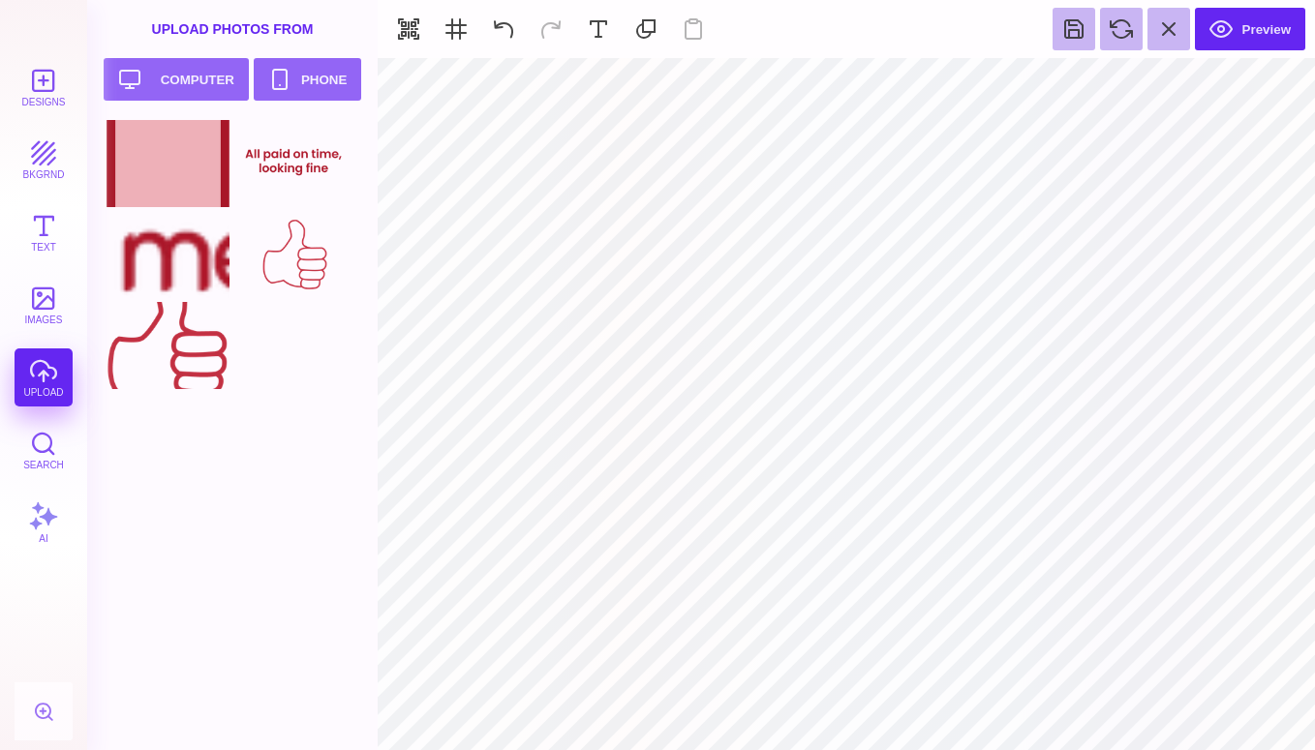
type input "#000000"
click at [160, 68] on button "Upload your artwork Computer" at bounding box center [176, 79] width 145 height 43
click at [266, 353] on div at bounding box center [294, 345] width 123 height 87
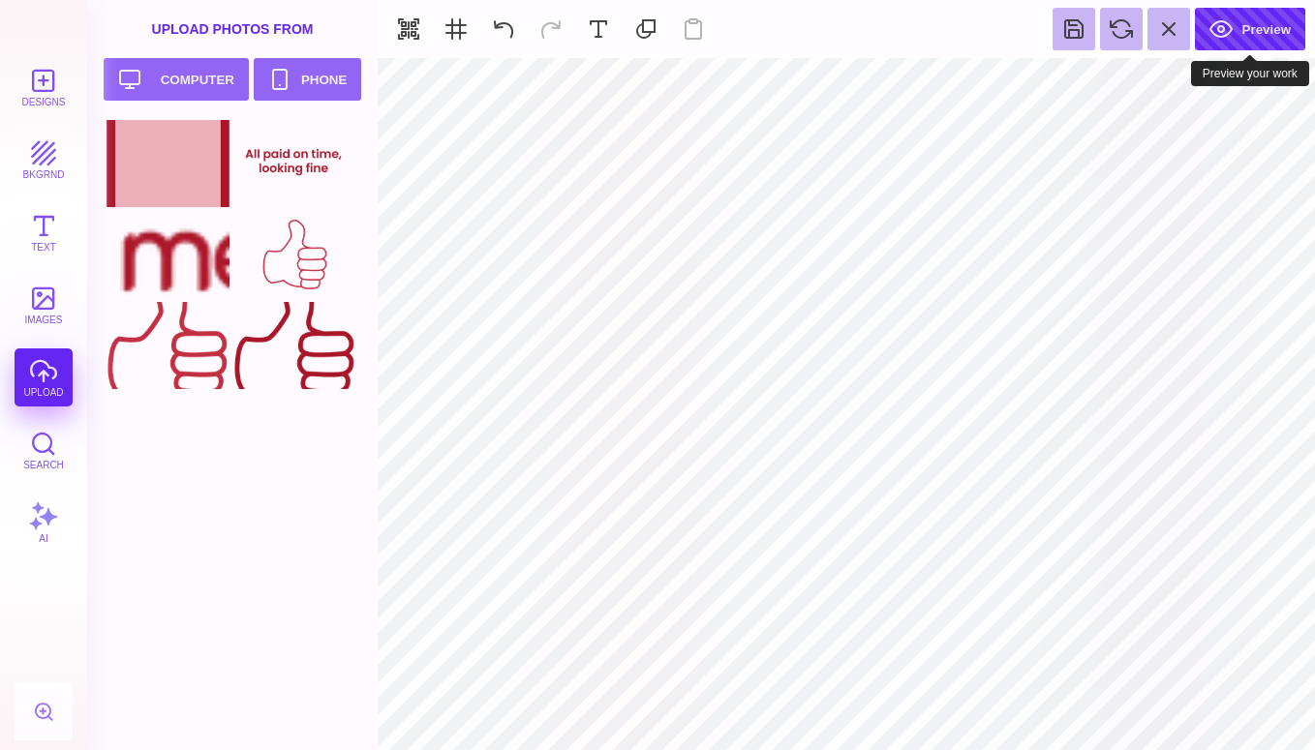
click at [1224, 29] on button "Preview" at bounding box center [1250, 29] width 110 height 43
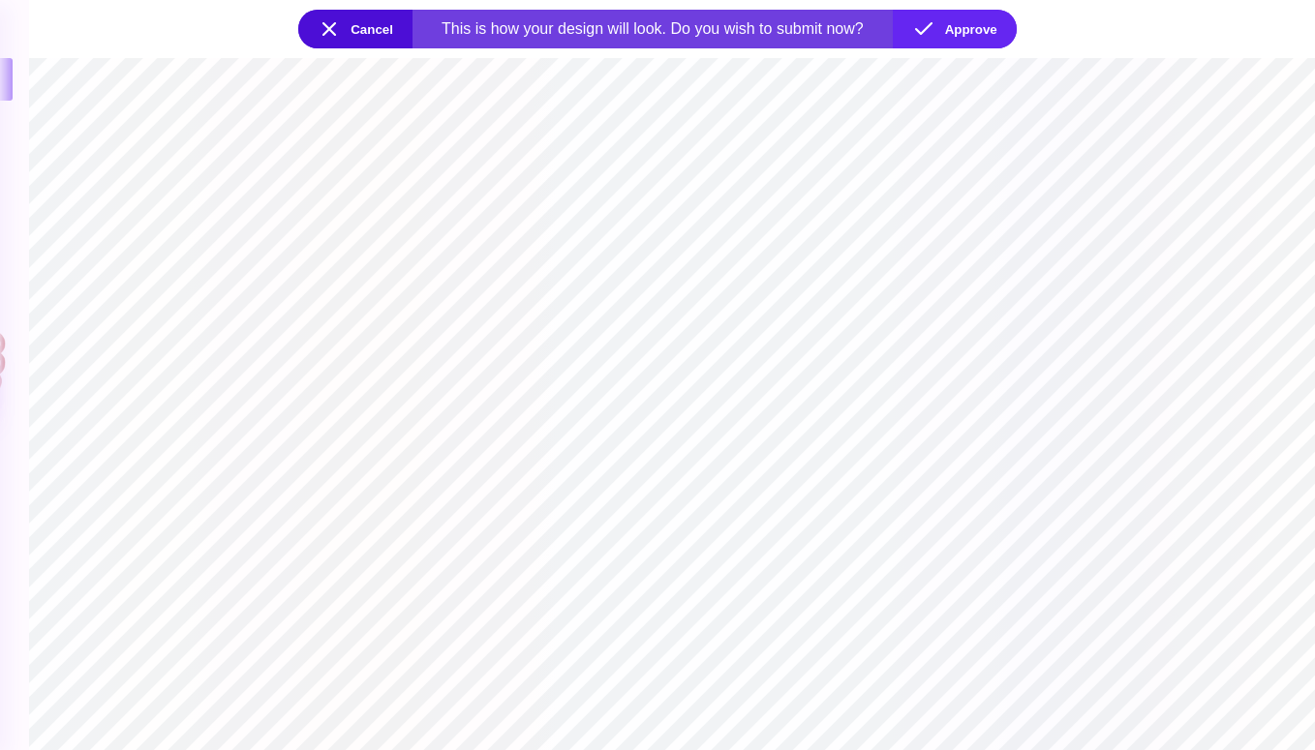
click at [332, 26] on button "Cancel" at bounding box center [355, 29] width 114 height 39
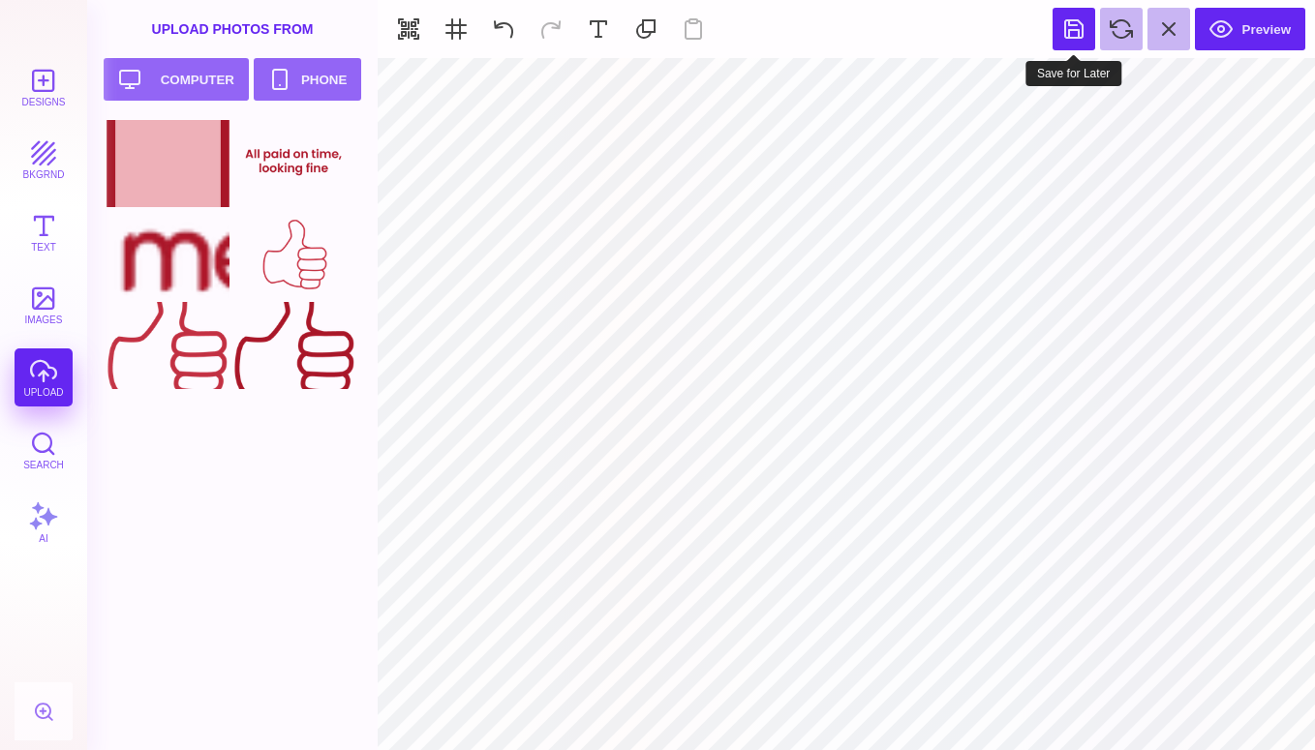
click at [1065, 37] on button at bounding box center [1074, 29] width 43 height 43
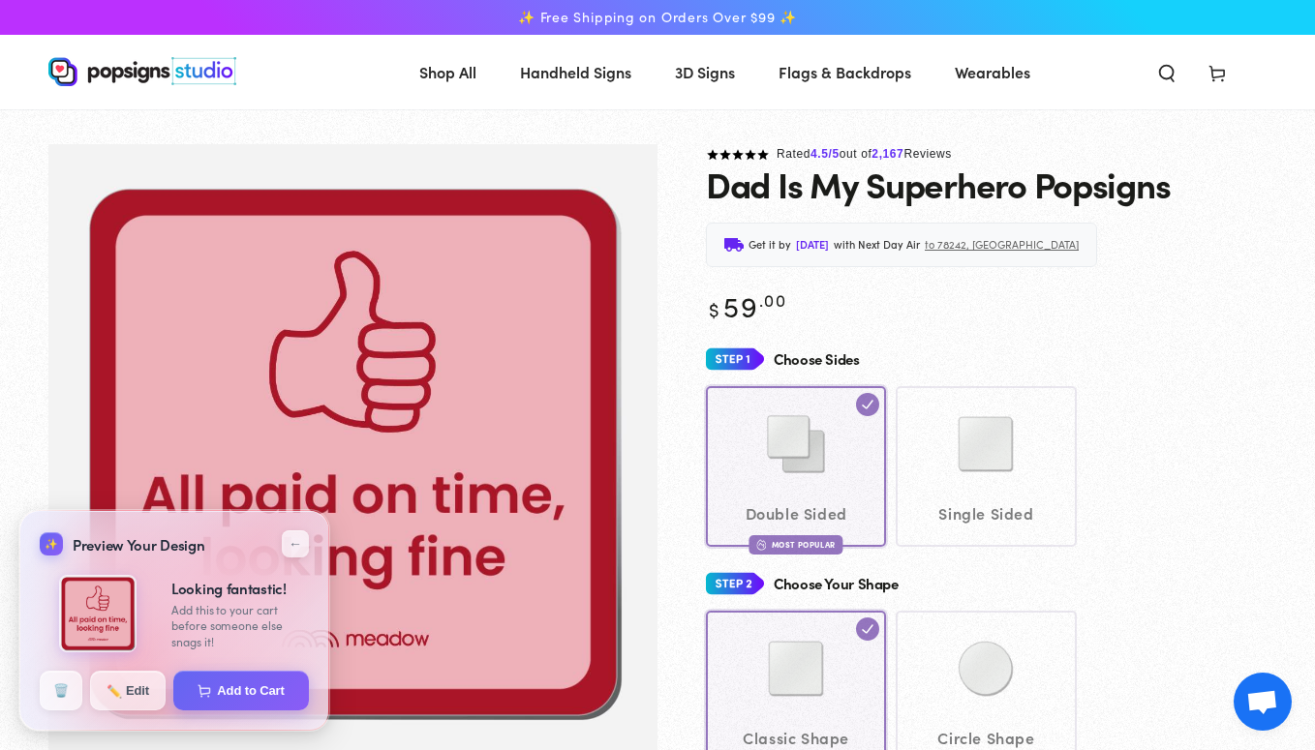
click at [631, 569] on link "Gallery Viewer" at bounding box center [352, 452] width 609 height 616
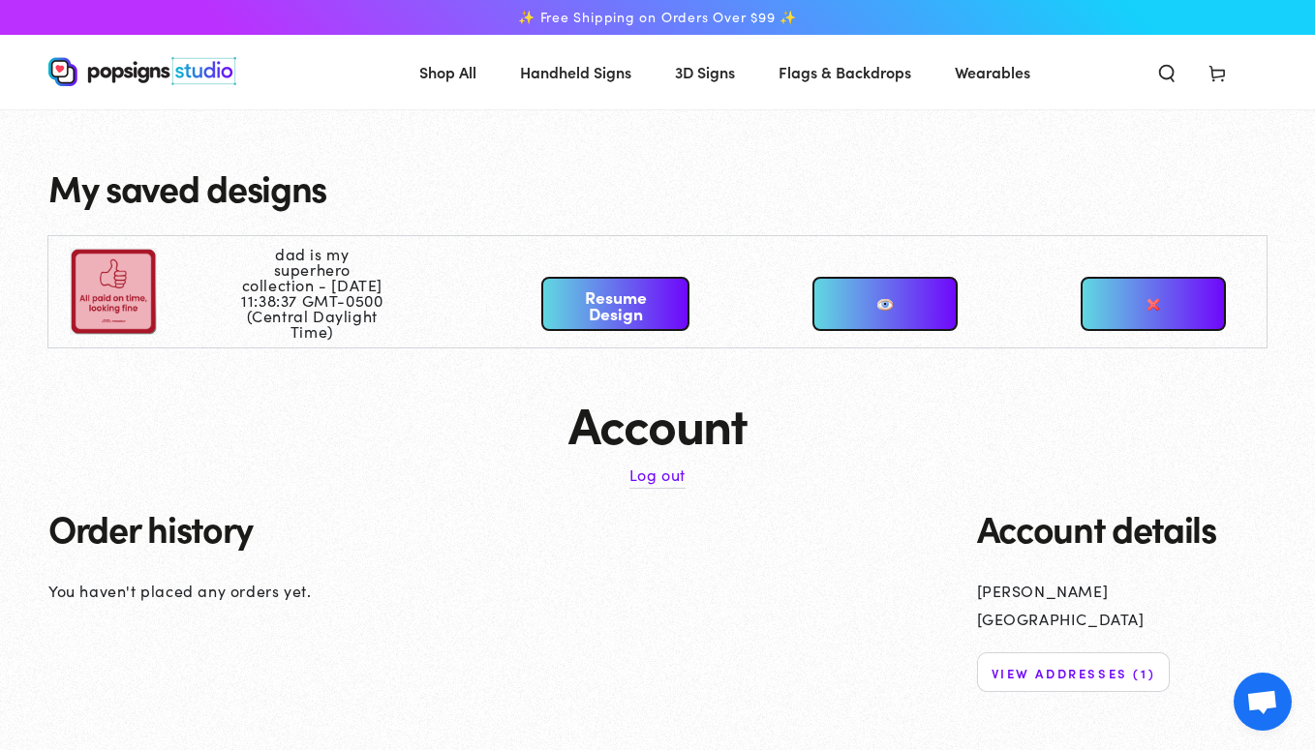
click at [576, 309] on link "Resume Design" at bounding box center [615, 304] width 148 height 54
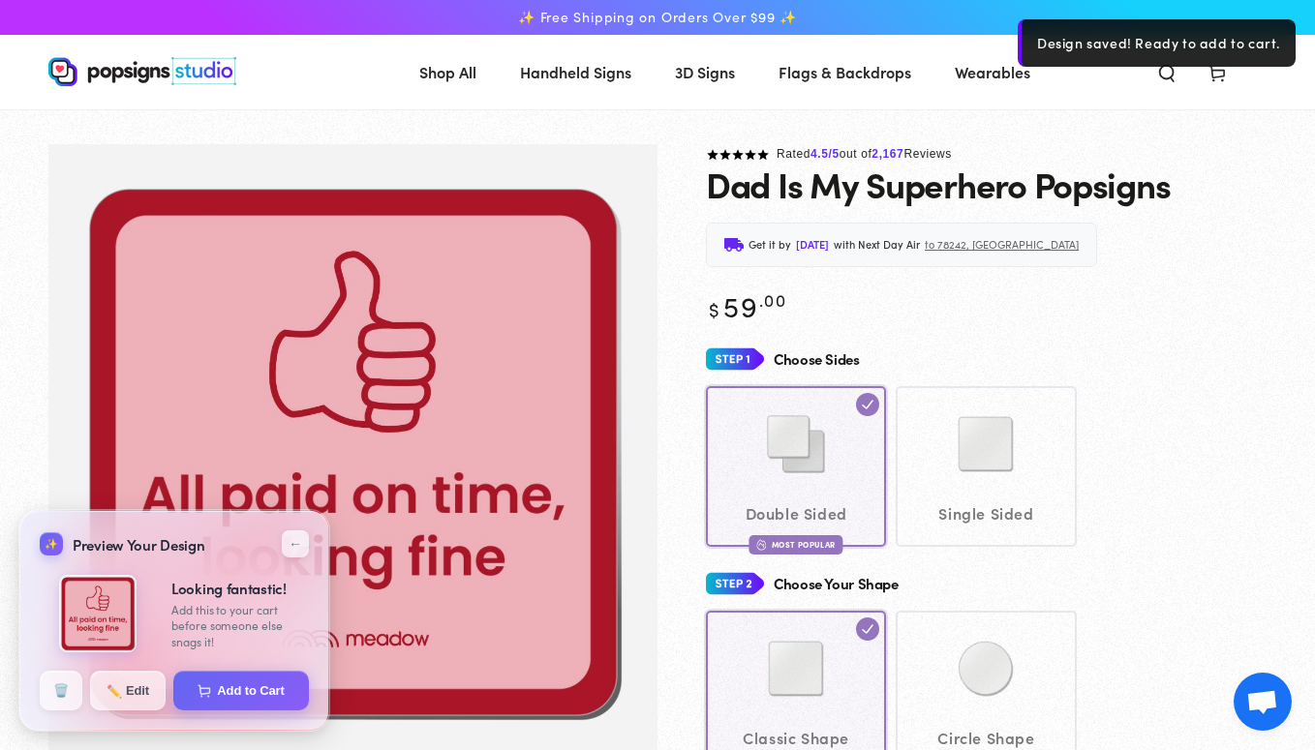
click at [379, 337] on img "Gallery Viewer" at bounding box center [352, 452] width 548 height 548
click at [135, 690] on button "✏️ Edit" at bounding box center [127, 690] width 77 height 41
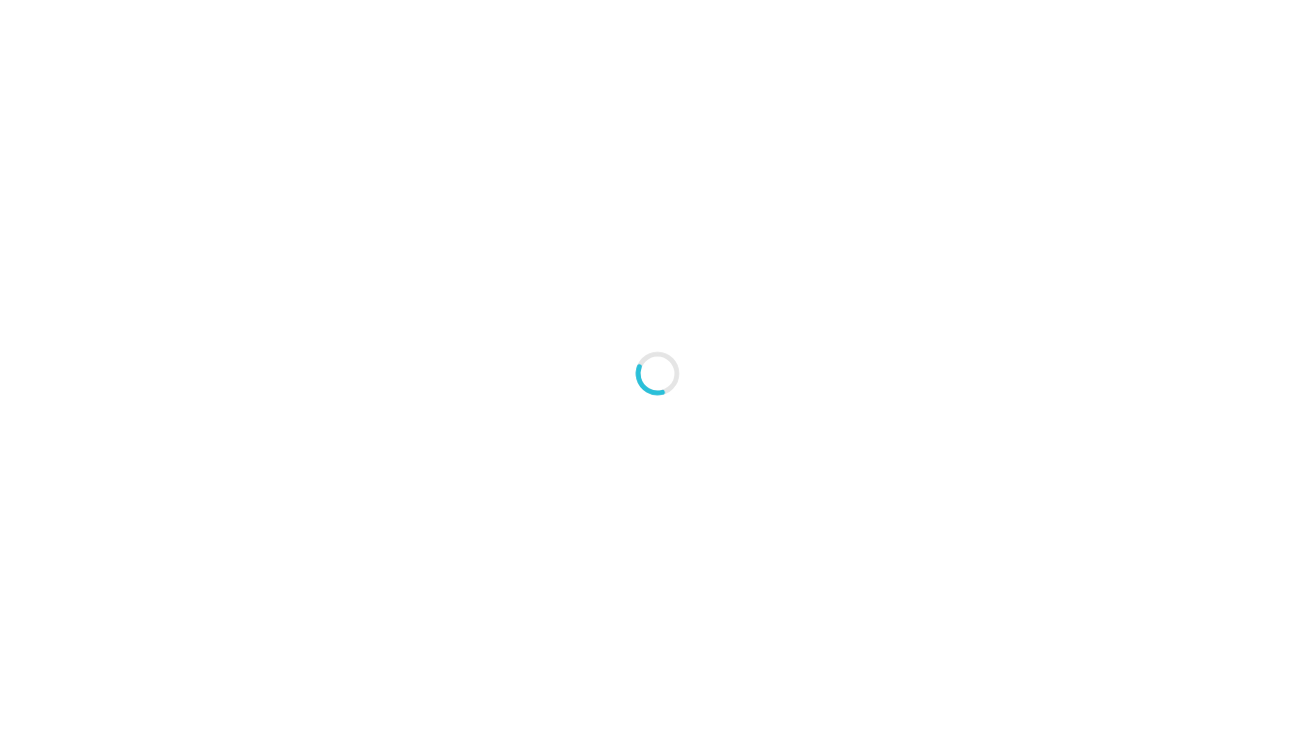
type textarea "An ancient tree with a door leading to a magical world"
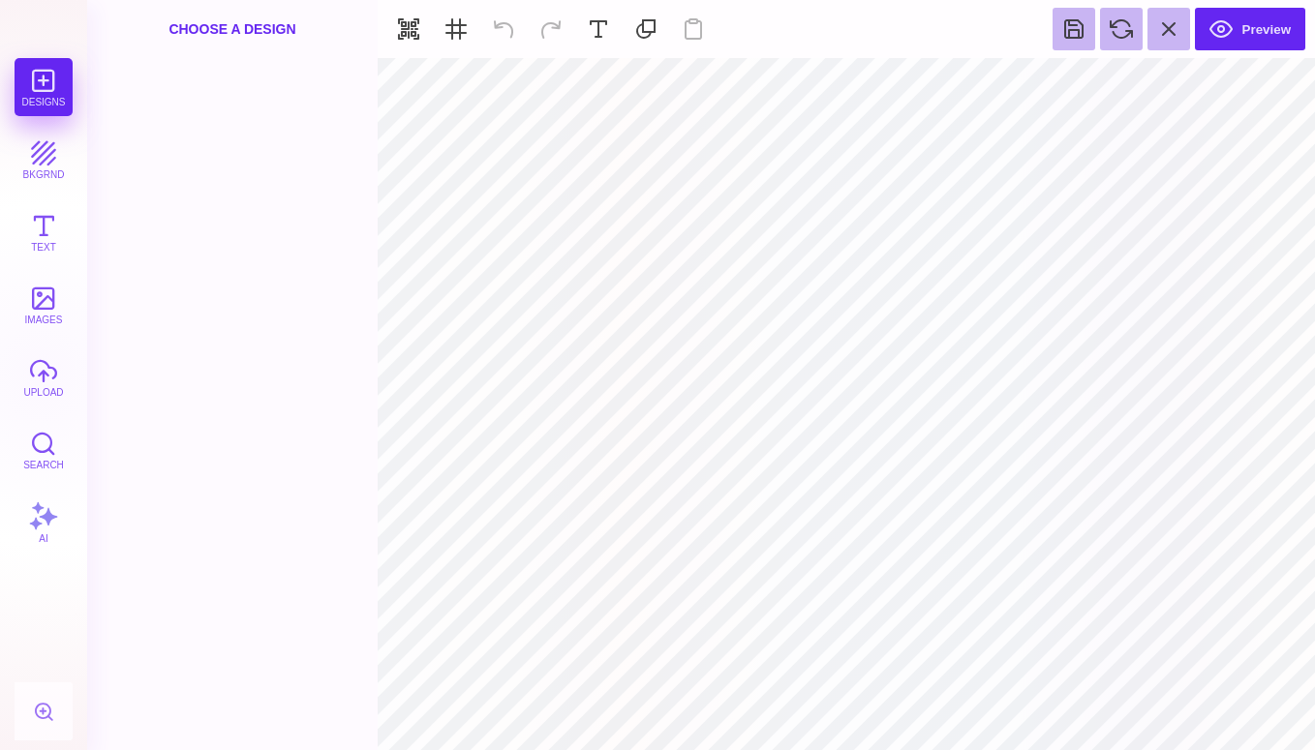
type input "#000000"
click at [1261, 26] on button "Preview" at bounding box center [1250, 29] width 110 height 43
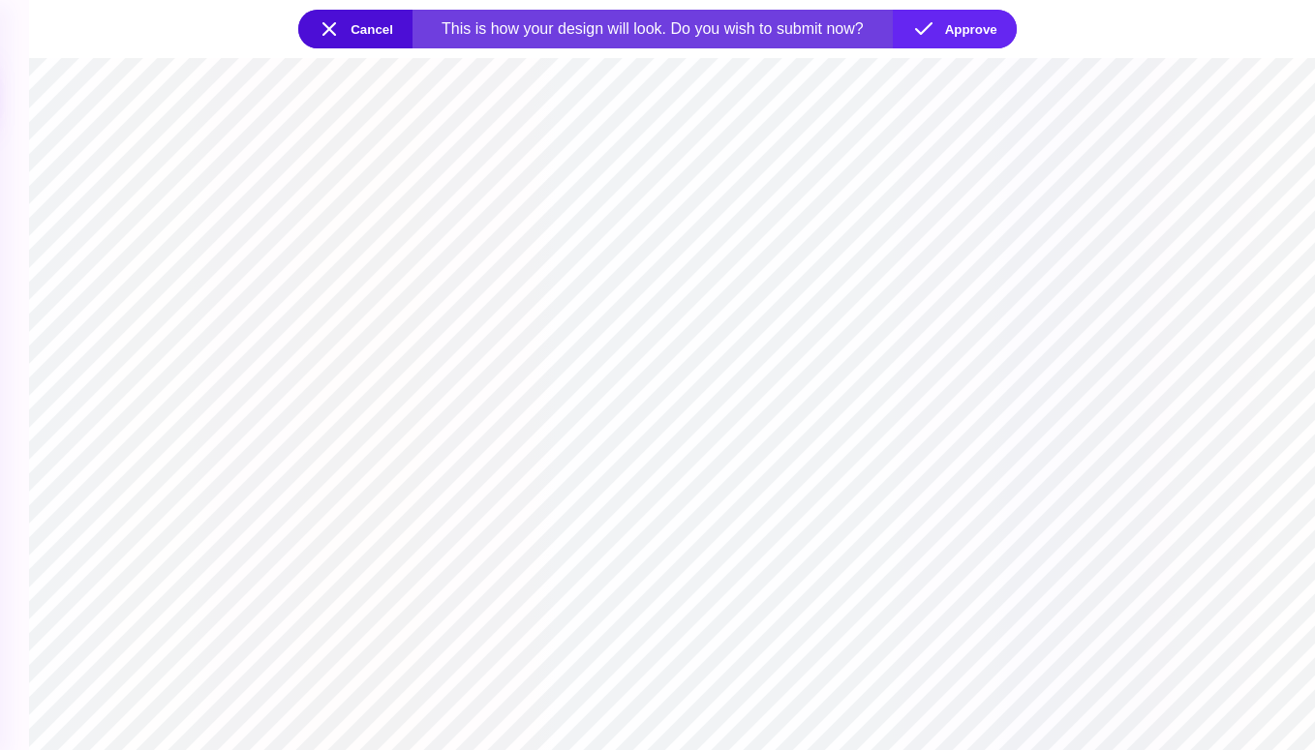
click at [749, 321] on section at bounding box center [672, 404] width 1286 height 692
drag, startPoint x: 735, startPoint y: 347, endPoint x: 801, endPoint y: 314, distance: 73.6
click at [804, 319] on section at bounding box center [672, 404] width 1286 height 692
click at [351, 32] on button "Cancel" at bounding box center [355, 29] width 114 height 39
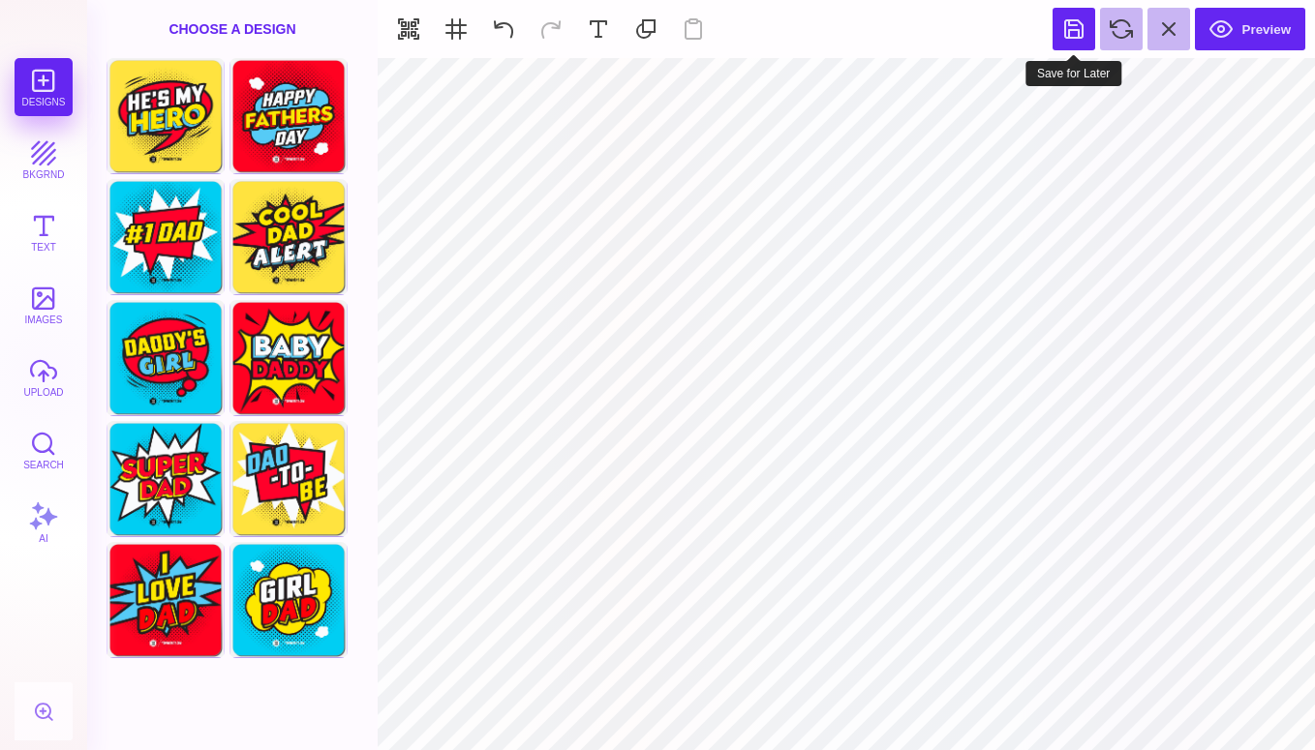
click at [1066, 37] on button at bounding box center [1074, 29] width 43 height 43
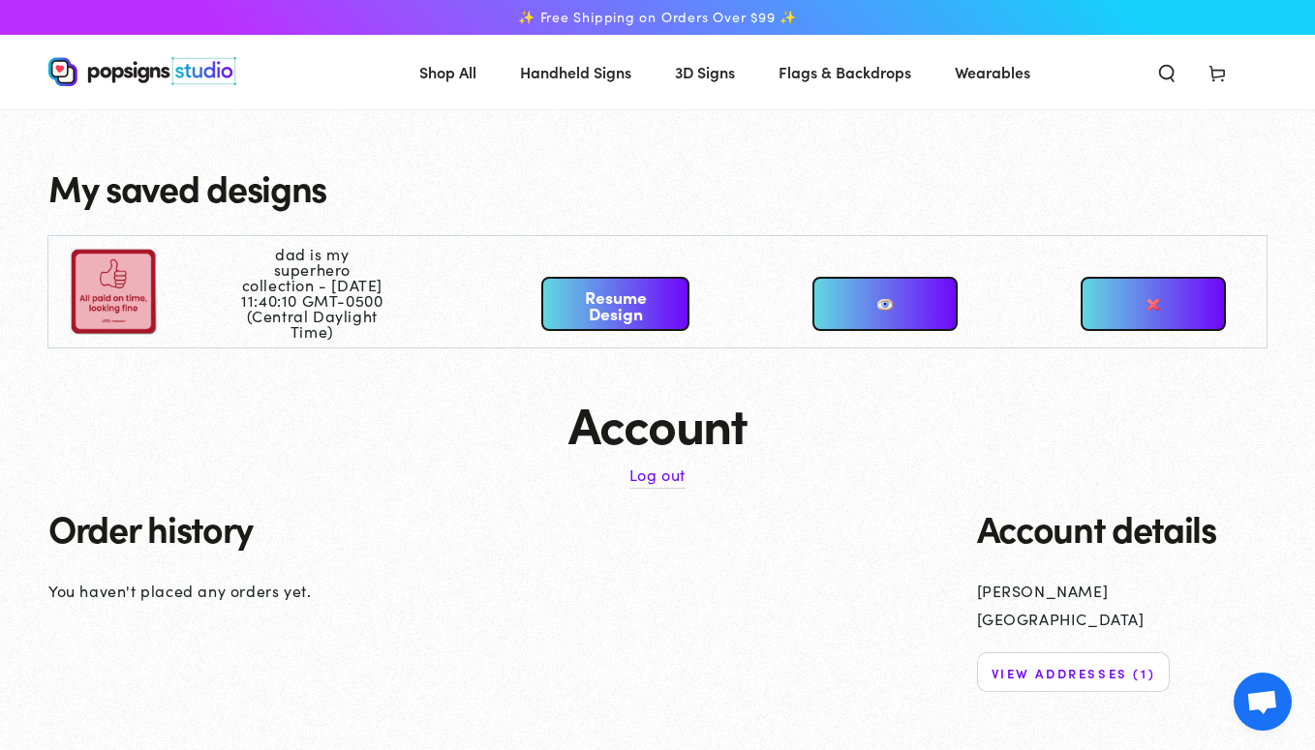
click at [606, 293] on link "Resume Design" at bounding box center [615, 304] width 148 height 54
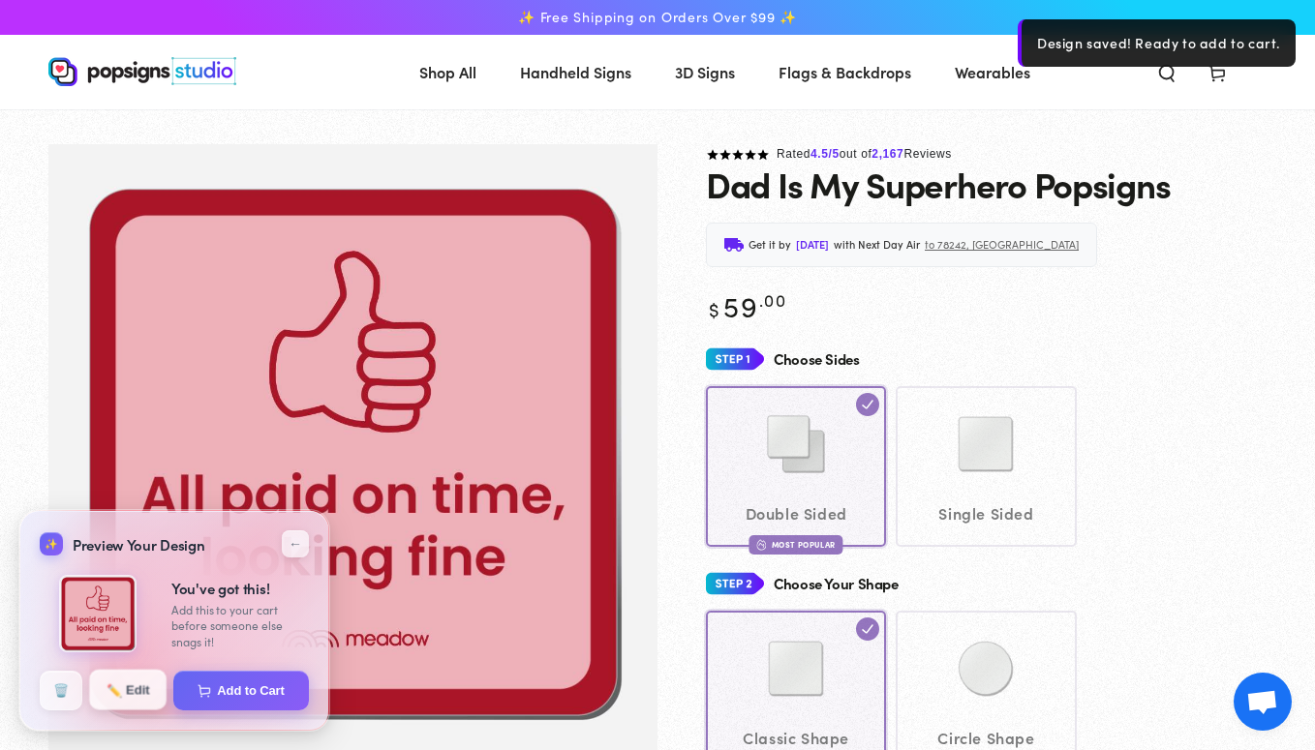
click at [145, 691] on button "✏️ Edit" at bounding box center [127, 690] width 77 height 41
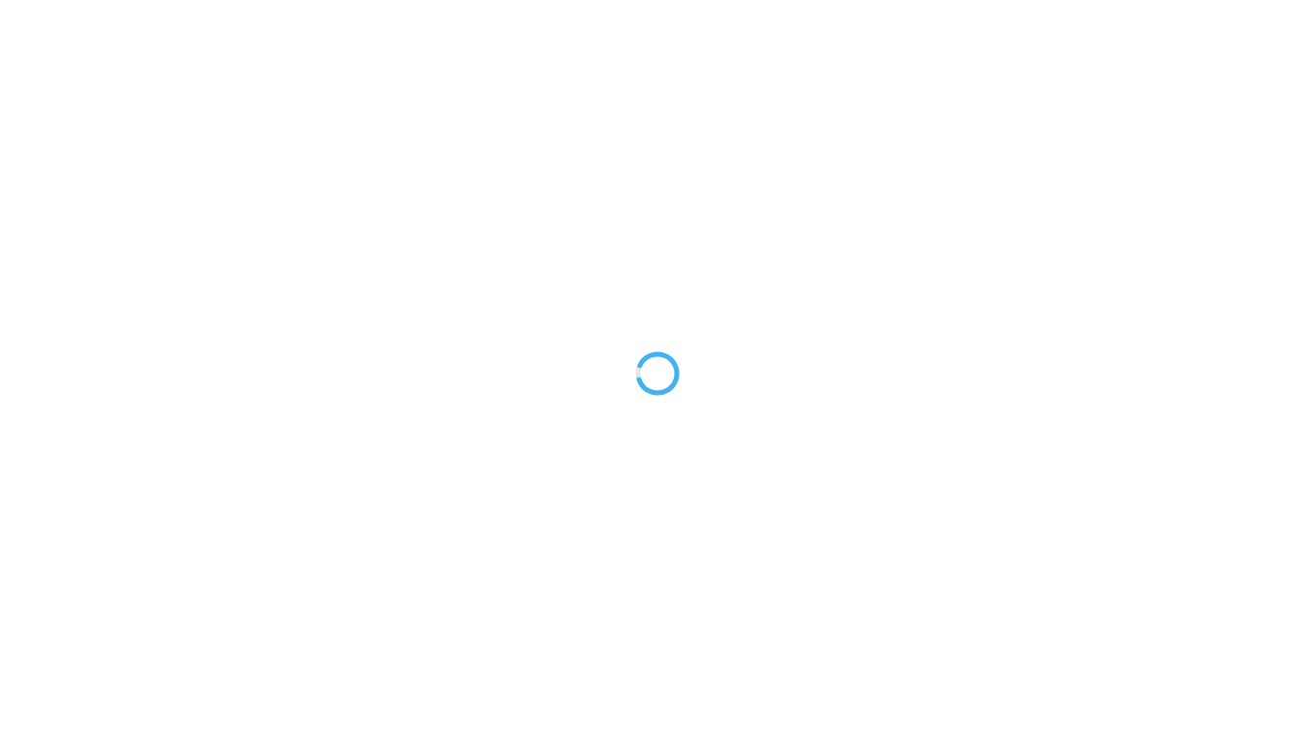
type textarea "An ancient tree with a door leading to a magical world"
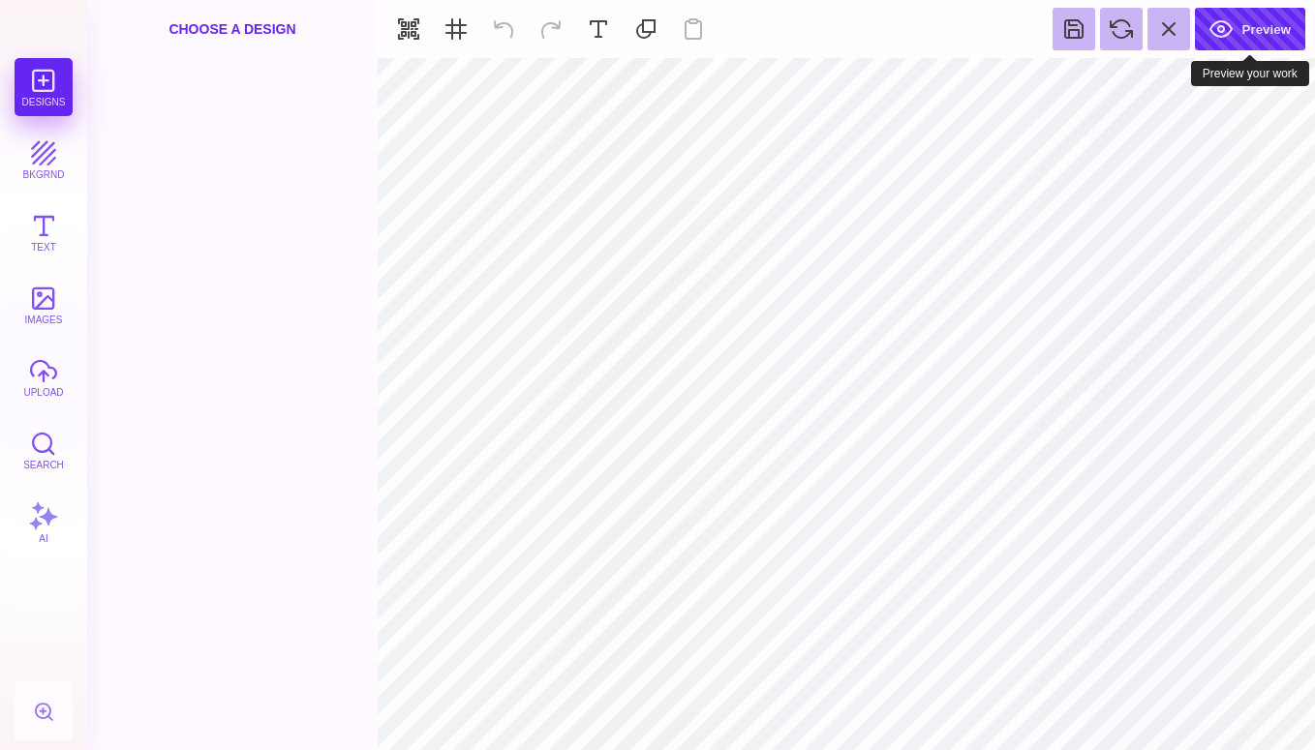
click at [1241, 37] on button "Preview" at bounding box center [1250, 29] width 110 height 43
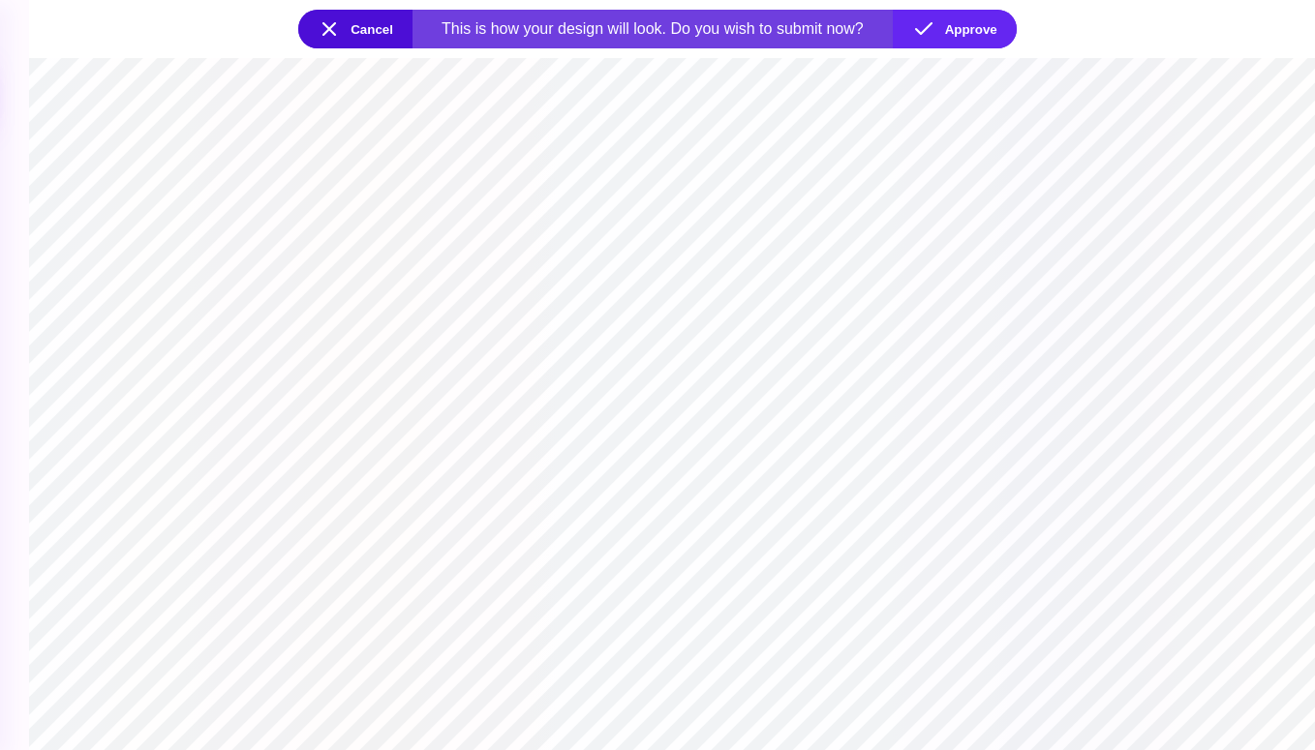
click at [698, 32] on div "This is how your design will look. Do you wish to submit now?" at bounding box center [653, 28] width 422 height 17
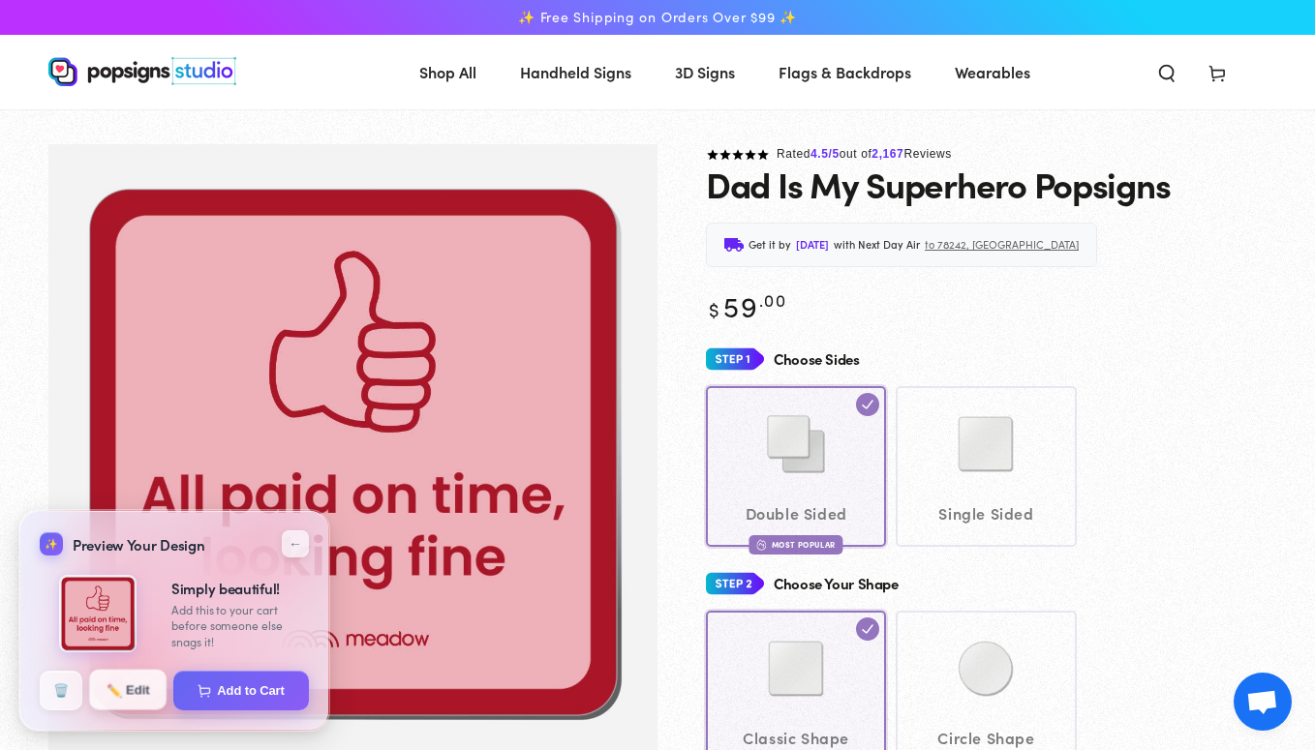
click at [135, 693] on button "✏️ Edit" at bounding box center [127, 690] width 77 height 41
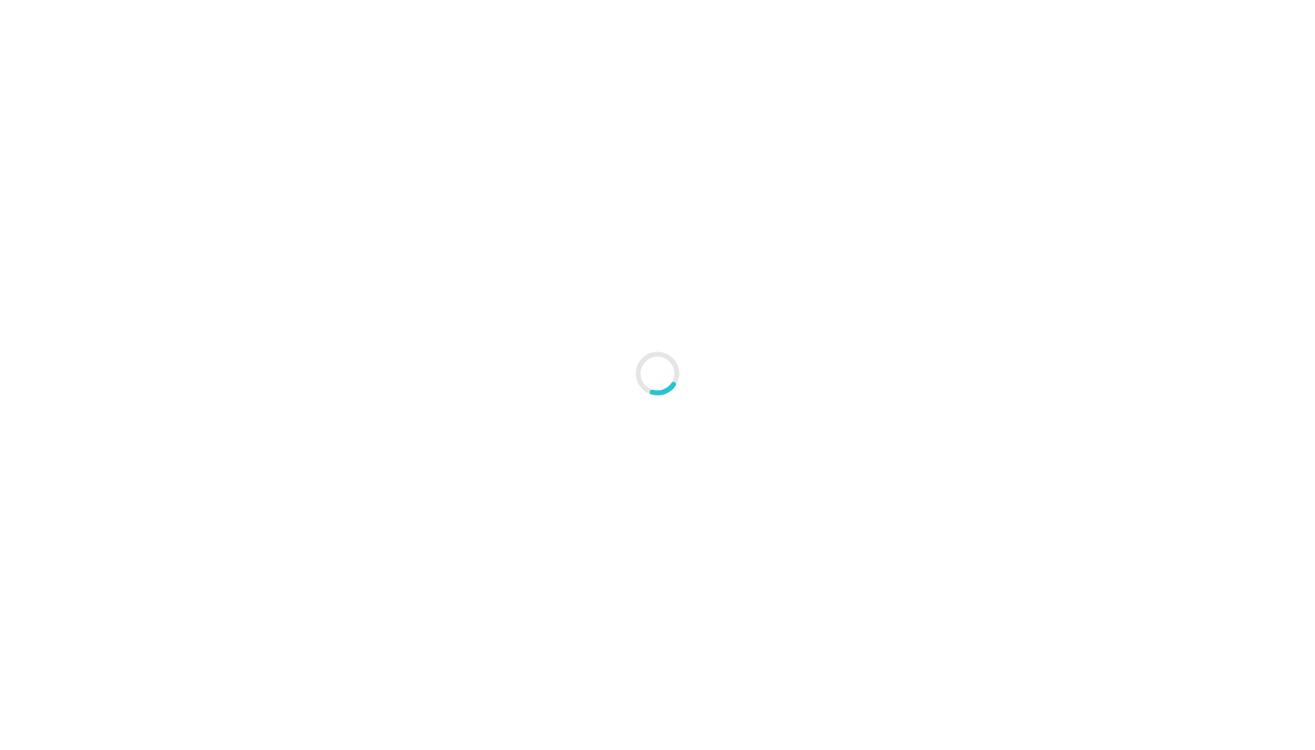
type textarea "An ancient tree with a door leading to a magical world"
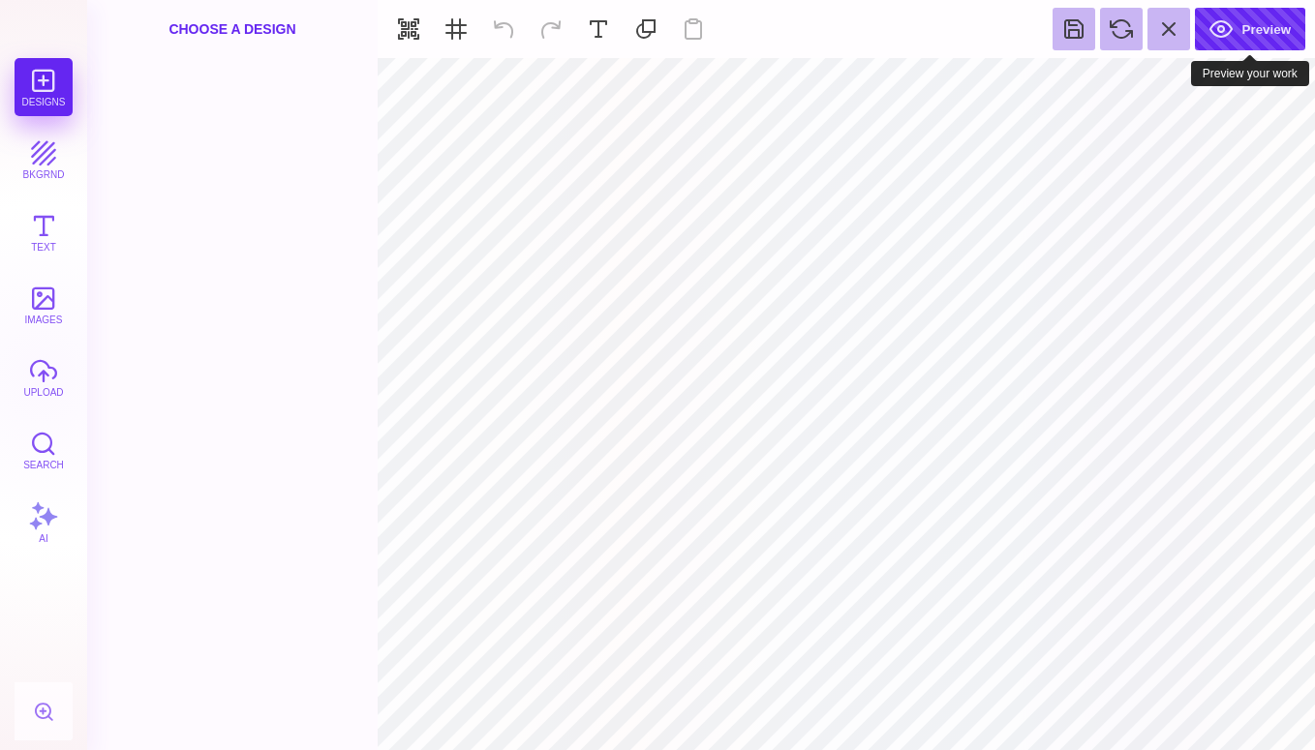
click at [1220, 41] on button "Preview" at bounding box center [1250, 29] width 110 height 43
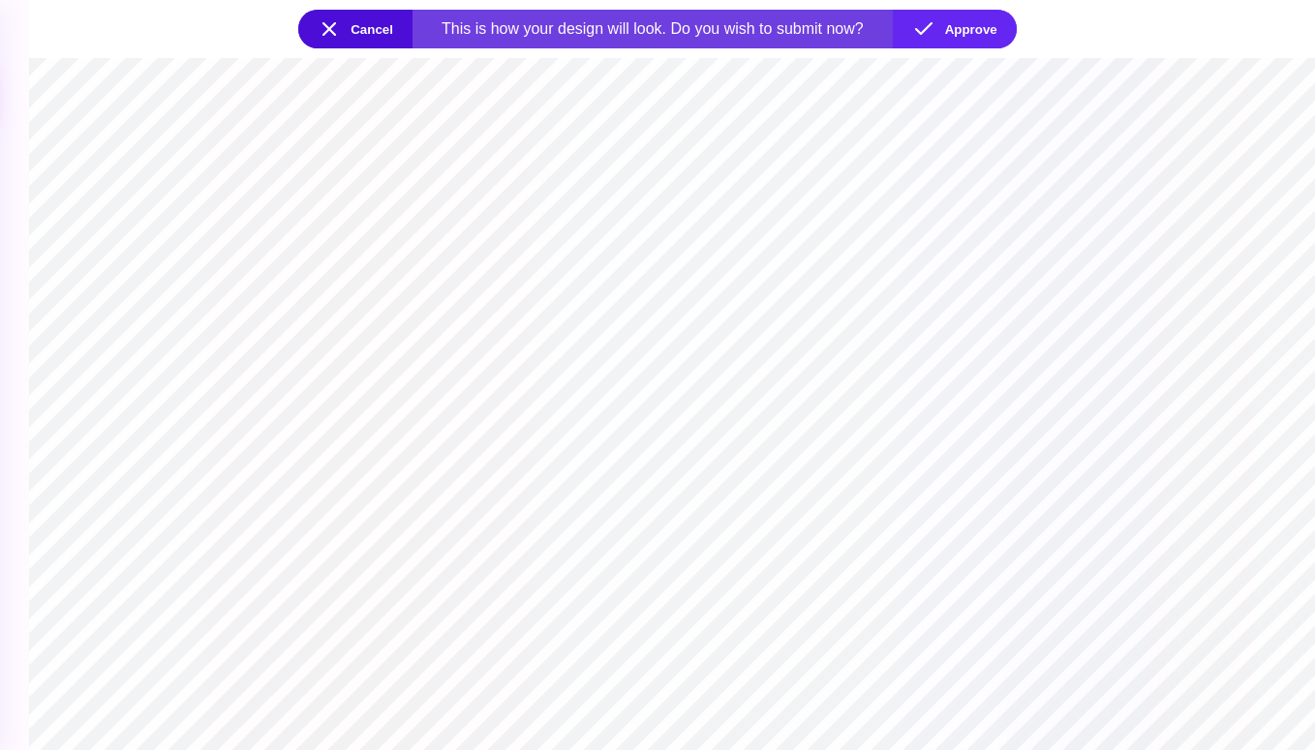
click at [331, 27] on button "Cancel" at bounding box center [355, 29] width 114 height 39
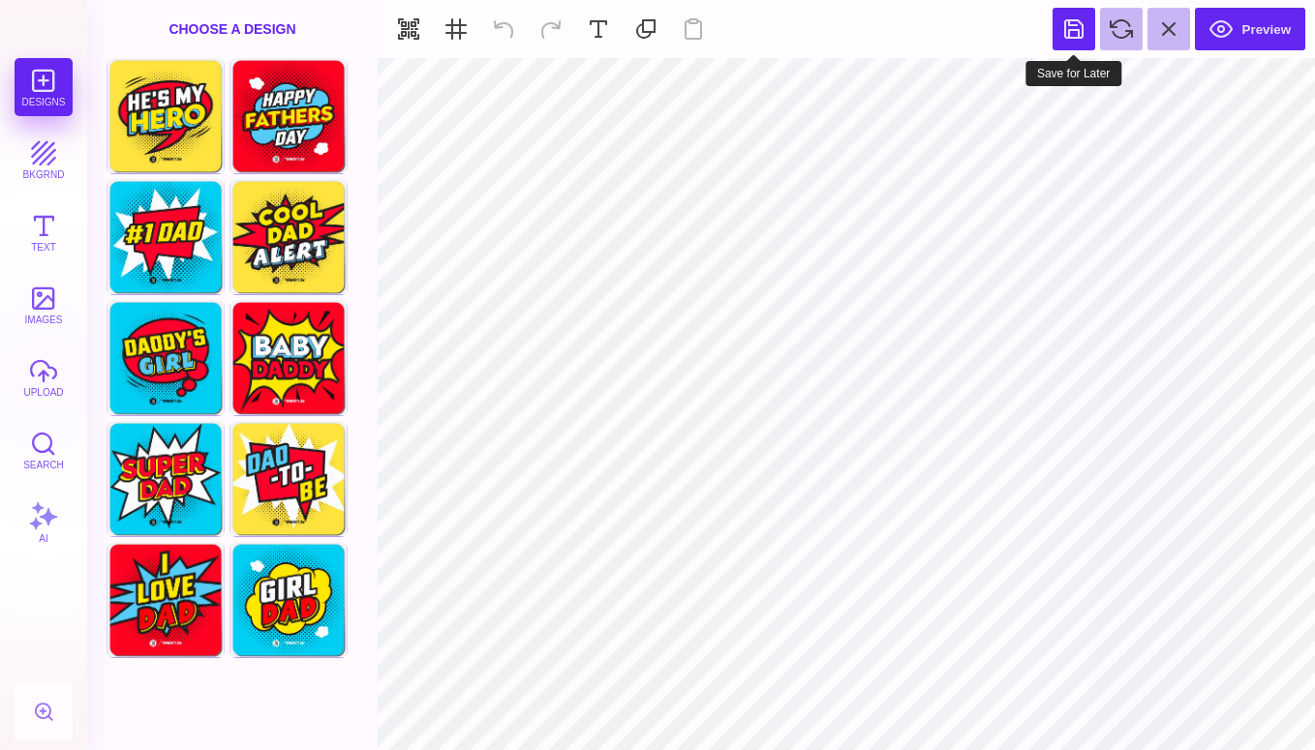
click at [1080, 34] on button at bounding box center [1074, 29] width 43 height 43
